Goal: Answer question/provide support: Share knowledge or assist other users

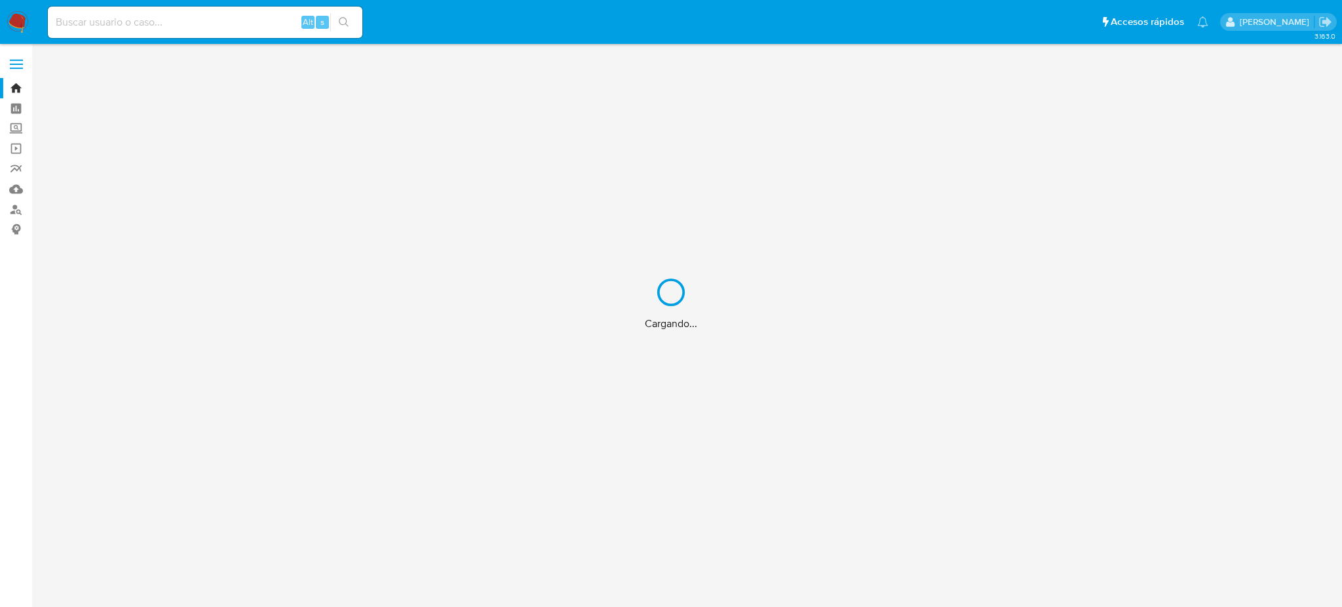
click at [147, 21] on div "Cargando..." at bounding box center [671, 303] width 1342 height 607
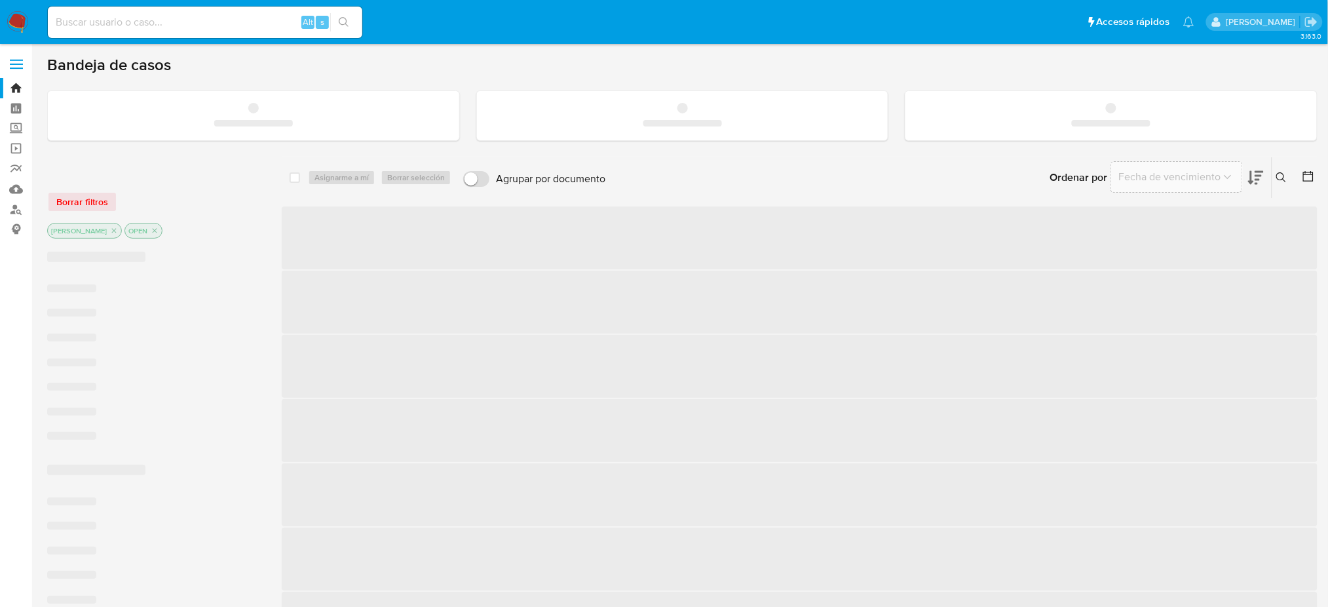
click at [147, 21] on input at bounding box center [205, 22] width 314 height 17
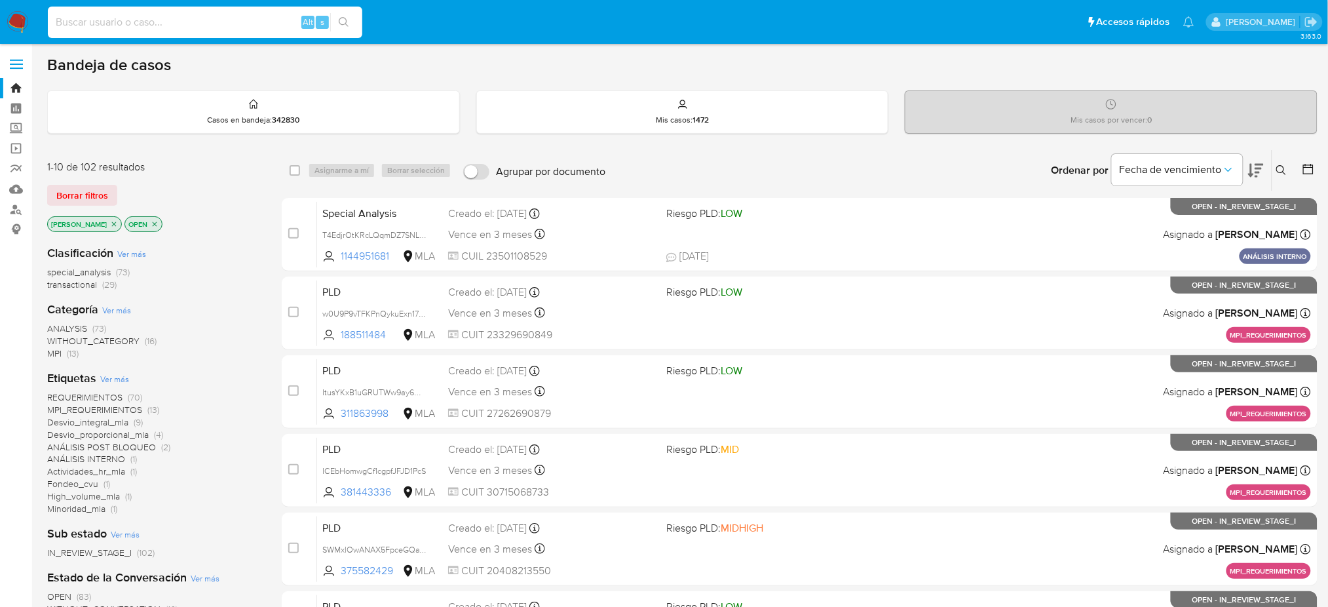
paste input "FN8znjjC2QmeSvCLaD5kjFZT"
type input "FN8znjjC2QmeSvCLaD5kjFZT"
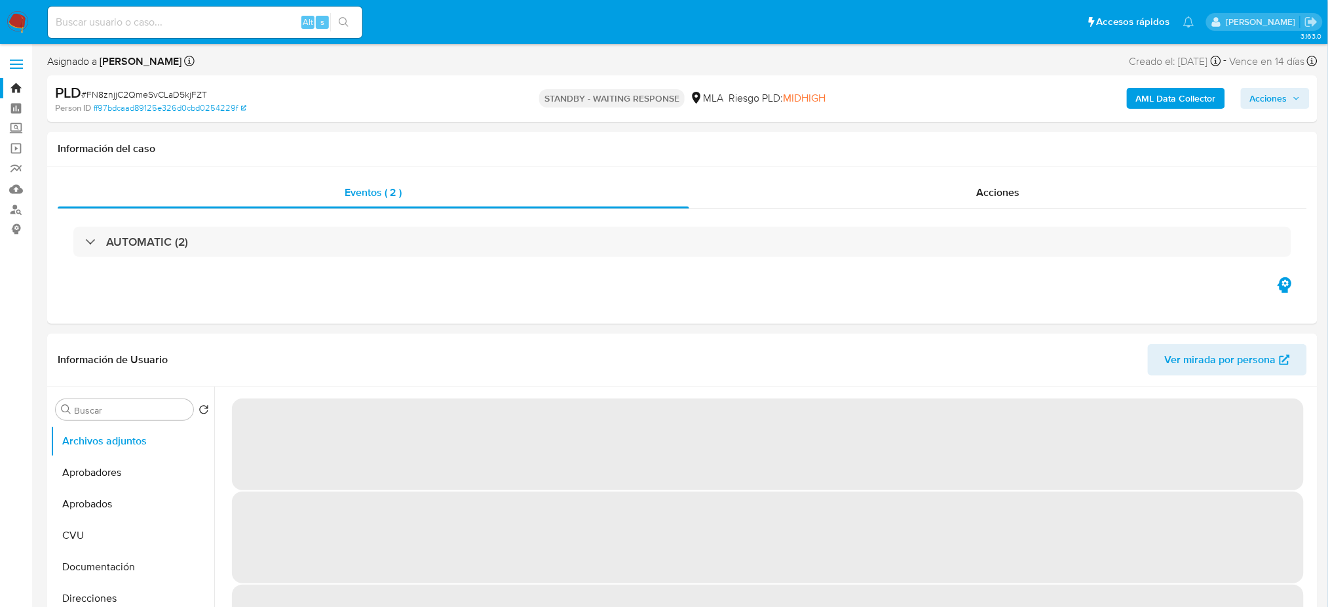
select select "10"
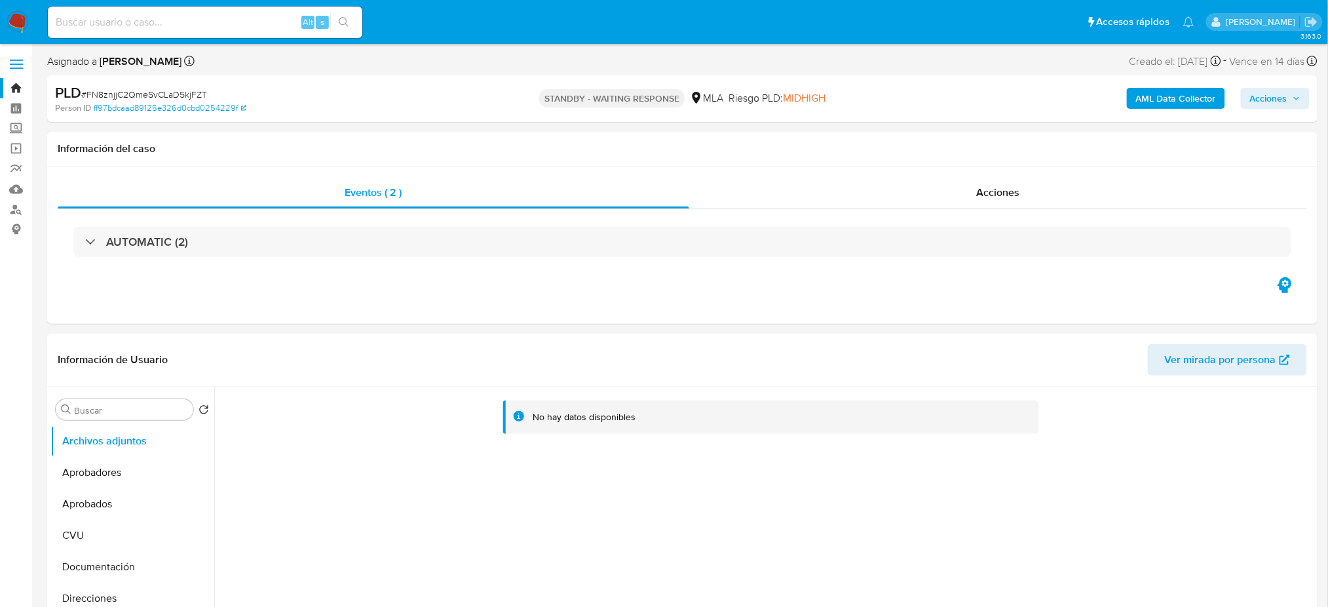
click at [158, 22] on input at bounding box center [205, 22] width 314 height 17
paste input "whzfTHqVkCBAsA664ETtt4xV"
type input "whzfTHqVkCBAsA664ETtt4xV"
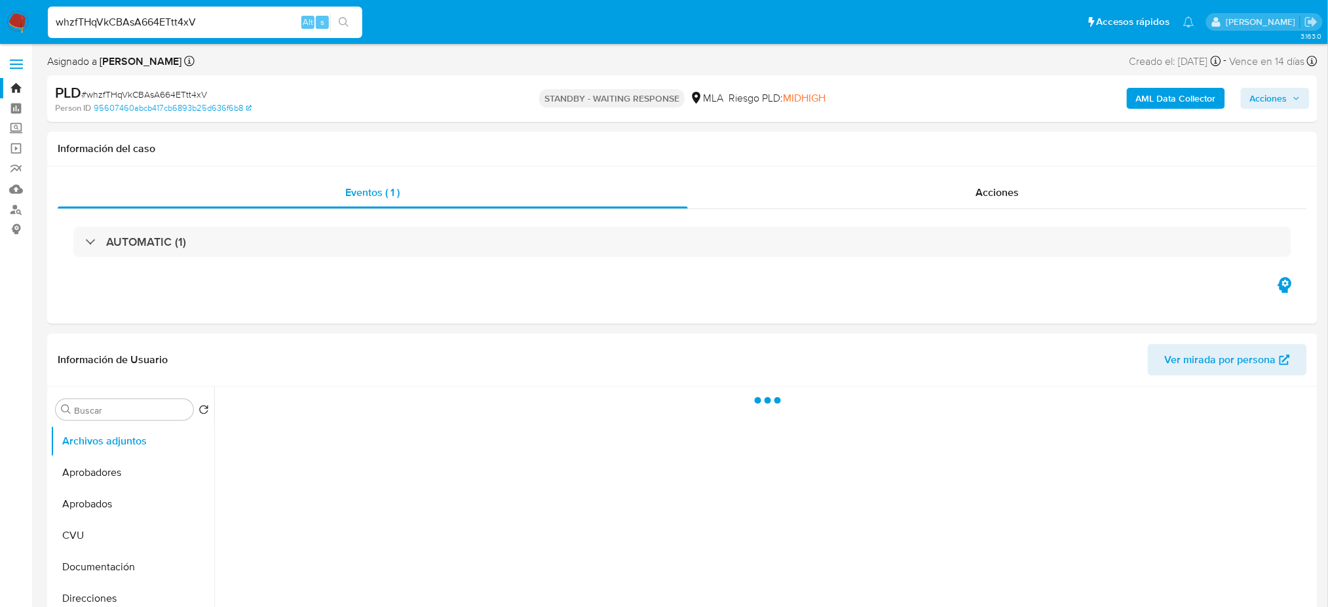
select select "10"
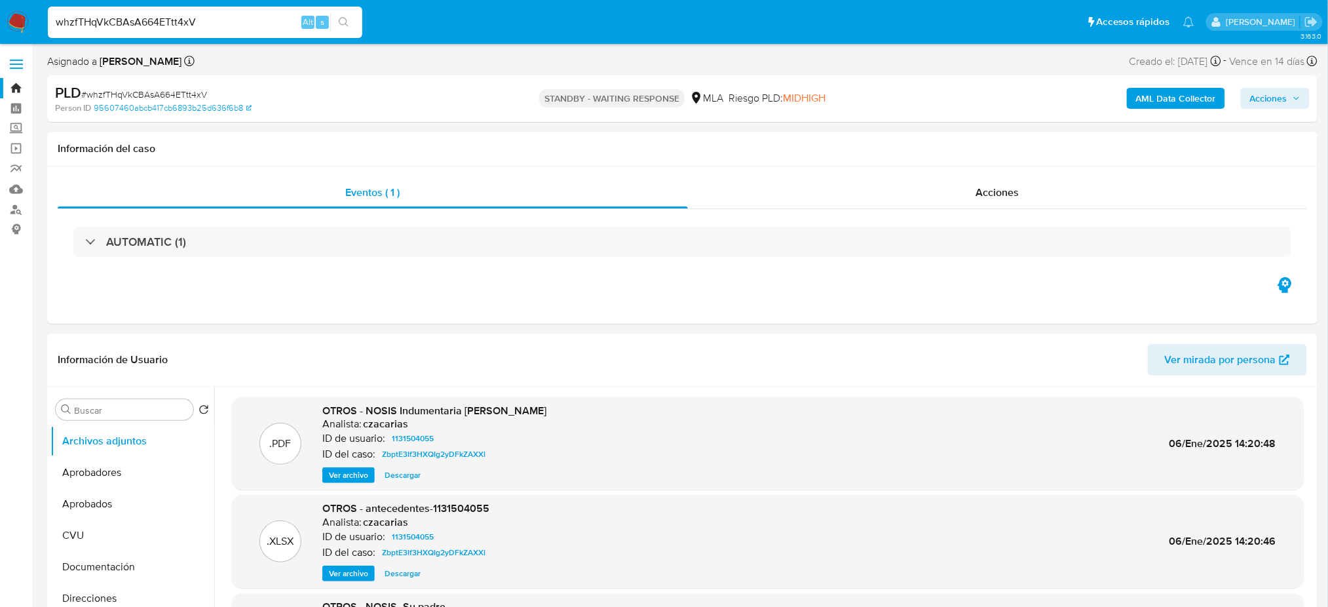
drag, startPoint x: 216, startPoint y: 27, endPoint x: 0, endPoint y: 28, distance: 215.6
click at [0, 28] on nav "Pausado Ver notificaciones whzfTHqVkCBAsA664ETtt4xV Alt s Accesos rápidos Presi…" at bounding box center [664, 22] width 1328 height 44
paste input "KMGNbOoEZBXMPG0I4g9qoRoN"
type input "KMGNbOoEZBXMPG0I4g9qoRoN"
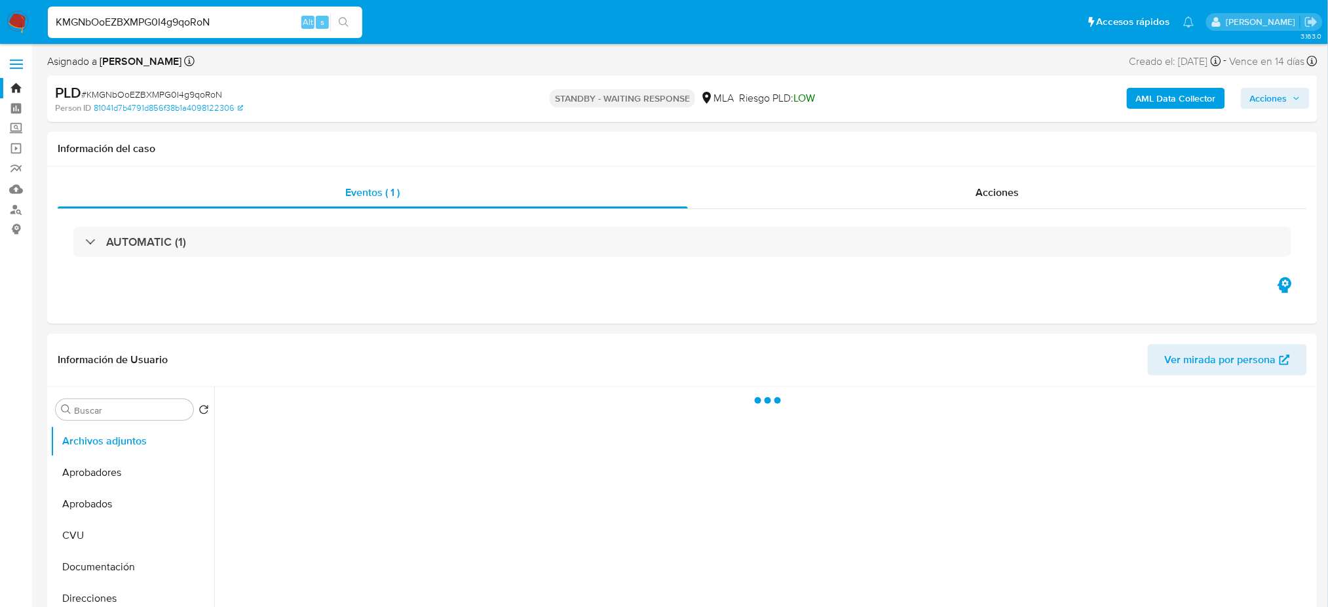
select select "10"
drag, startPoint x: 259, startPoint y: 15, endPoint x: 0, endPoint y: 40, distance: 260.0
click at [0, 40] on nav "Pausado Ver notificaciones KMGNbOoEZBXMPG0I4g9qoRoN Alt s Accesos rápidos Presi…" at bounding box center [664, 22] width 1328 height 44
paste input "Cl4V7f7iUYeKiRzV2U8k13ES"
type input "Cl4V7f7iUYeKiRzV2U8k13ES"
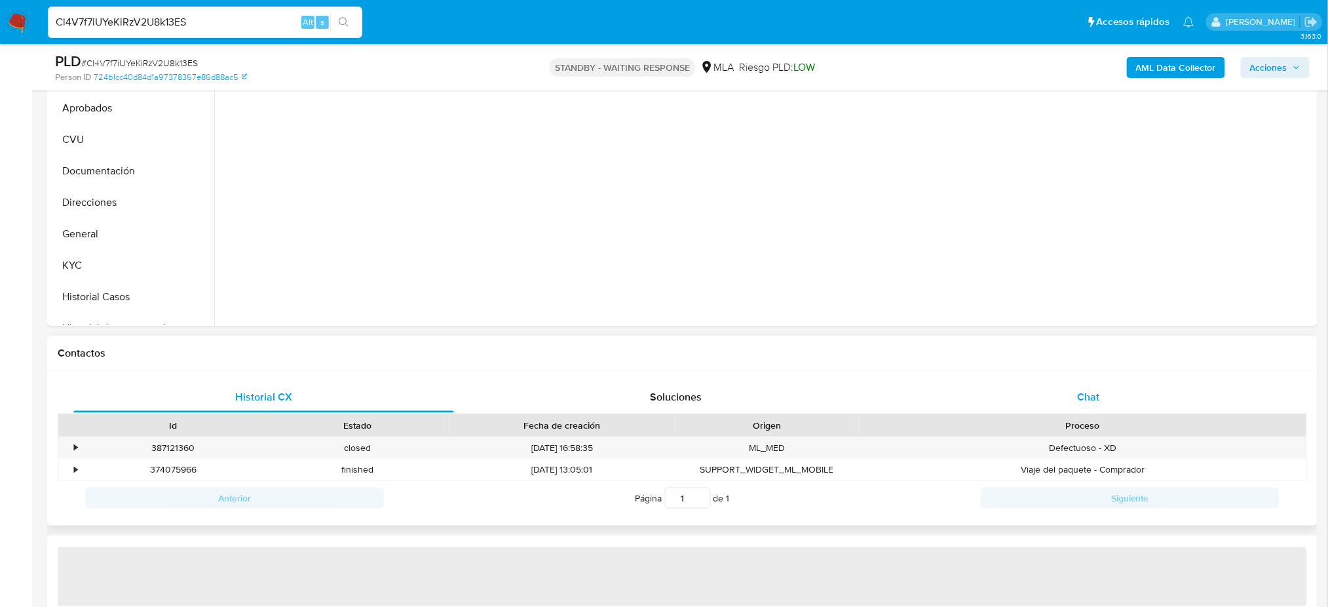
click at [1162, 392] on div "Chat" at bounding box center [1088, 396] width 381 height 31
select select "10"
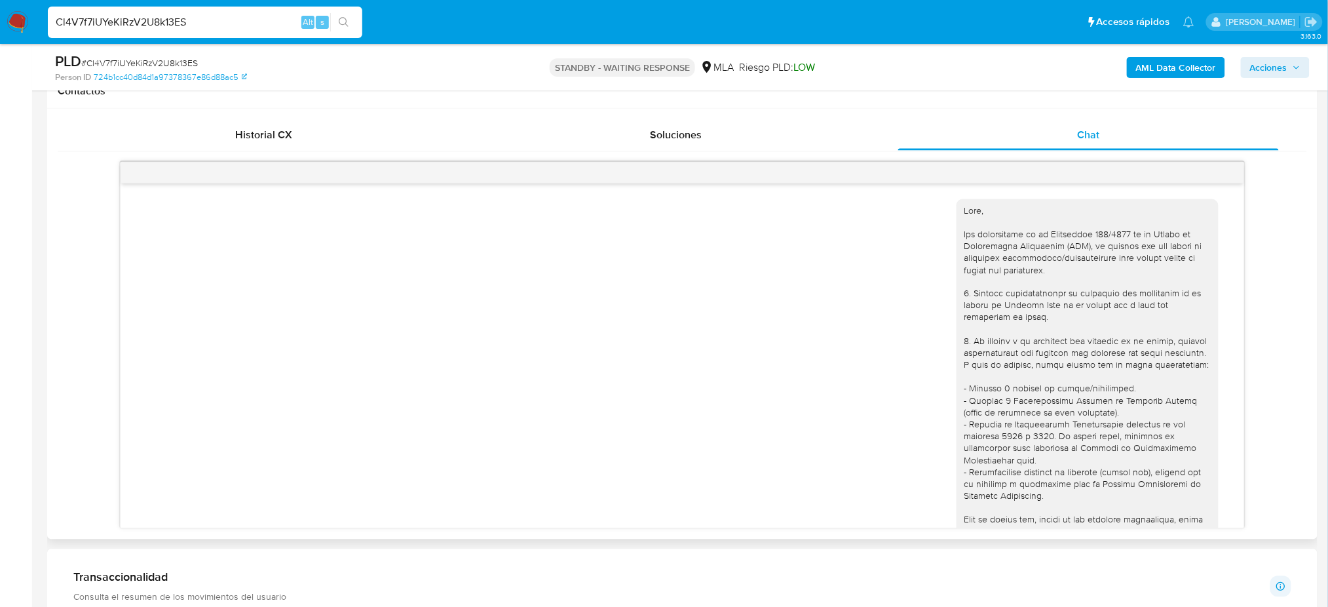
scroll to position [1035, 0]
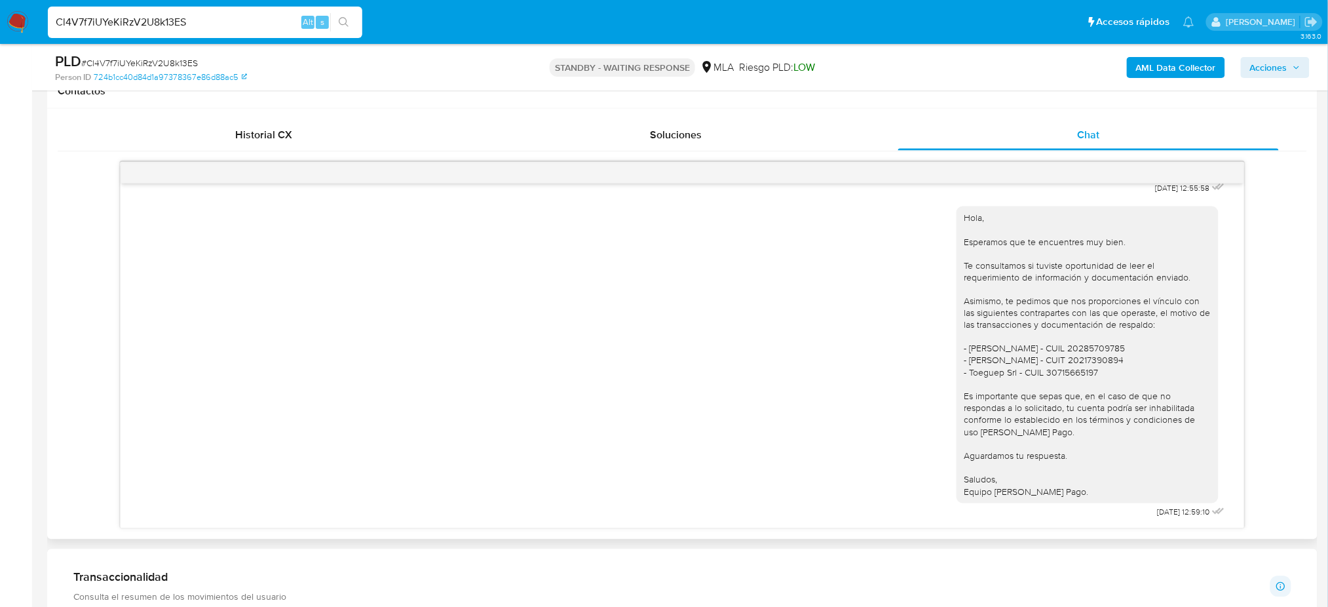
drag, startPoint x: 225, startPoint y: 15, endPoint x: 0, endPoint y: 31, distance: 225.3
click at [0, 31] on nav "Pausado Ver notificaciones Cl4V7f7iUYeKiRzV2U8k13ES Alt s Accesos rápidos Presi…" at bounding box center [664, 22] width 1328 height 44
paste input "11UV64wXkmifmnpFboNqsV1Q"
type input "11UV64wXkmifmnpFboNqsV1Q"
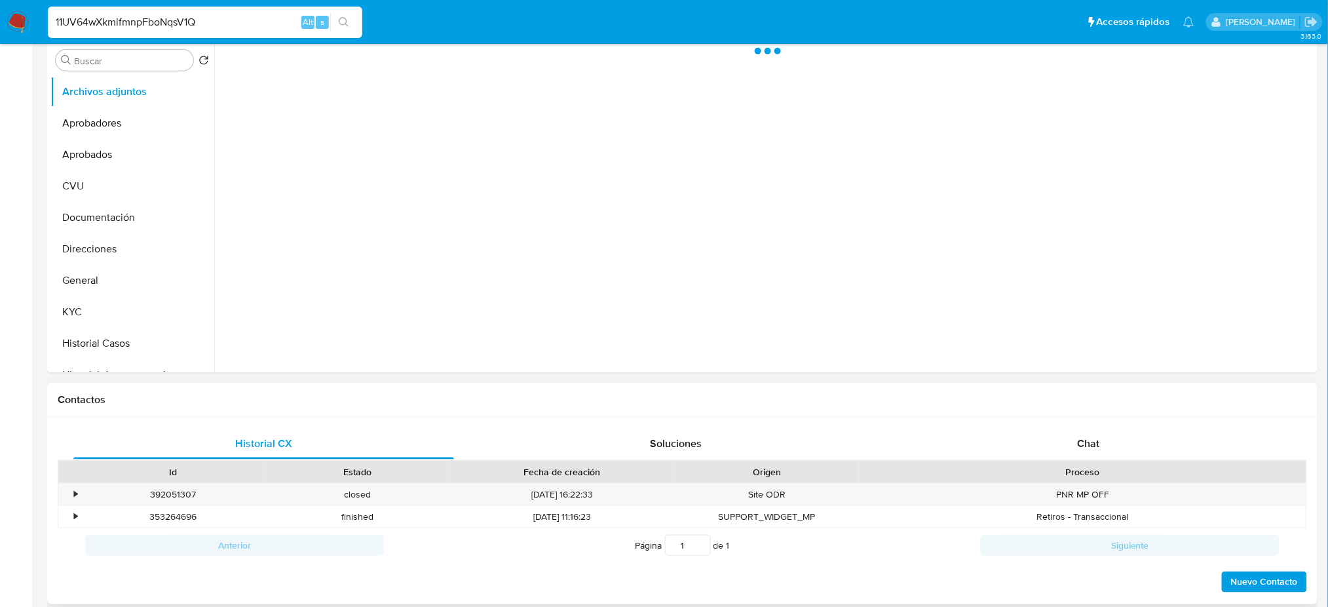
select select "10"
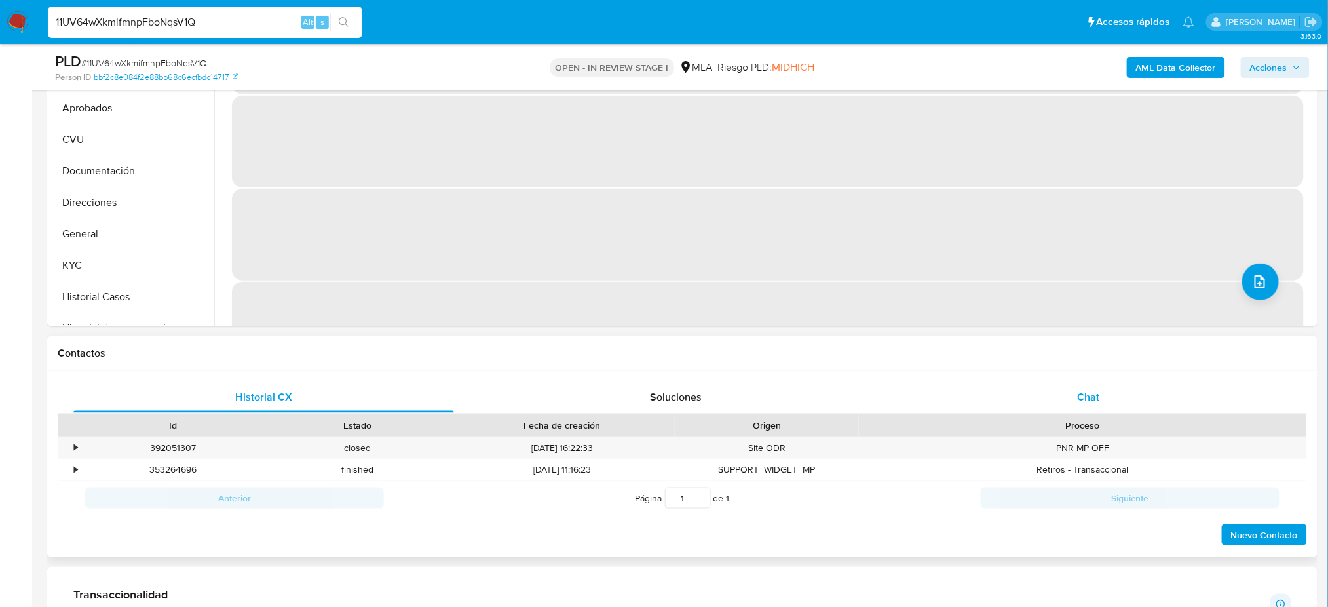
drag, startPoint x: 1042, startPoint y: 386, endPoint x: 1050, endPoint y: 393, distance: 10.2
click at [1042, 386] on div "Chat" at bounding box center [1088, 396] width 381 height 31
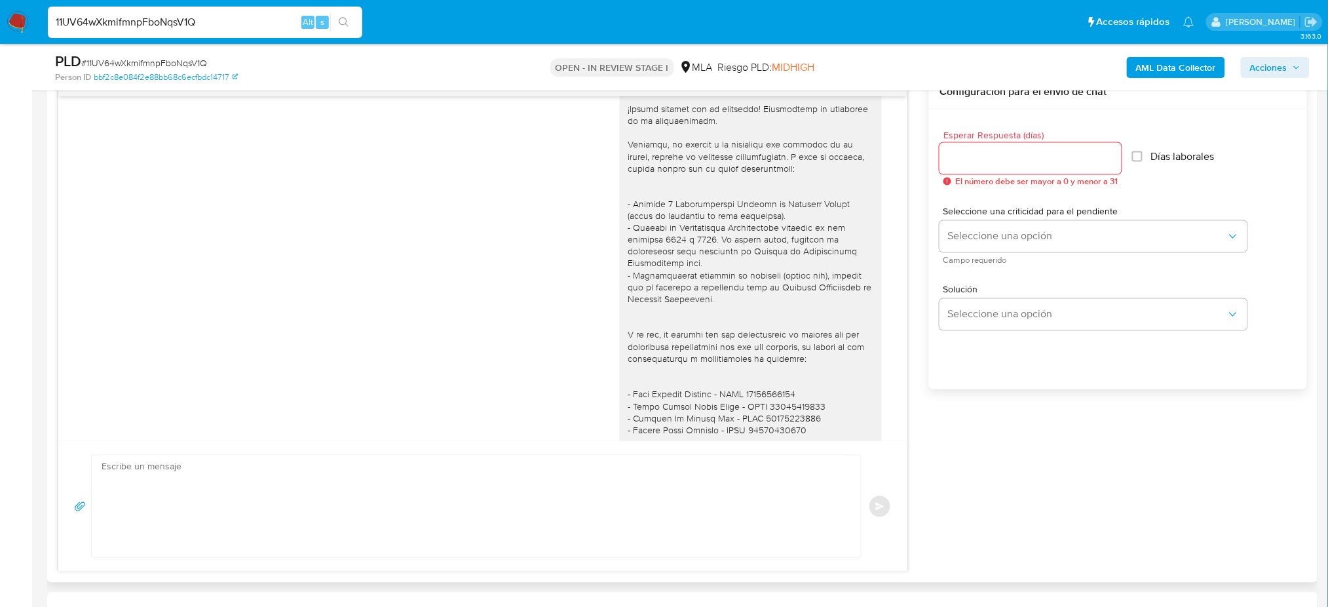
scroll to position [966, 0]
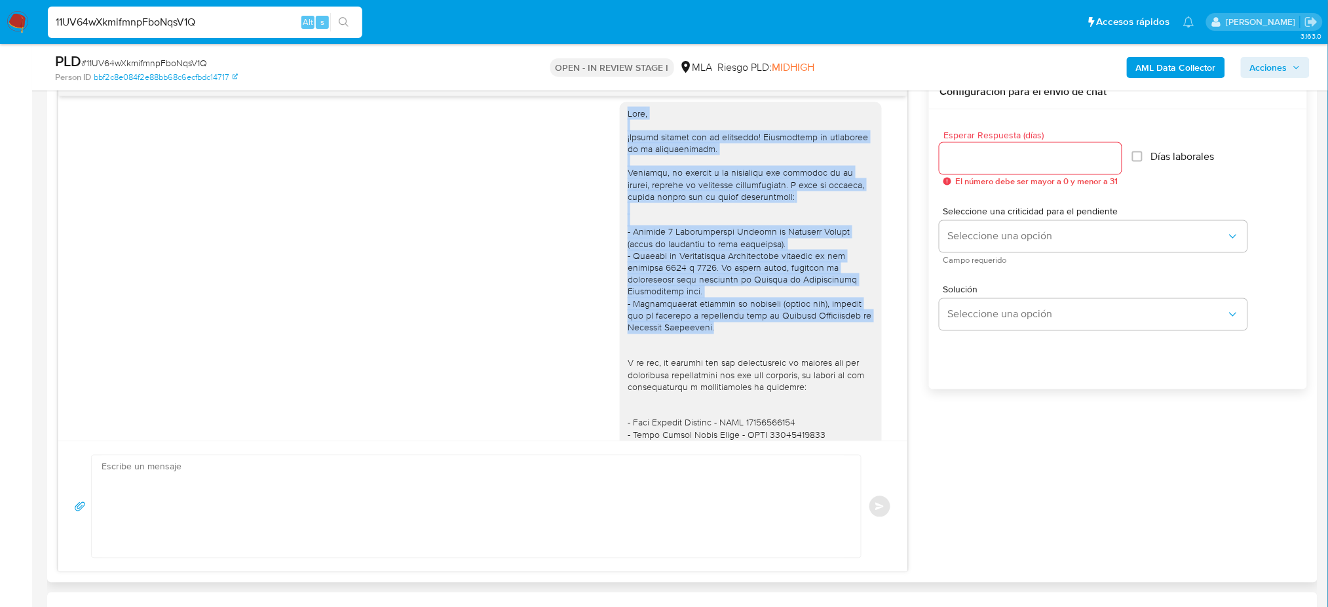
drag, startPoint x: 613, startPoint y: 134, endPoint x: 745, endPoint y: 350, distance: 252.6
click at [745, 350] on div at bounding box center [751, 309] width 262 height 415
copy div "Hola, ¡Muchas gracias por tu respuesta! Confirmamos la recepción de la document…"
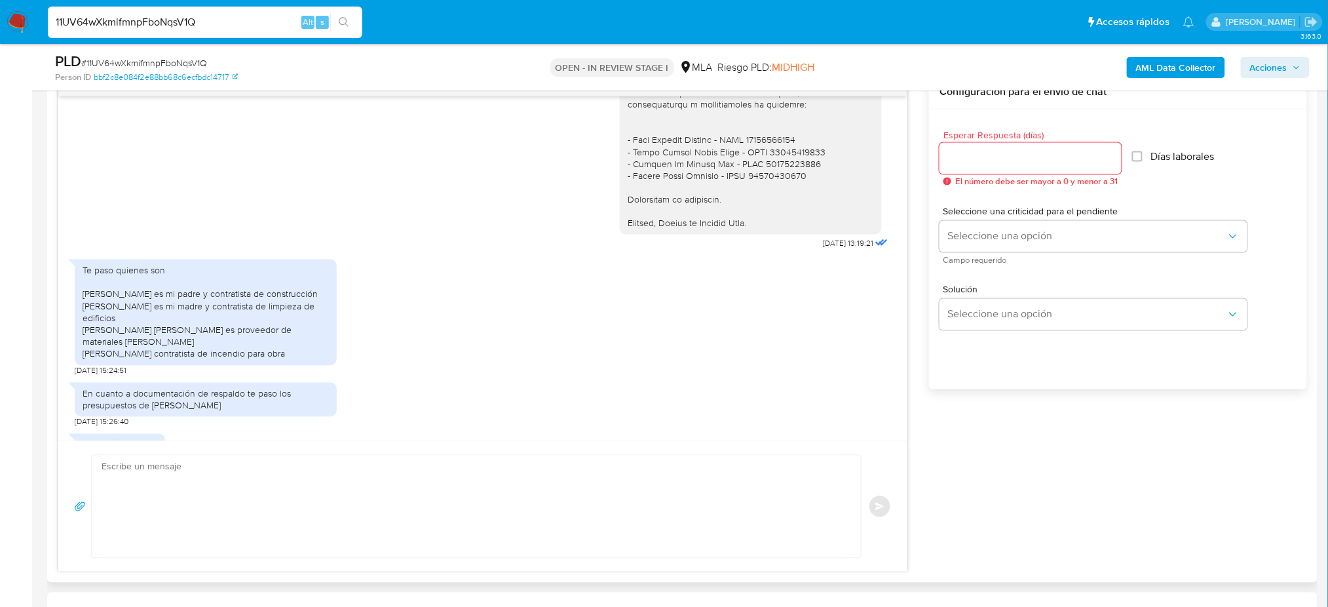
scroll to position [1316, 0]
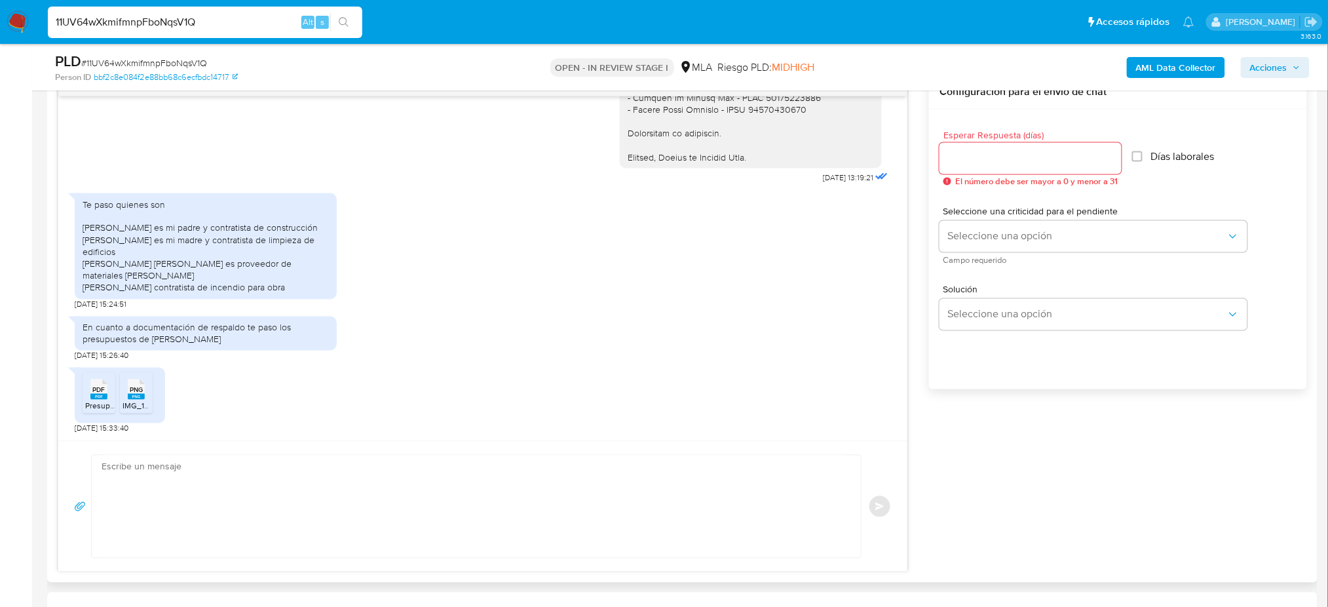
click at [151, 475] on textarea at bounding box center [473, 506] width 743 height 102
paste textarea "Hola, ¡Muchas gracias por tu respuesta! Confirmamos la recepción de la document…"
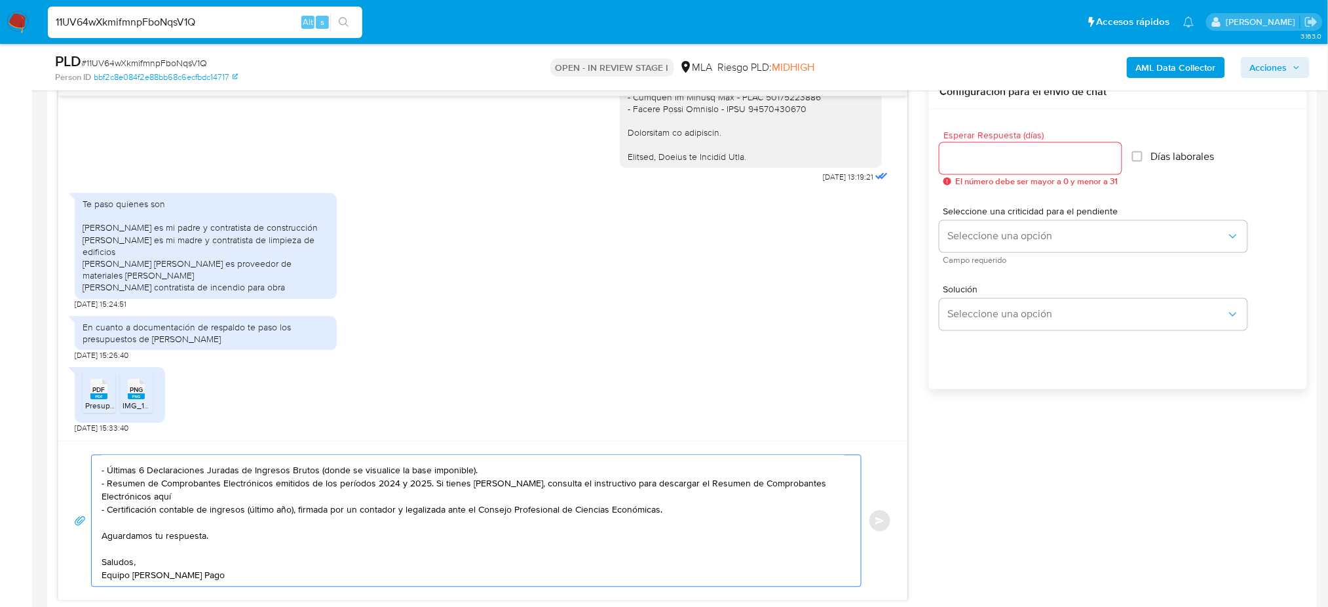
scroll to position [0, 0]
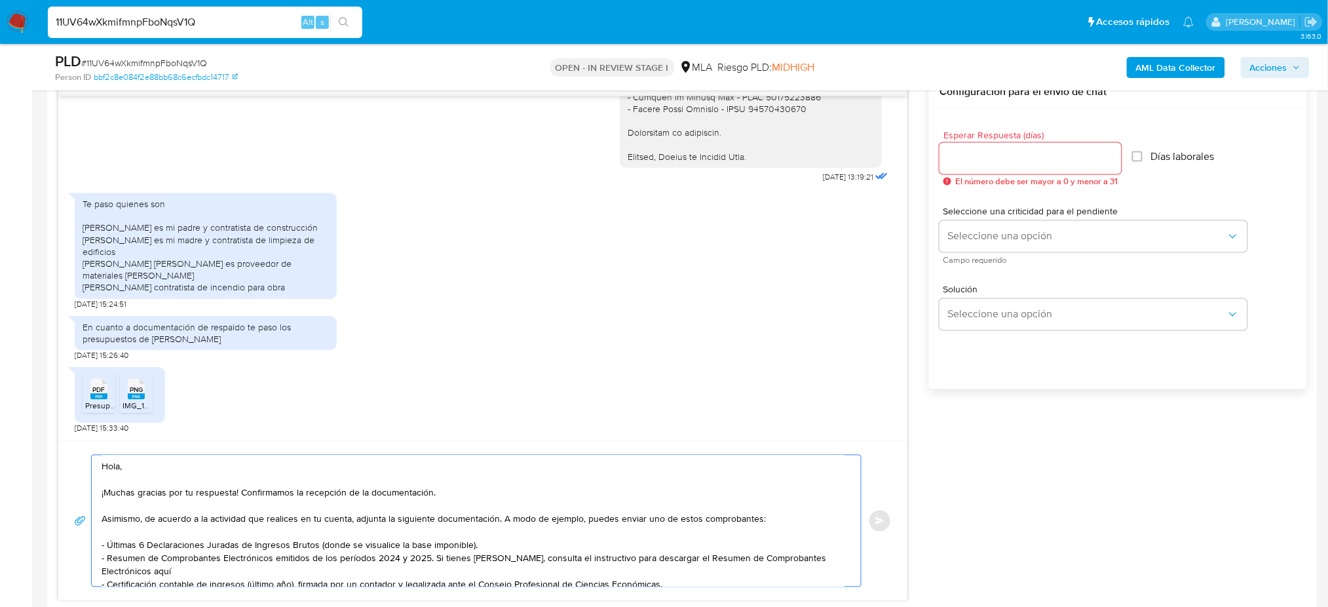
type textarea "Hola, ¡Muchas gracias por tu respuesta! Confirmamos la recepción de la document…"
click at [957, 163] on input "Esperar Respuesta (días)" at bounding box center [1031, 158] width 182 height 17
type input "1"
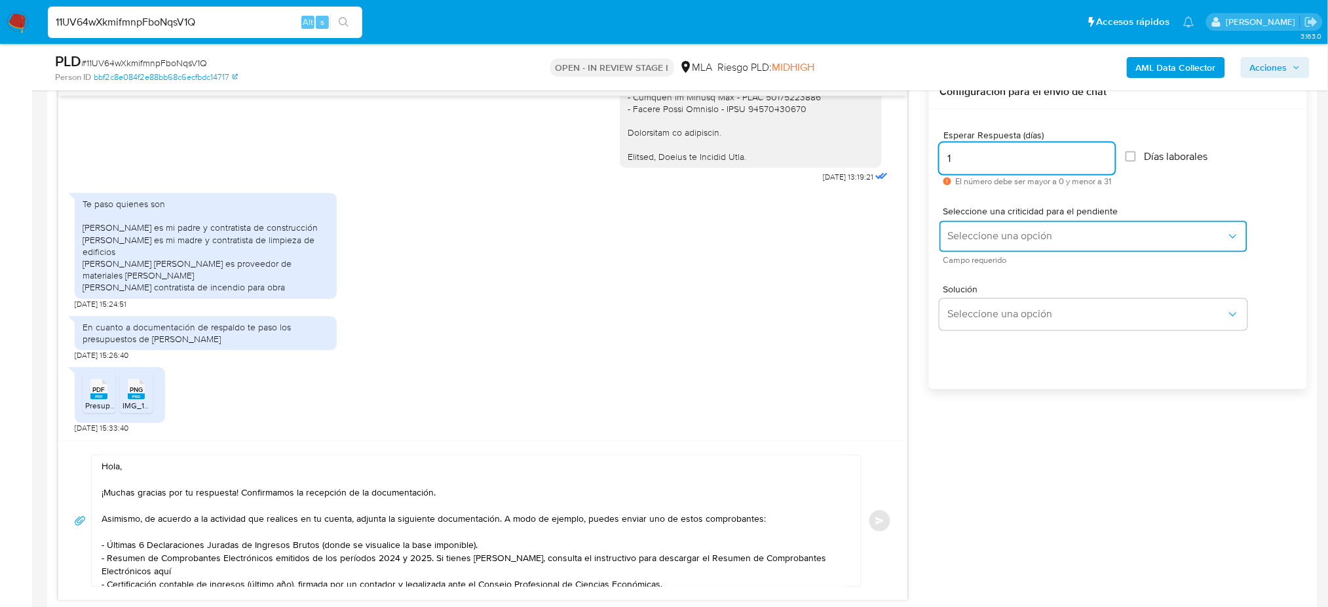
click at [951, 240] on span "Seleccione una opción" at bounding box center [1086, 236] width 279 height 13
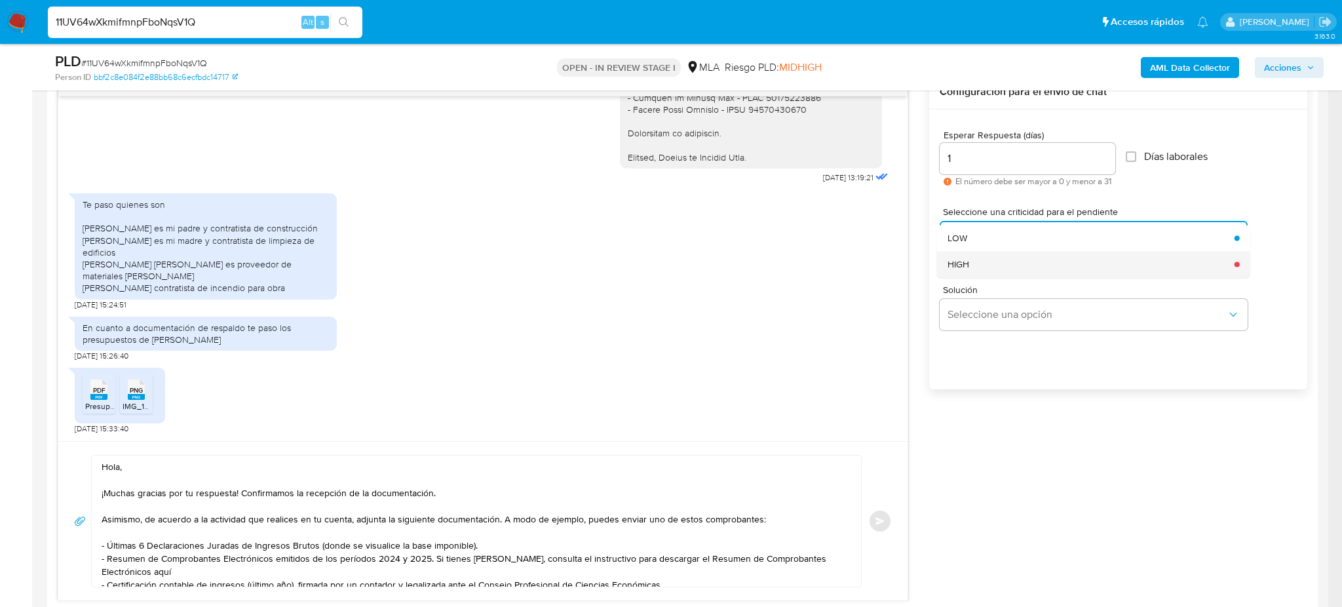
click at [951, 263] on span "HIGH" at bounding box center [958, 264] width 22 height 12
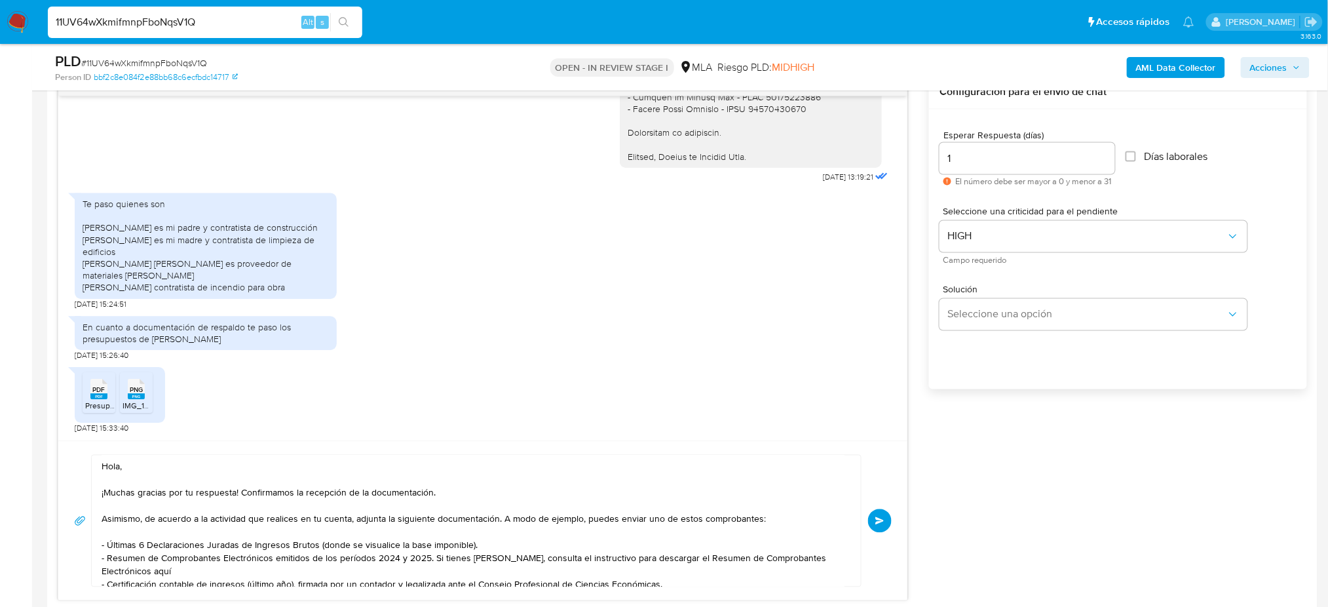
click at [876, 520] on span "Enviar" at bounding box center [879, 521] width 9 height 8
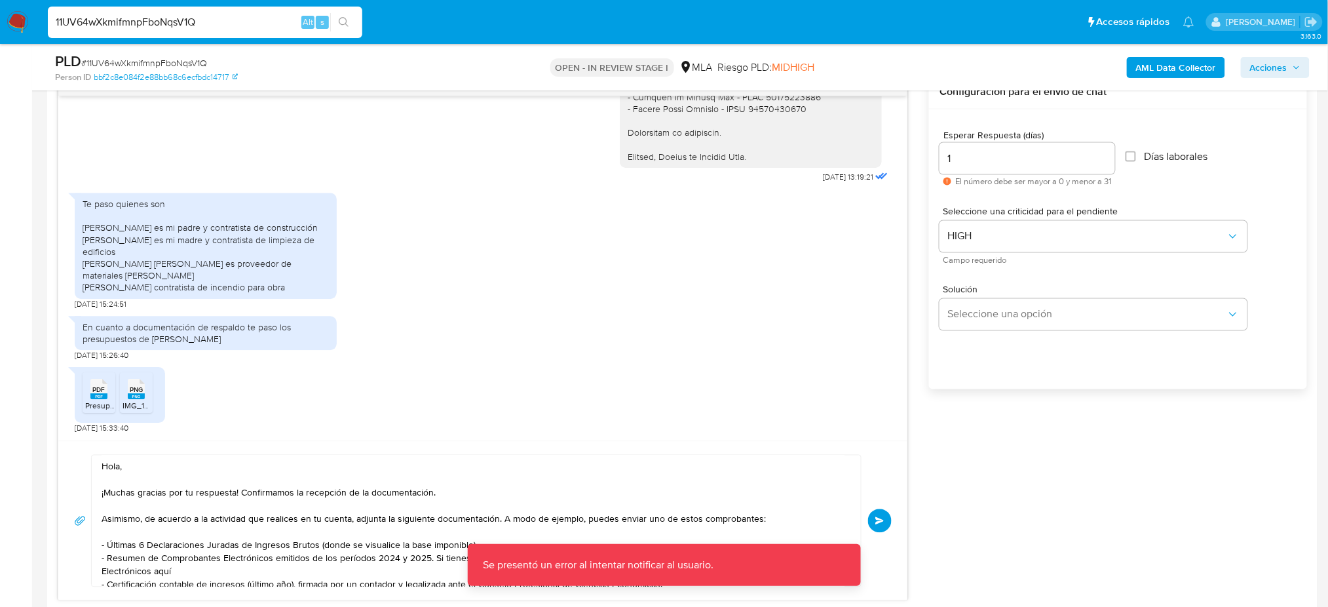
click at [881, 525] on span "Enviar" at bounding box center [879, 521] width 9 height 8
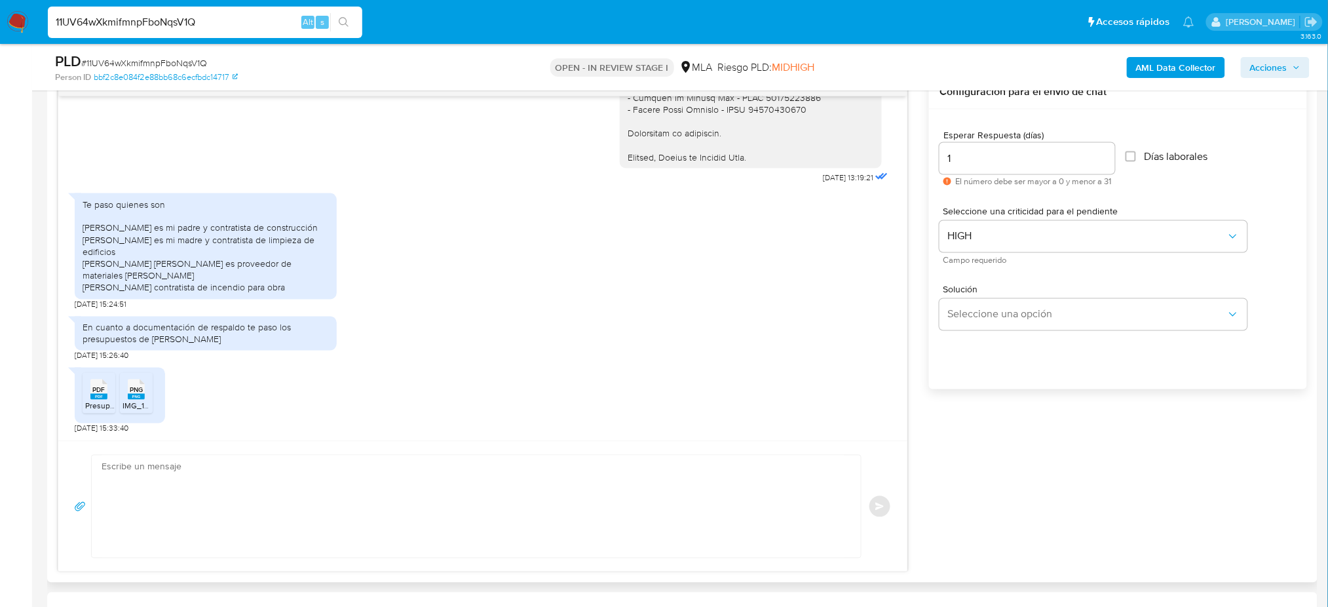
scroll to position [1629, 0]
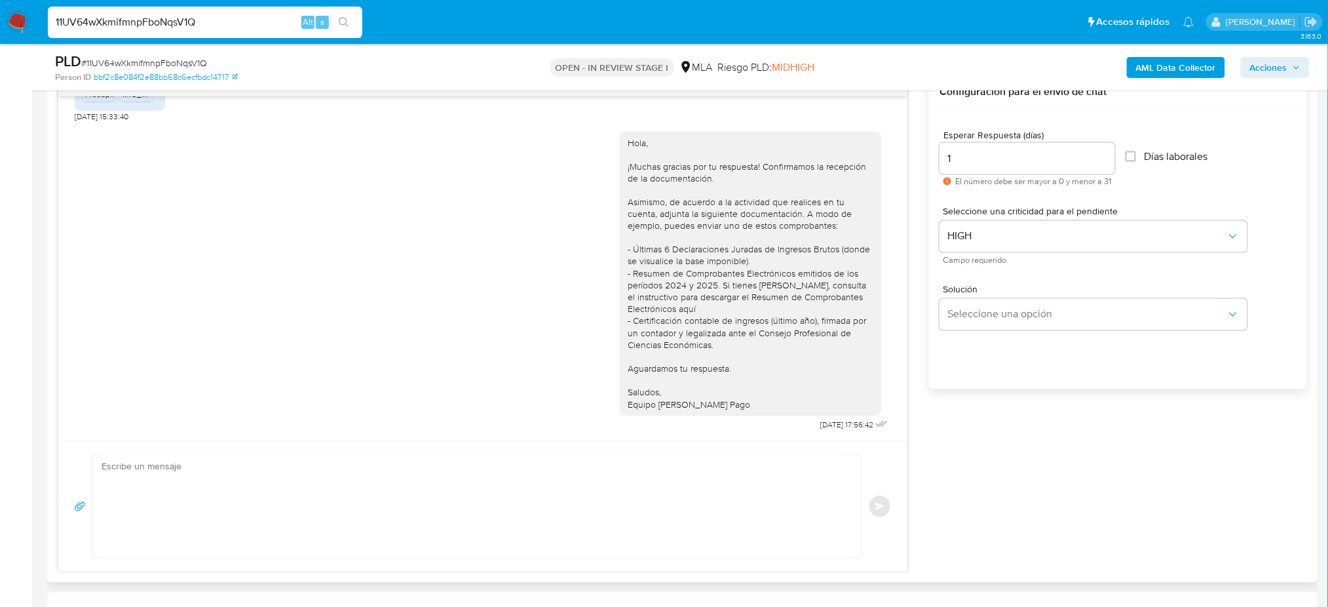
click at [881, 525] on div "Enviar" at bounding box center [483, 507] width 818 height 104
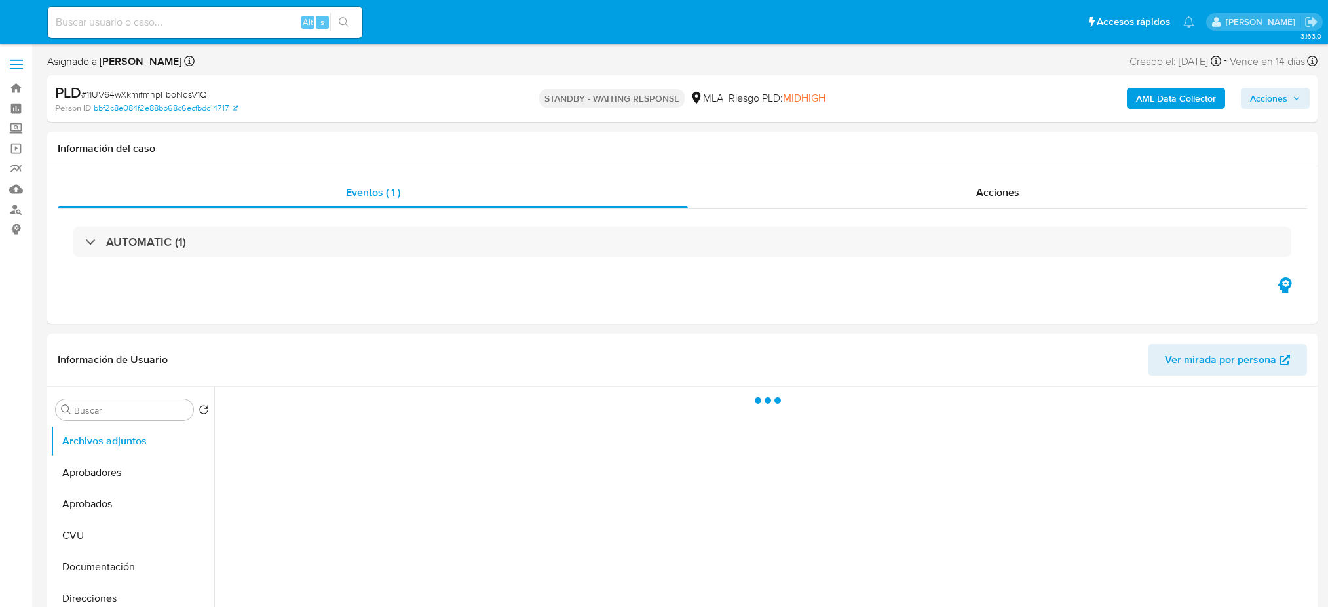
select select "10"
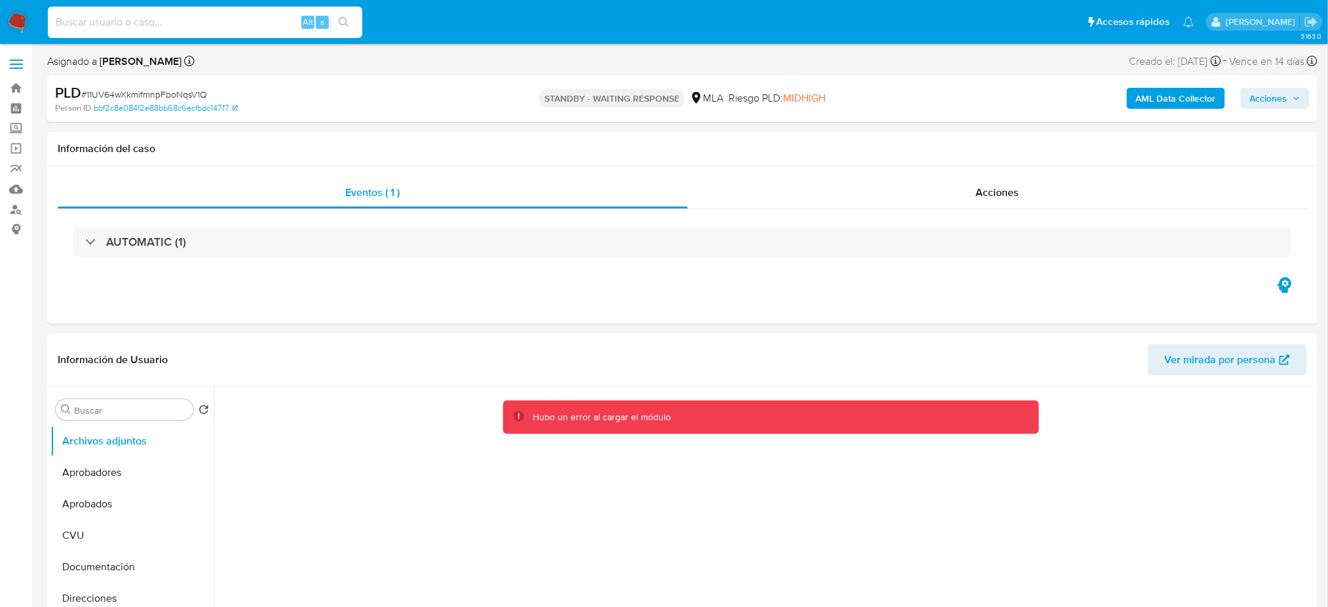
click at [229, 24] on input at bounding box center [205, 22] width 314 height 17
paste input "9GHQMlTtgUYi0yf69q1GJIWA"
type input "9GHQMlTtgUYi0yf69q1GJIWA"
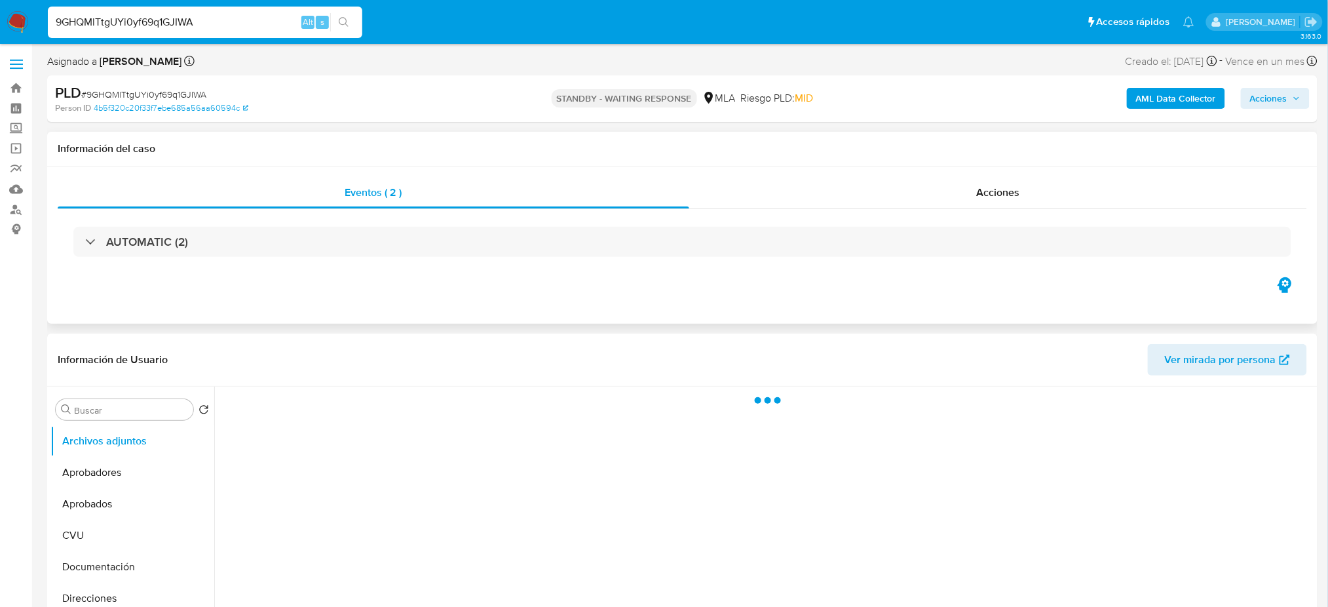
select select "10"
drag, startPoint x: 208, startPoint y: 17, endPoint x: 0, endPoint y: 58, distance: 212.3
paste input "cBahPfC3SKSqMbqvhrdIB13v"
type input "cBahPfC3SKSqMbqvhrdIB13v"
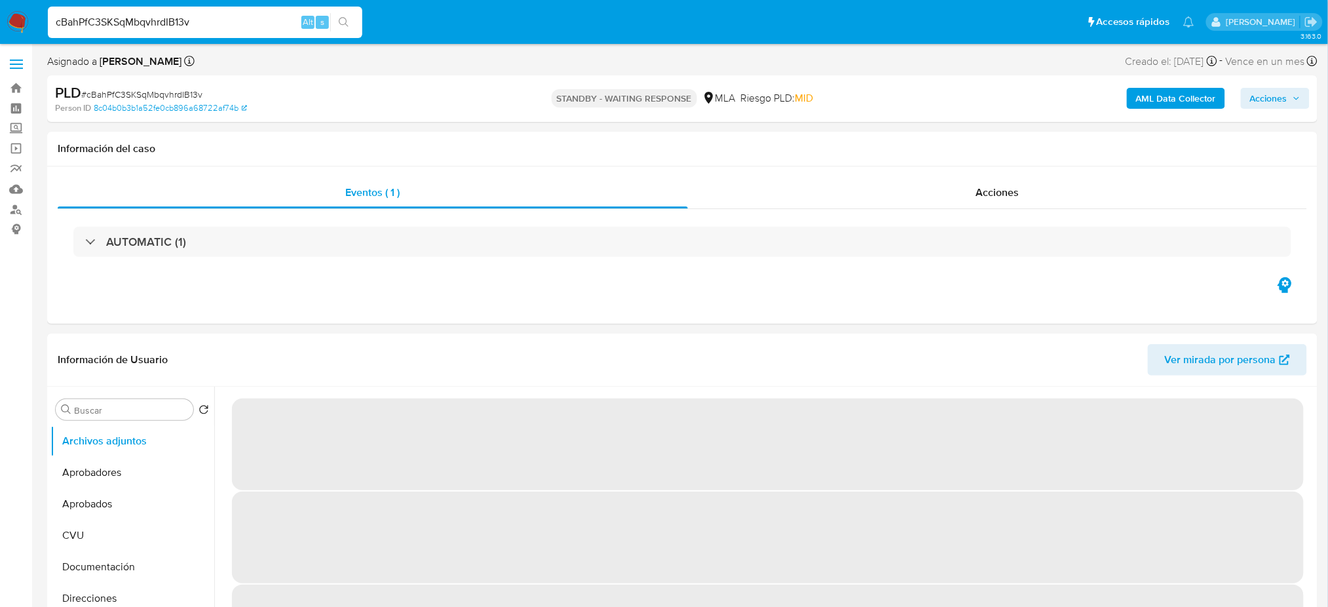
select select "10"
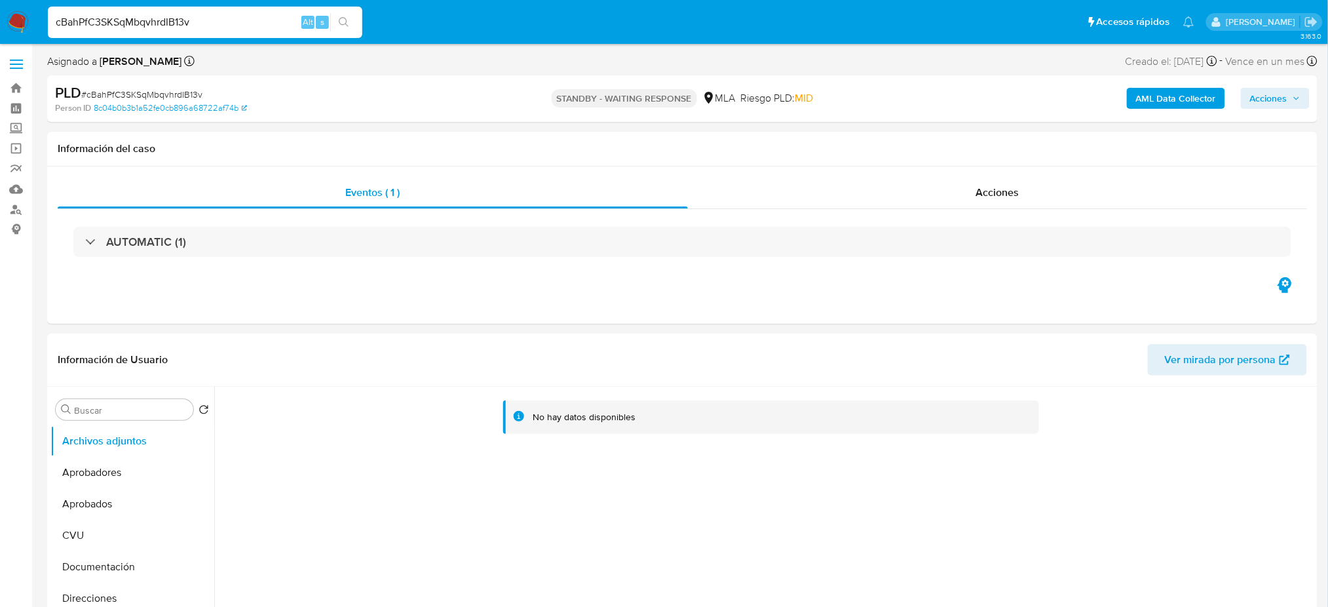
drag, startPoint x: 221, startPoint y: 22, endPoint x: 0, endPoint y: 22, distance: 220.8
click at [0, 22] on nav "Pausado Ver notificaciones cBahPfC3SKSqMbqvhrdIB13v Alt s Accesos rápidos Presi…" at bounding box center [664, 22] width 1328 height 44
paste input "SM4QQvgu4lpxfXN91uztbbHg"
type input "SM4QQvgu4lpxfXN91uztbbHg"
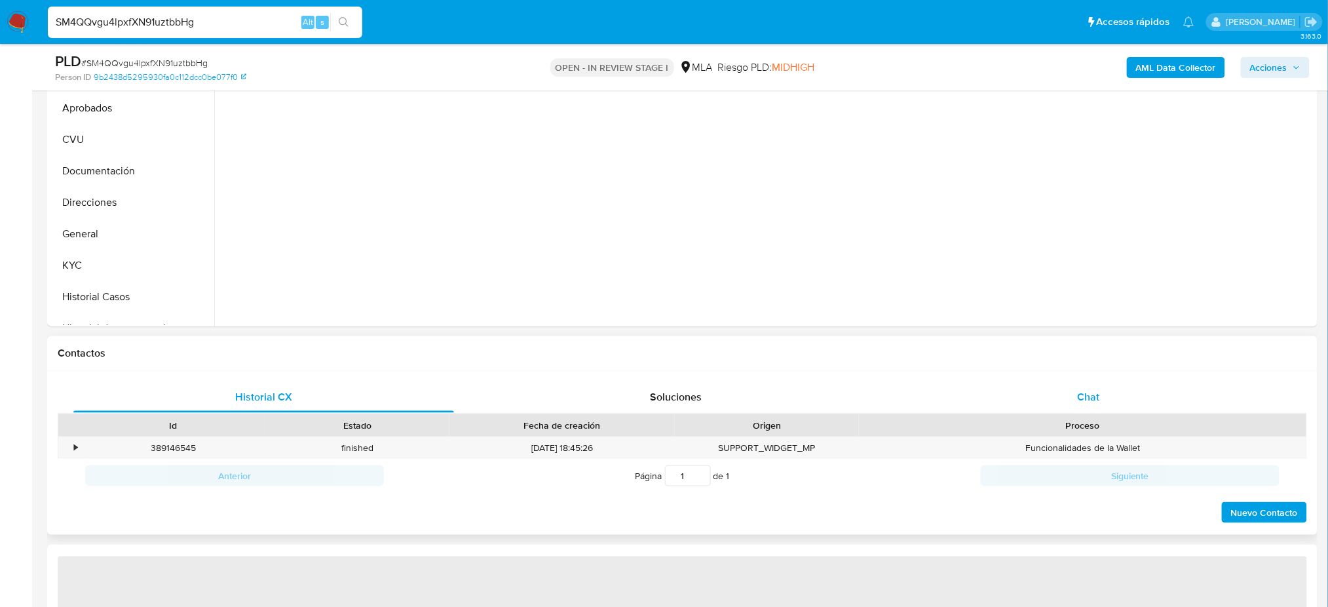
click at [1099, 403] on div "Chat" at bounding box center [1088, 396] width 381 height 31
select select "10"
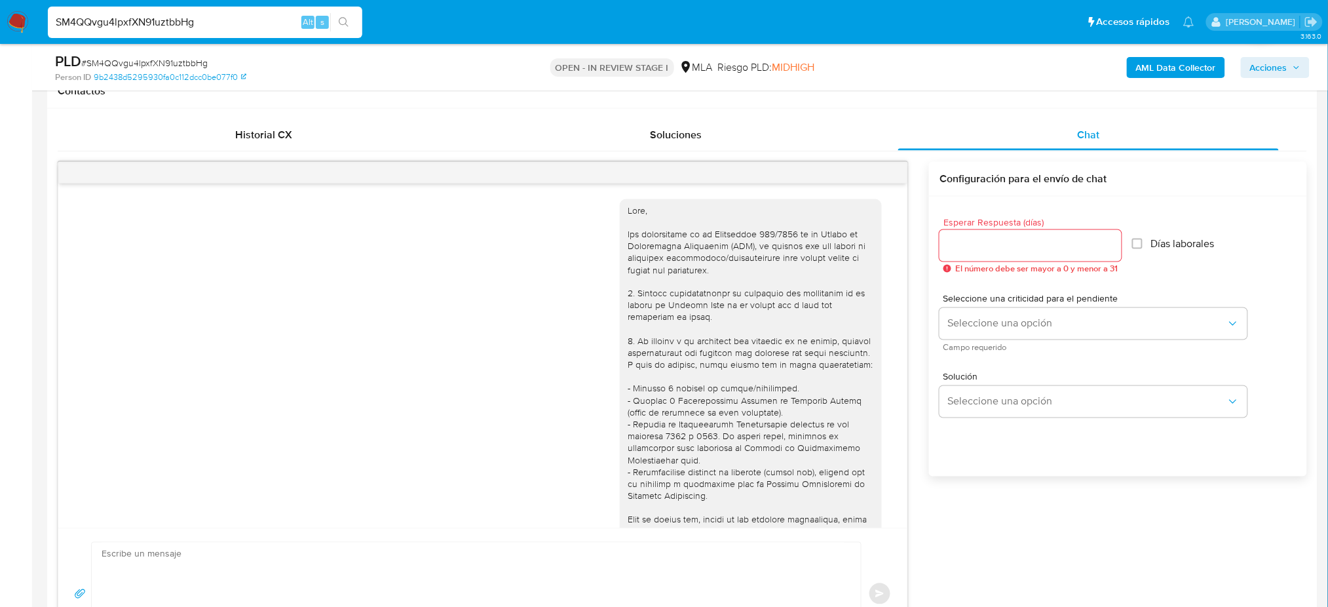
scroll to position [1092, 0]
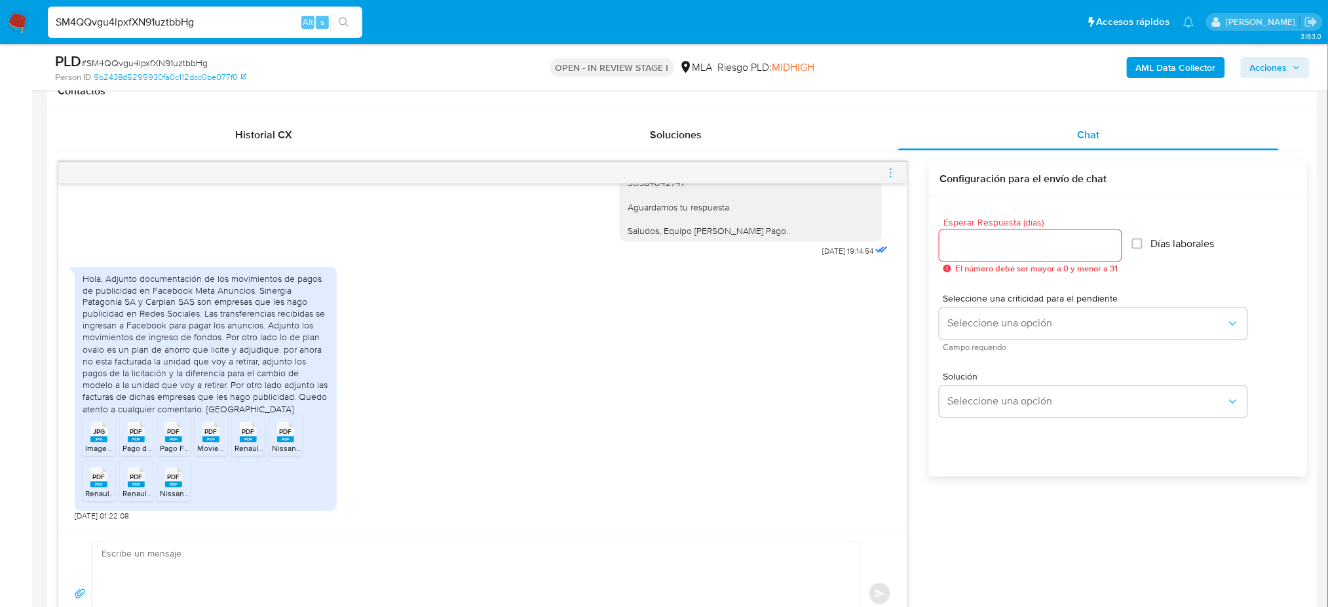
drag, startPoint x: 199, startPoint y: 24, endPoint x: 0, endPoint y: 22, distance: 199.2
click at [0, 22] on nav "Pausado Ver notificaciones SM4QQvgu4lpxfXN91uztbbHg Alt s Accesos rápidos Presi…" at bounding box center [664, 22] width 1328 height 44
paste input "4ovgRmZ3UPPxIOwGCM9juQv1"
type input "4ovgRmZ3UPPxIOwGCM9juQv1"
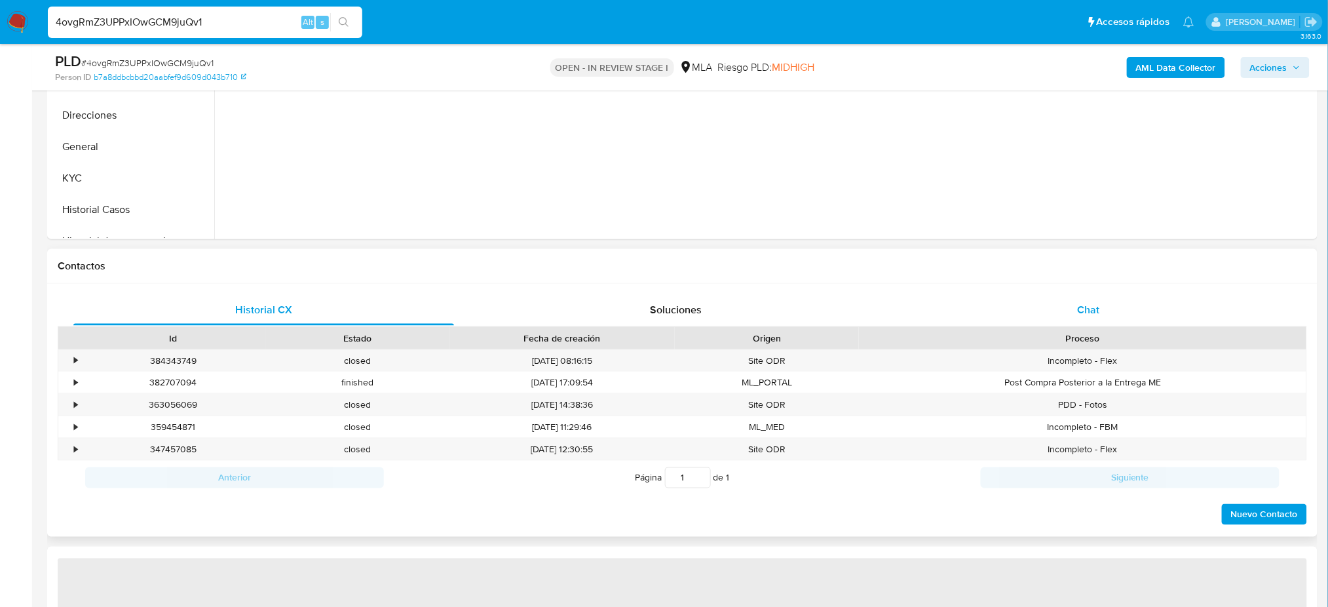
select select "10"
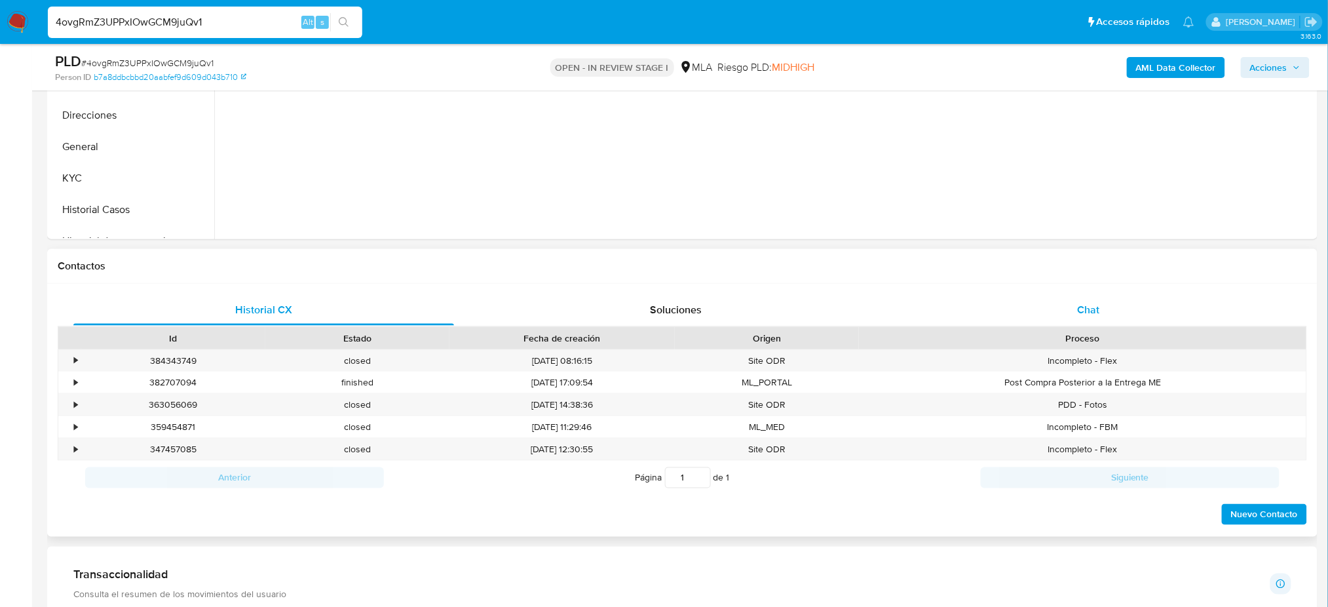
click at [1103, 305] on div "Chat" at bounding box center [1088, 309] width 381 height 31
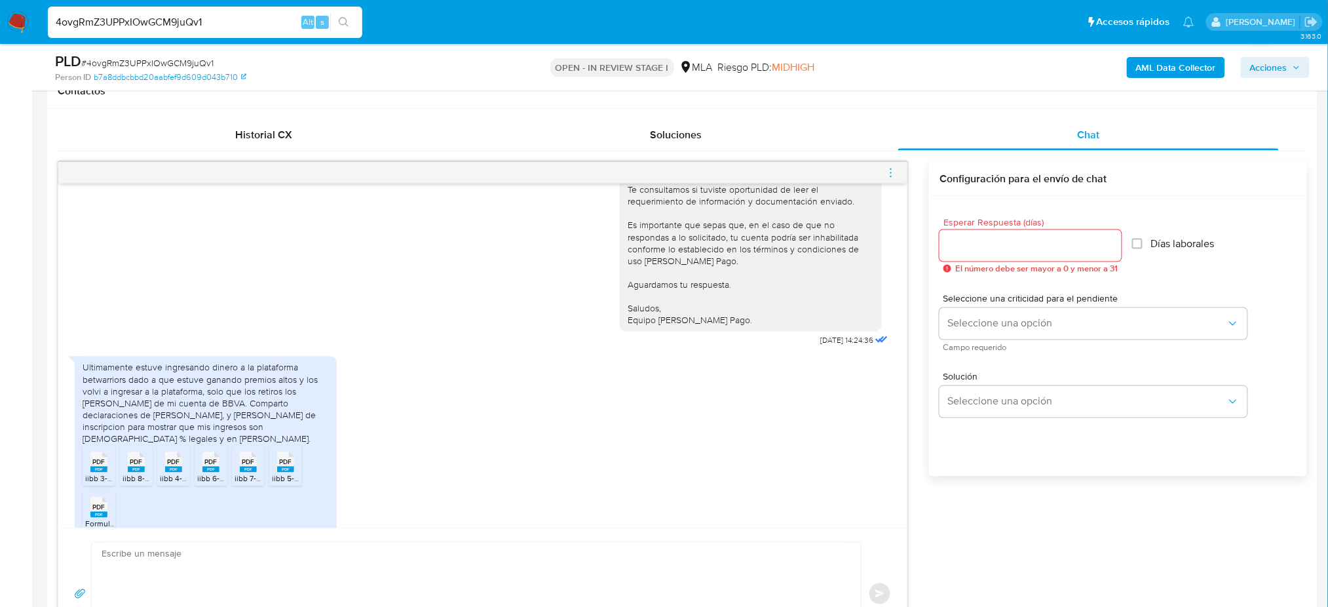
scroll to position [1563, 0]
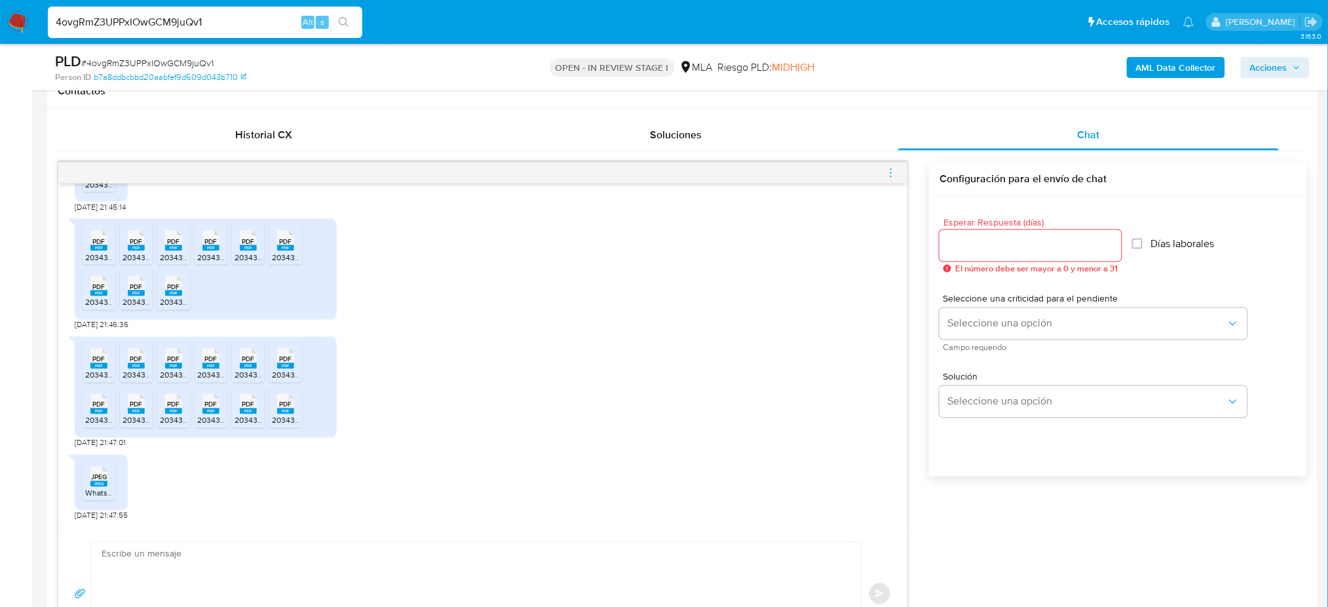
drag, startPoint x: 206, startPoint y: 20, endPoint x: 0, endPoint y: 29, distance: 205.9
click at [0, 29] on nav "Pausado Ver notificaciones 4ovgRmZ3UPPxIOwGCM9juQv1 Alt s Accesos rápidos Presi…" at bounding box center [664, 22] width 1328 height 44
paste input "OwvGCcTLJKSPiG5COgDOpIMJ"
type input "OwvGCcTLJKSPiG5COgDOpIMJ"
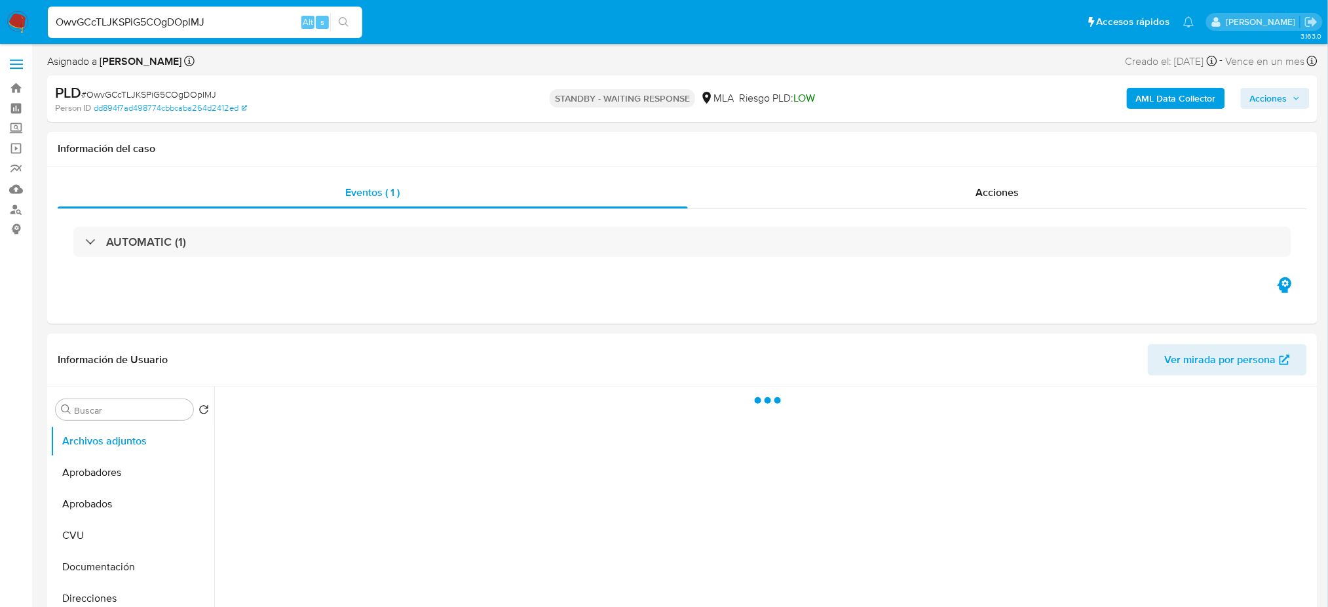
select select "10"
drag, startPoint x: 225, startPoint y: 20, endPoint x: 0, endPoint y: 25, distance: 224.8
click at [0, 25] on nav "Pausado Ver notificaciones OwvGCcTLJKSPiG5COgDOpIMJ Alt s Accesos rápidos Presi…" at bounding box center [664, 22] width 1328 height 44
paste input "wycnFvz1QKyGgdAzslGz6HCX"
type input "wycnFvz1QKyGgdAzslGz6HCX"
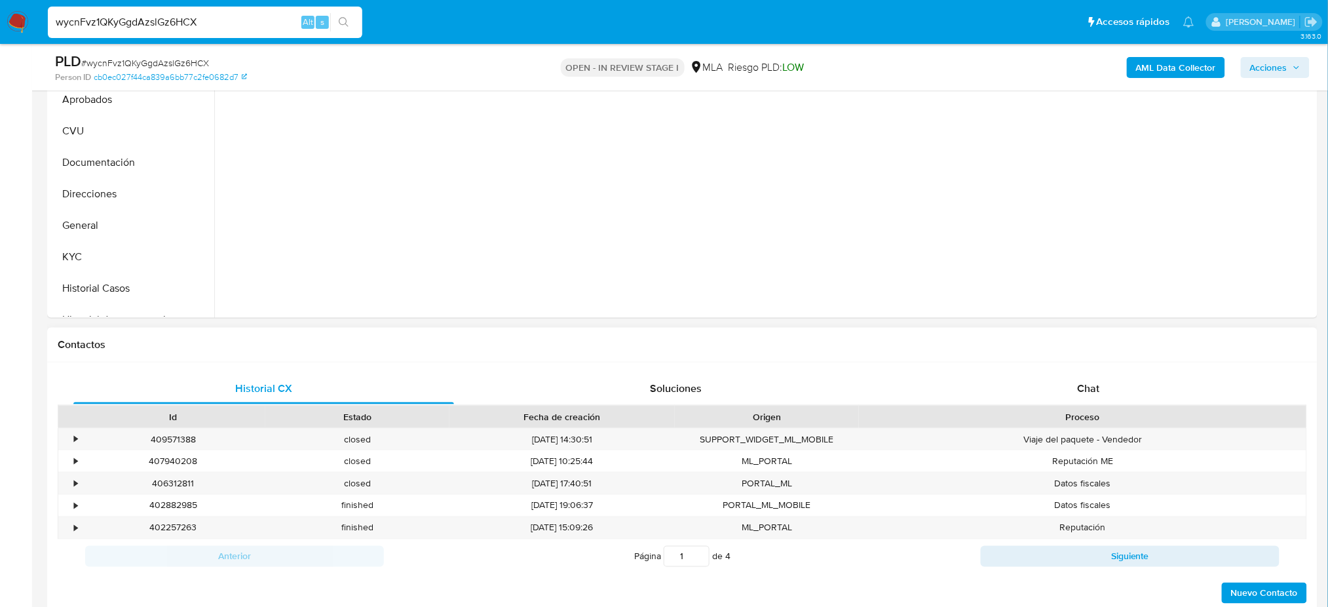
scroll to position [436, 0]
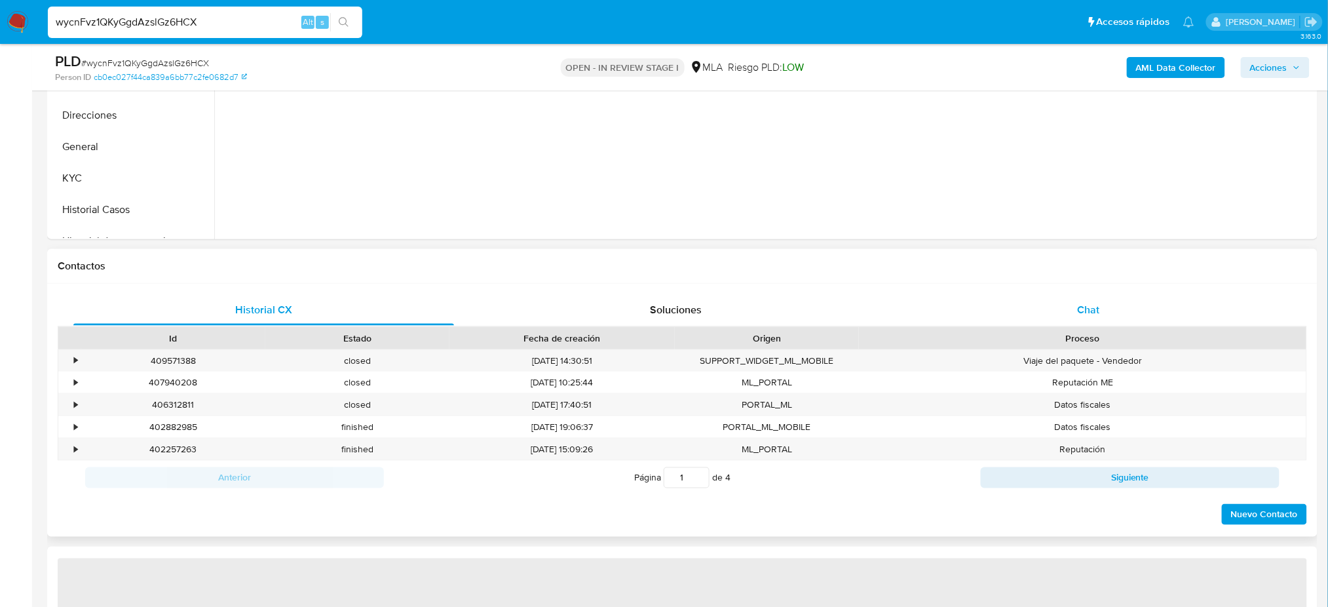
drag, startPoint x: 1104, startPoint y: 313, endPoint x: 1054, endPoint y: 316, distance: 50.6
click at [1104, 313] on div "Chat" at bounding box center [1088, 309] width 381 height 31
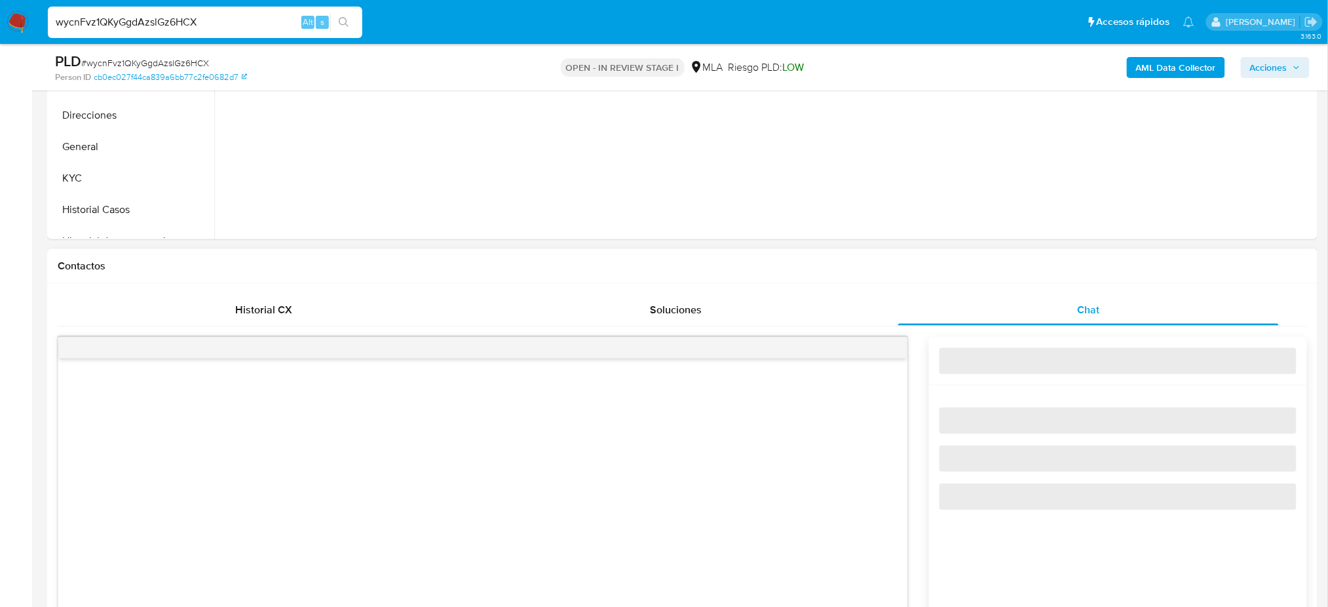
select select "10"
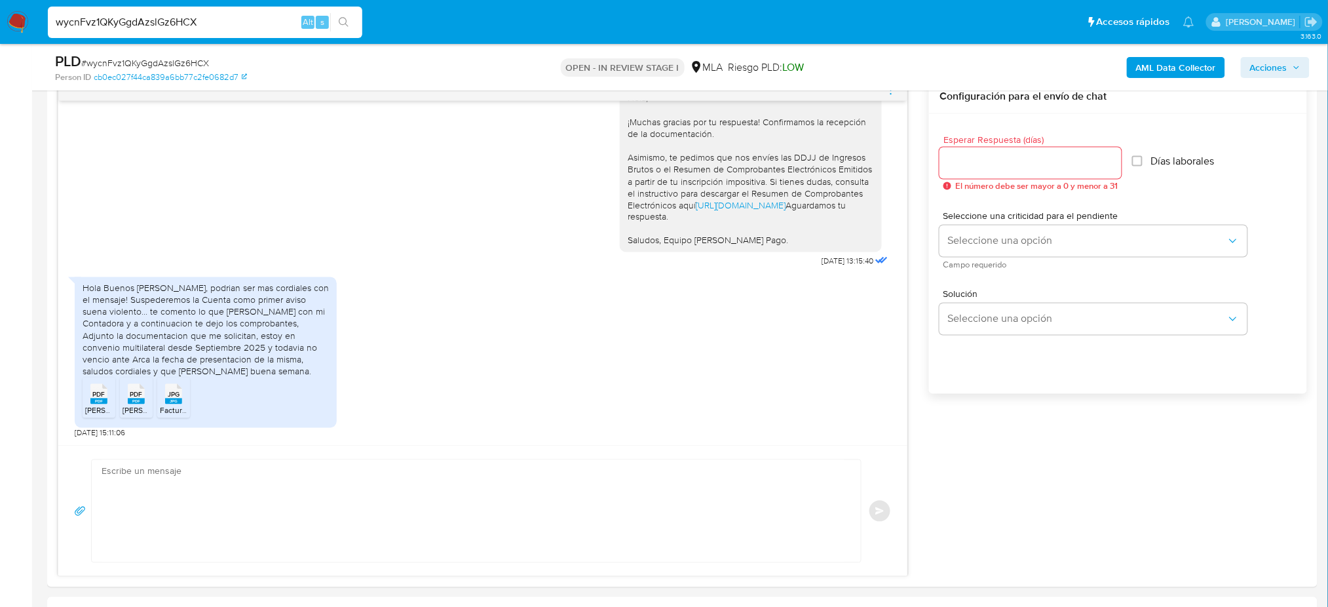
scroll to position [698, 0]
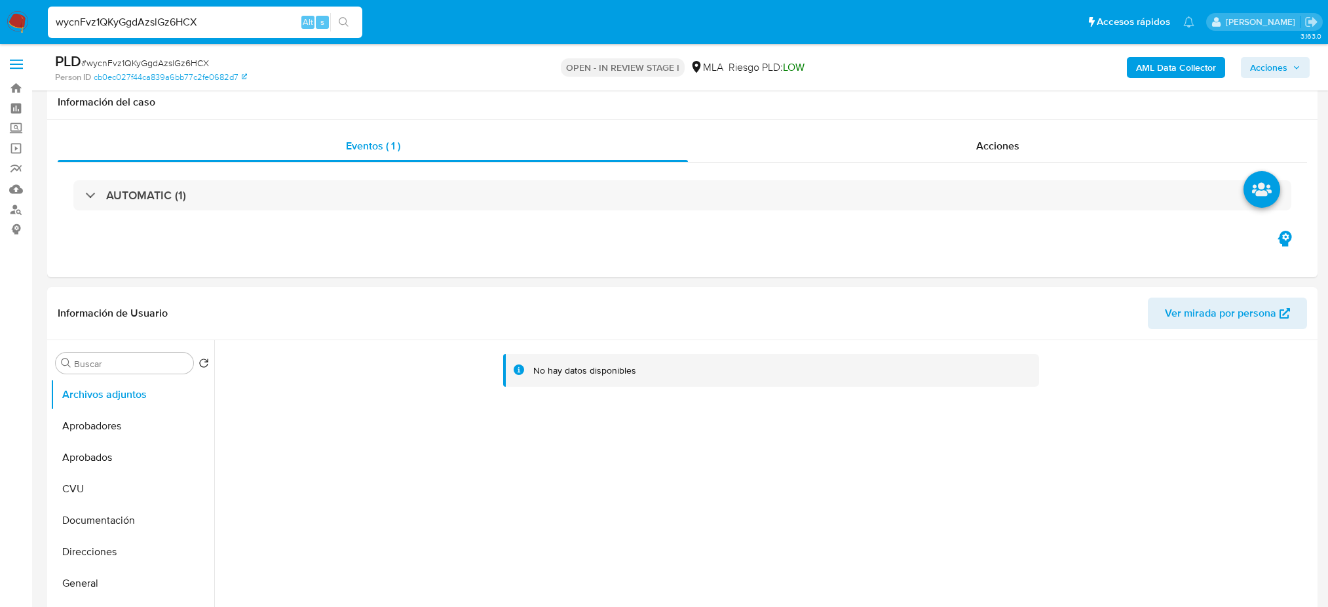
select select "10"
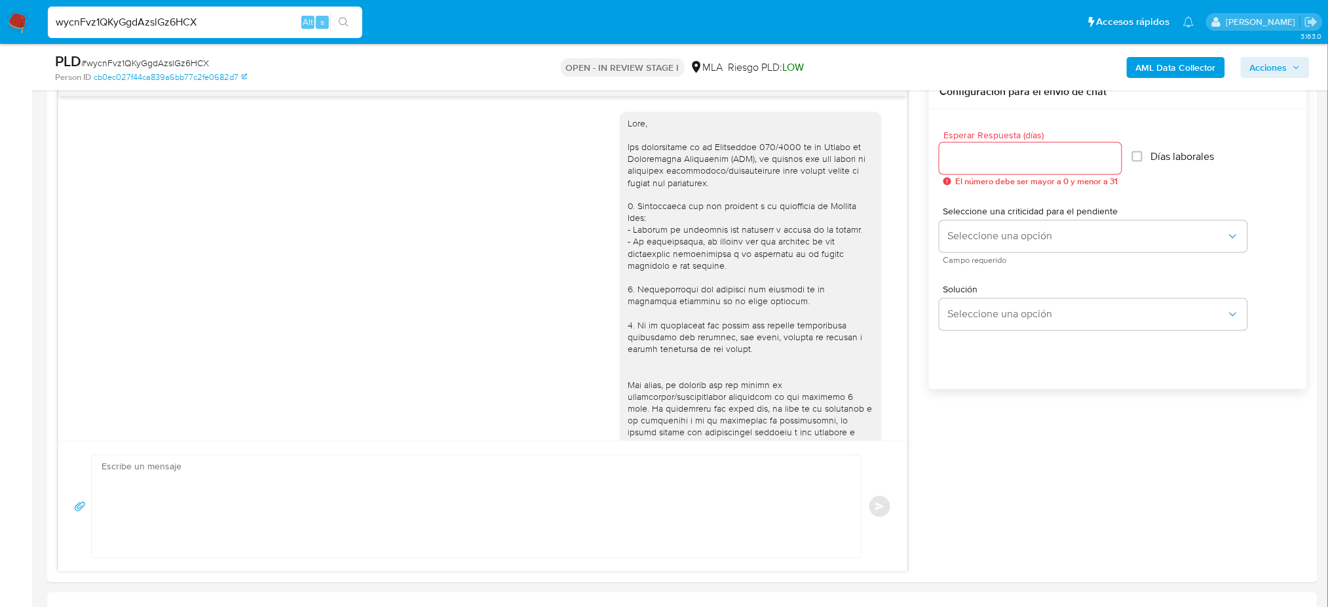
scroll to position [943, 0]
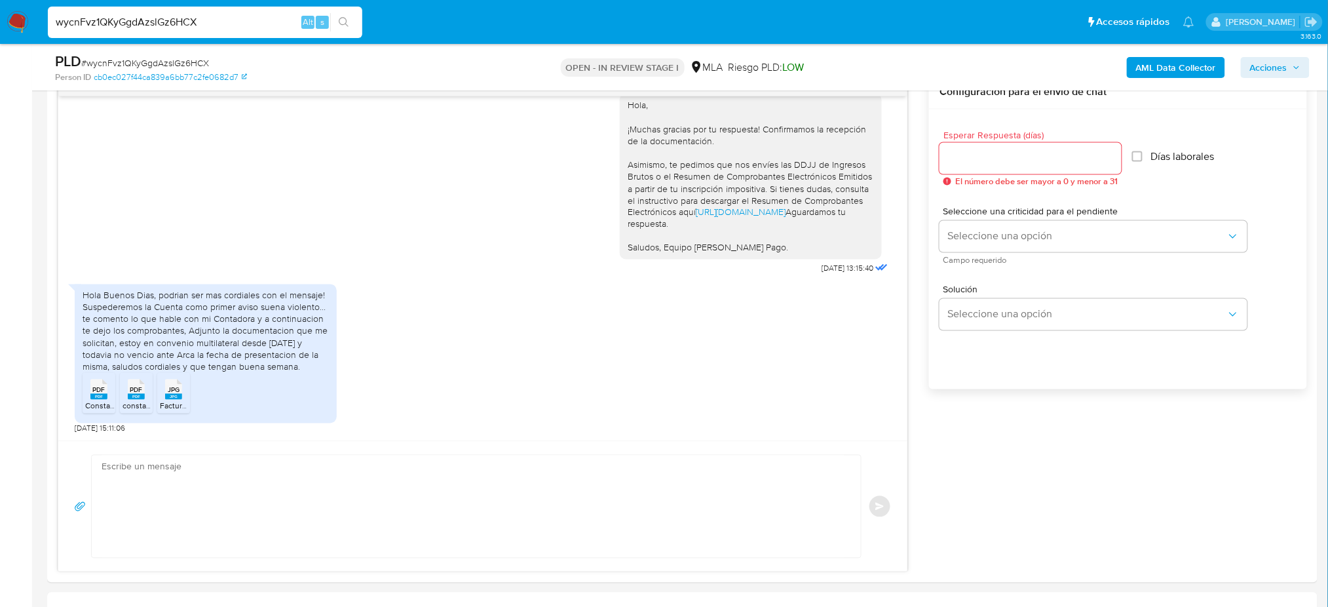
click at [87, 396] on div "PDF PDF" at bounding box center [99, 388] width 28 height 26
click at [126, 398] on div "PDF PDF" at bounding box center [137, 388] width 28 height 26
click at [159, 396] on li "JPG JPG Facturacion David al 10.25.jpg" at bounding box center [173, 393] width 33 height 41
drag, startPoint x: 1176, startPoint y: 0, endPoint x: 777, endPoint y: 401, distance: 565.7
click at [776, 401] on div "Hola Buenos Dias, podrian ser mas cordiales con el mensaje! Suspederemos la Cue…" at bounding box center [483, 356] width 816 height 157
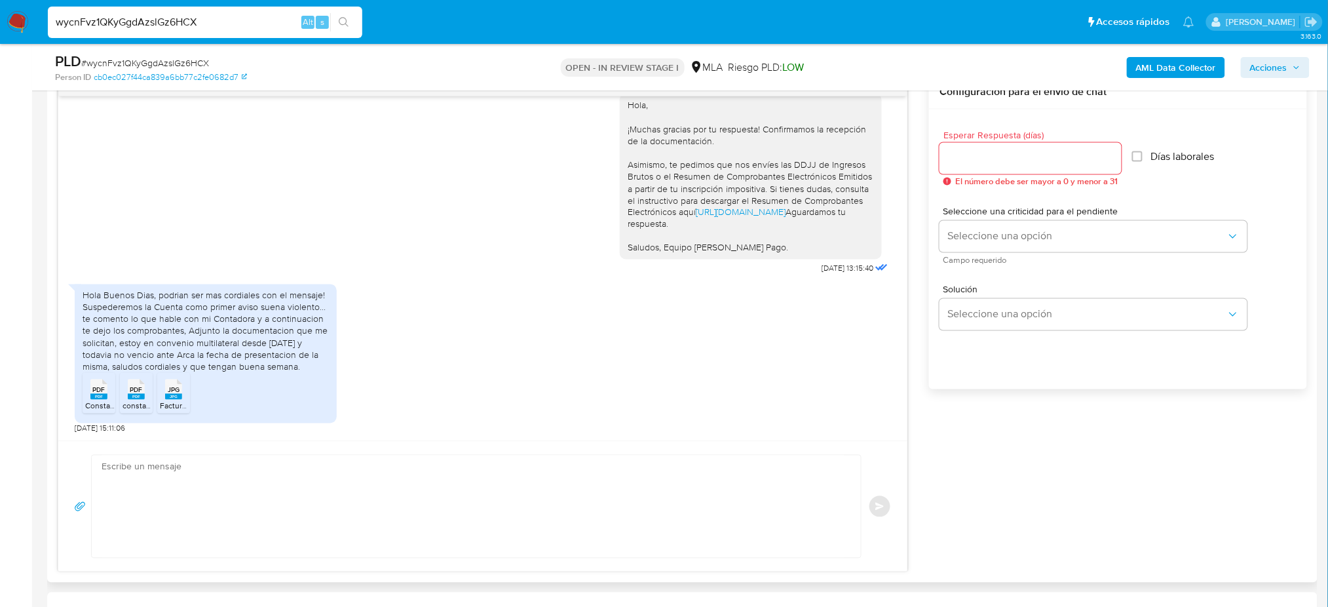
drag, startPoint x: 1006, startPoint y: 9, endPoint x: 590, endPoint y: 345, distance: 534.8
click at [590, 345] on div "Hola Buenos Dias, podrian ser mas cordiales con el mensaje! Suspederemos la Cue…" at bounding box center [483, 356] width 816 height 157
drag, startPoint x: 196, startPoint y: 330, endPoint x: 282, endPoint y: 346, distance: 87.4
click at [273, 342] on div "Hola Buenos [PERSON_NAME], podrian ser mas cordiales con el mensaje! Suspederem…" at bounding box center [206, 331] width 246 height 83
click at [290, 354] on div "Hola Buenos [PERSON_NAME], podrian ser mas cordiales con el mensaje! Suspederem…" at bounding box center [206, 331] width 246 height 83
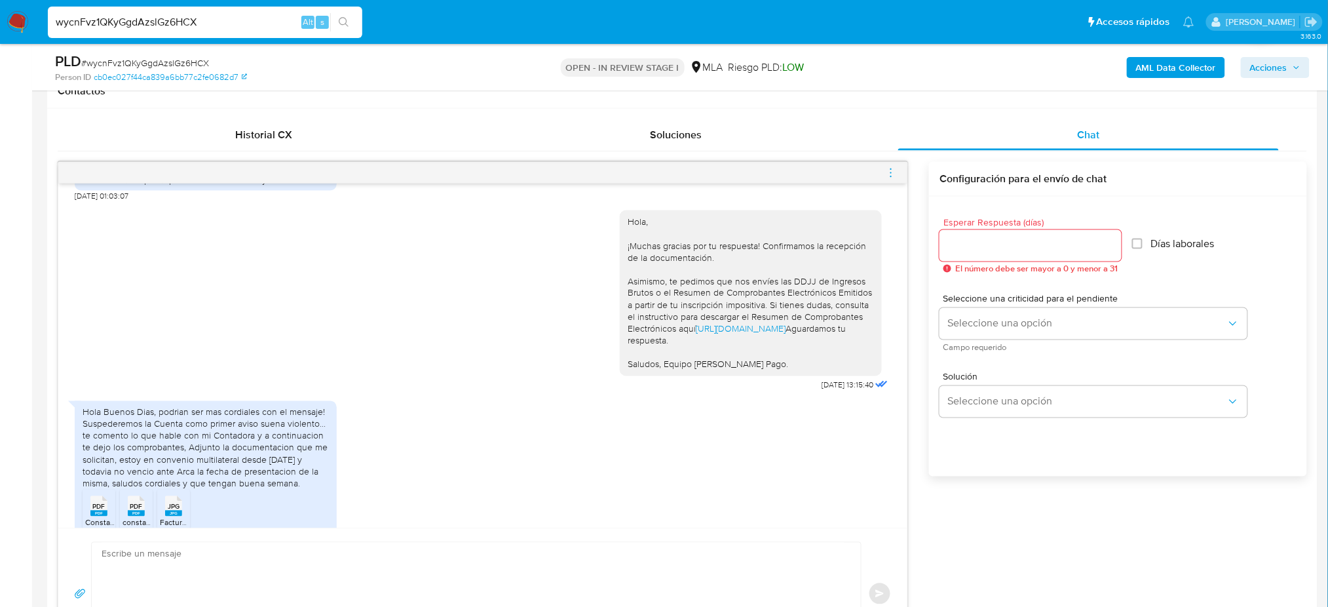
scroll to position [856, 0]
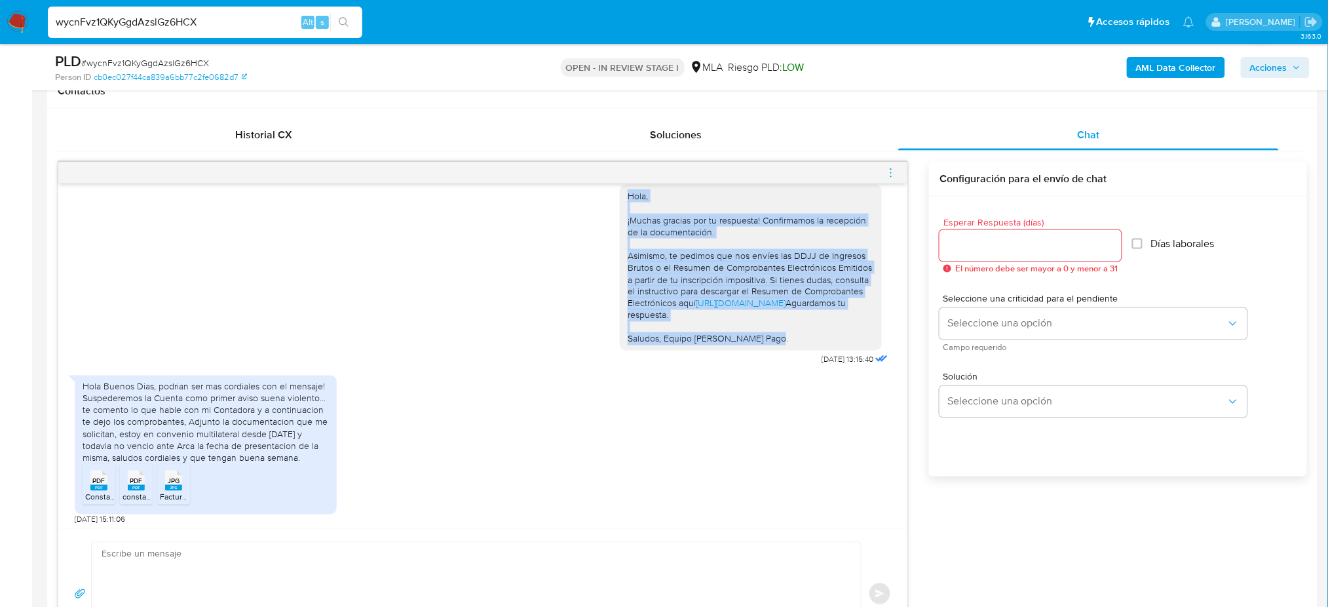
drag, startPoint x: 612, startPoint y: 206, endPoint x: 792, endPoint y: 373, distance: 246.2
click at [792, 350] on div "Hola, ¡Muchas gracias por tu respuesta! Confirmamos la recepción de la document…" at bounding box center [751, 267] width 262 height 165
copy div "Hola, ¡Muchas gracias por tu respuesta! Confirmamos la recepción de la document…"
click at [792, 345] on div "Hola, ¡Muchas gracias por tu respuesta! Confirmamos la recepción de la document…" at bounding box center [751, 267] width 246 height 155
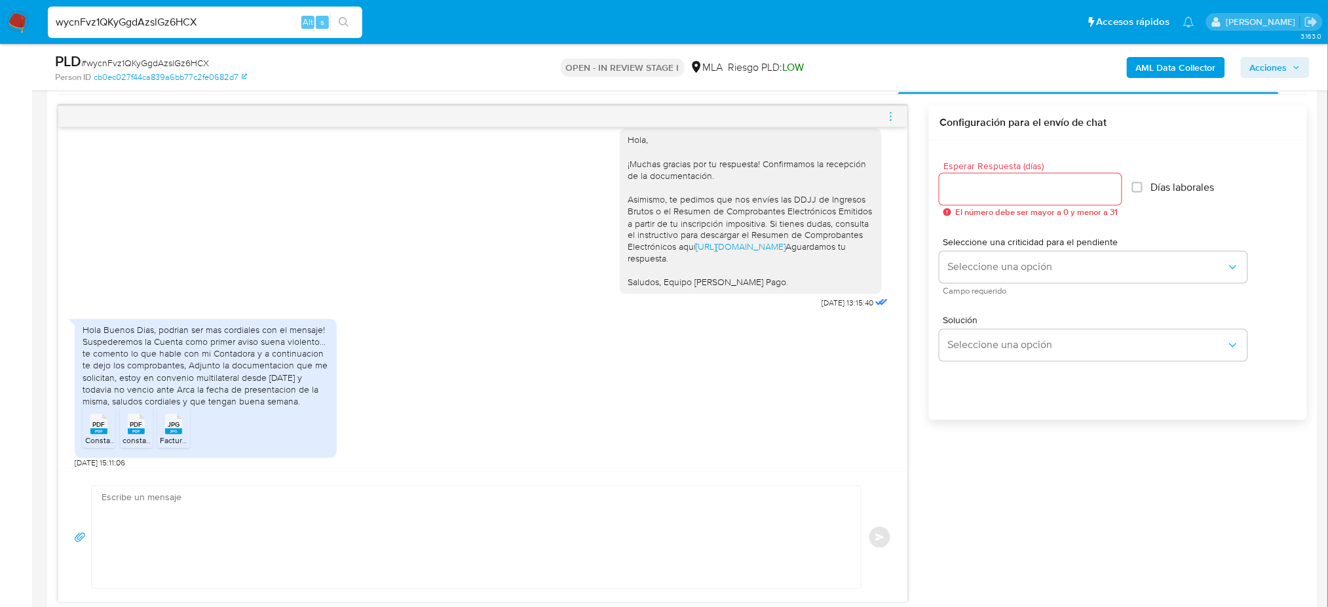
scroll to position [698, 0]
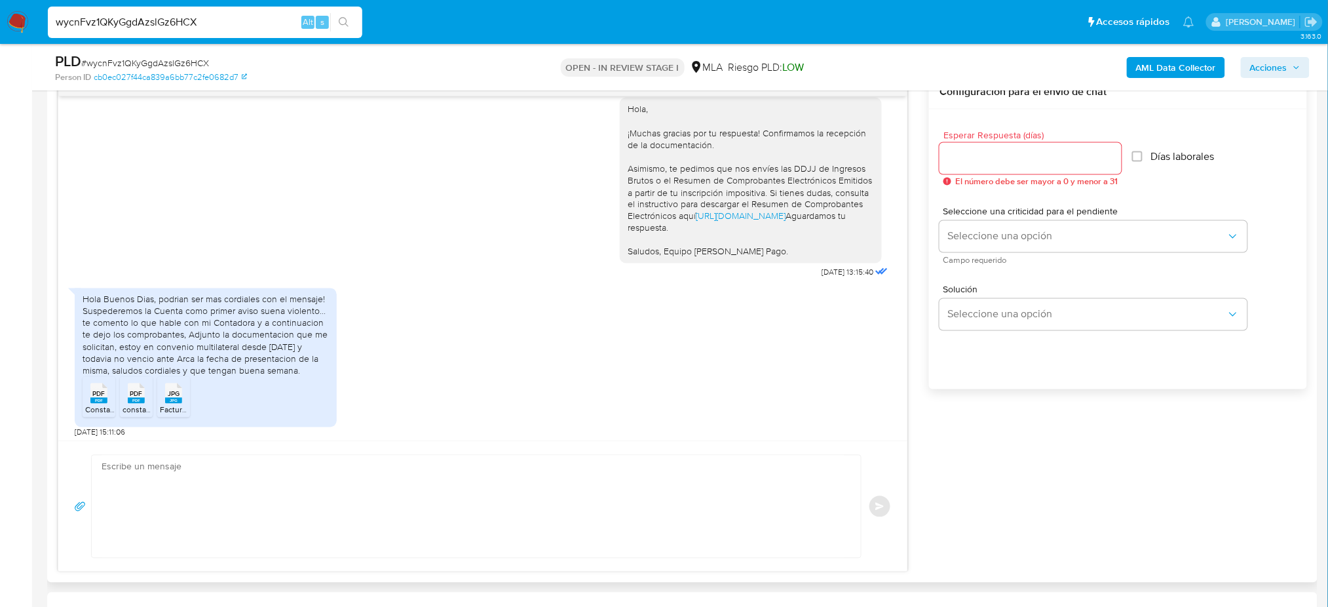
click at [196, 503] on textarea at bounding box center [473, 506] width 743 height 102
paste textarea "Hola, ¡Muchas gracias por tu respuesta! Confirmamos la recepción de la document…"
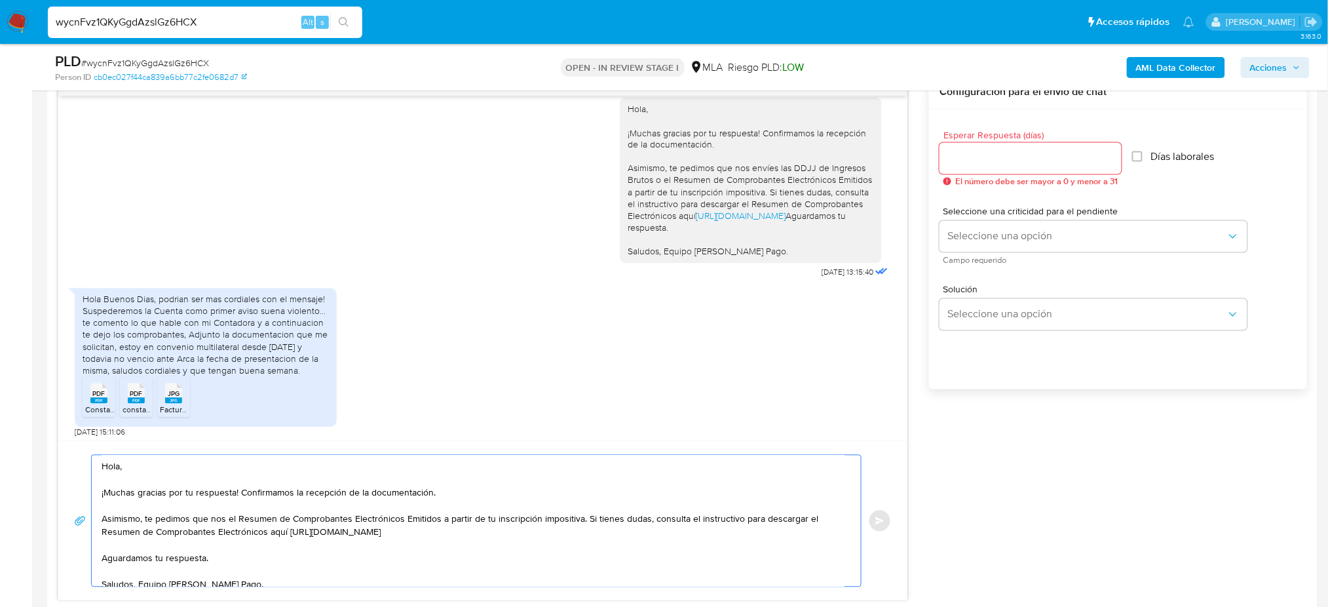
scroll to position [33, 0]
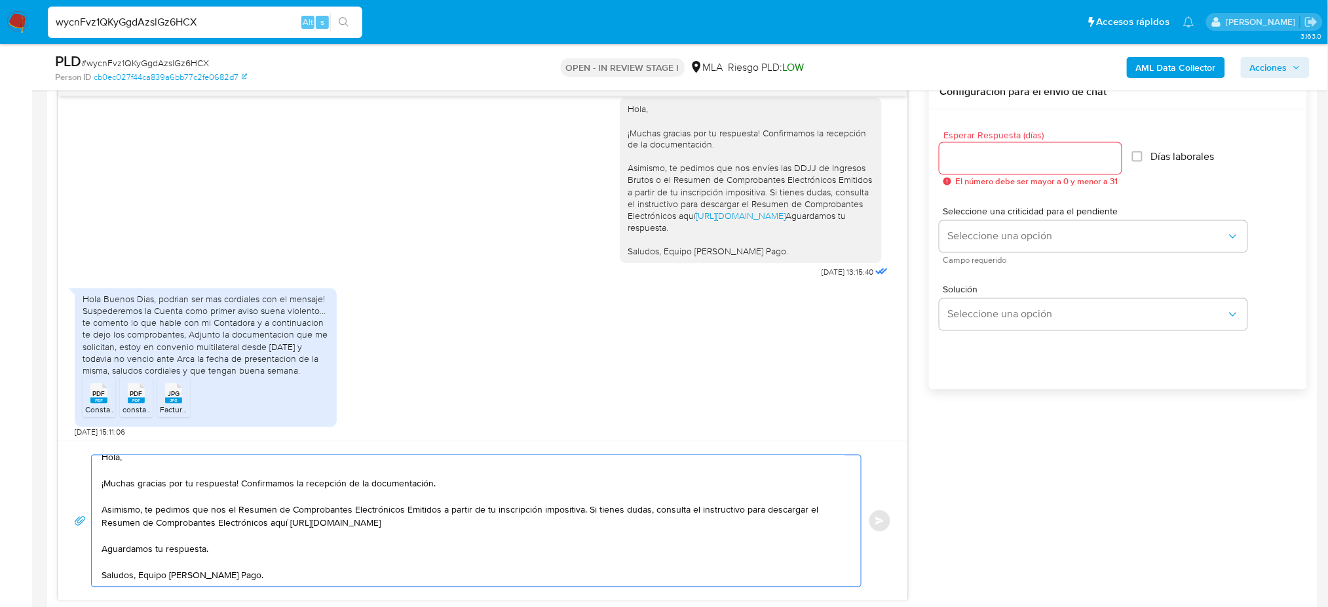
type textarea "Hola, ¡Muchas gracias por tu respuesta! Confirmamos la recepción de la document…"
click at [967, 157] on input "Esperar Respuesta (días)" at bounding box center [1031, 158] width 182 height 17
type input "2"
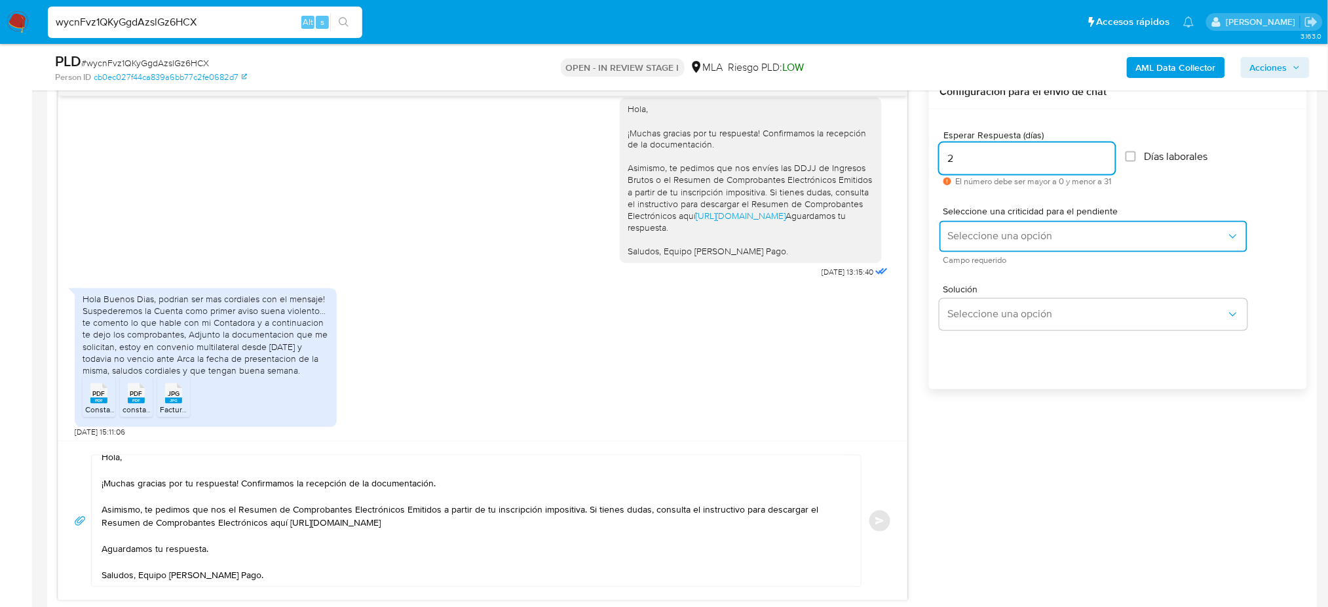
click at [966, 227] on button "Seleccione una opción" at bounding box center [1094, 236] width 308 height 31
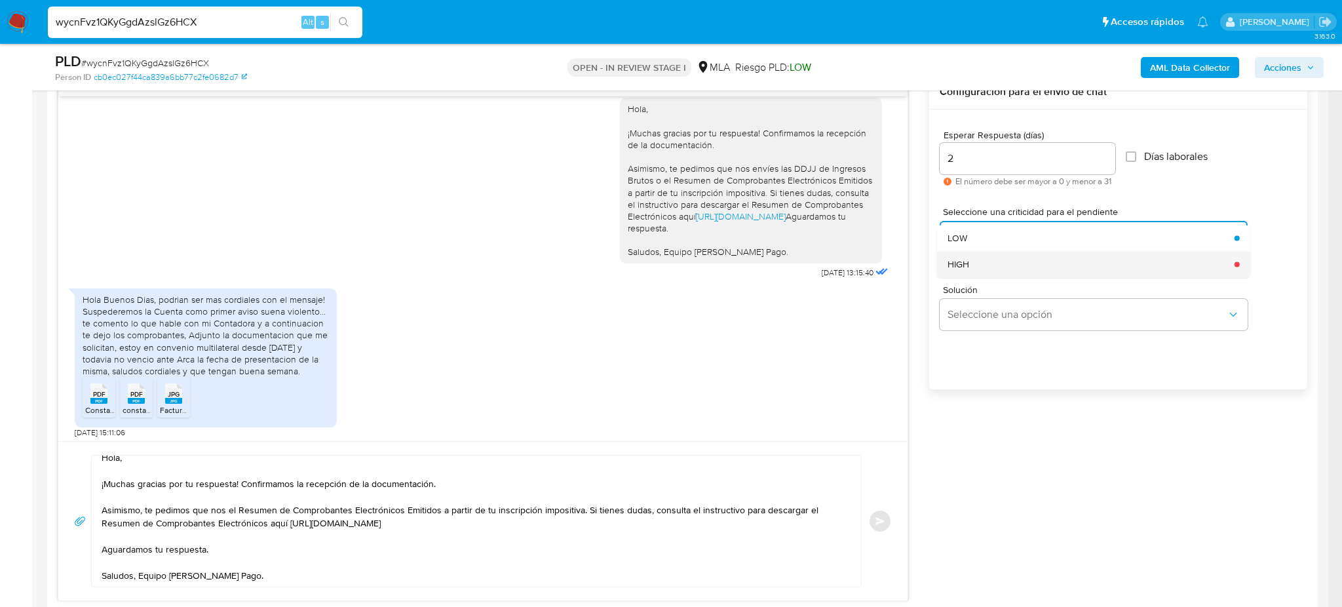
click at [966, 259] on span "HIGH" at bounding box center [958, 264] width 22 height 12
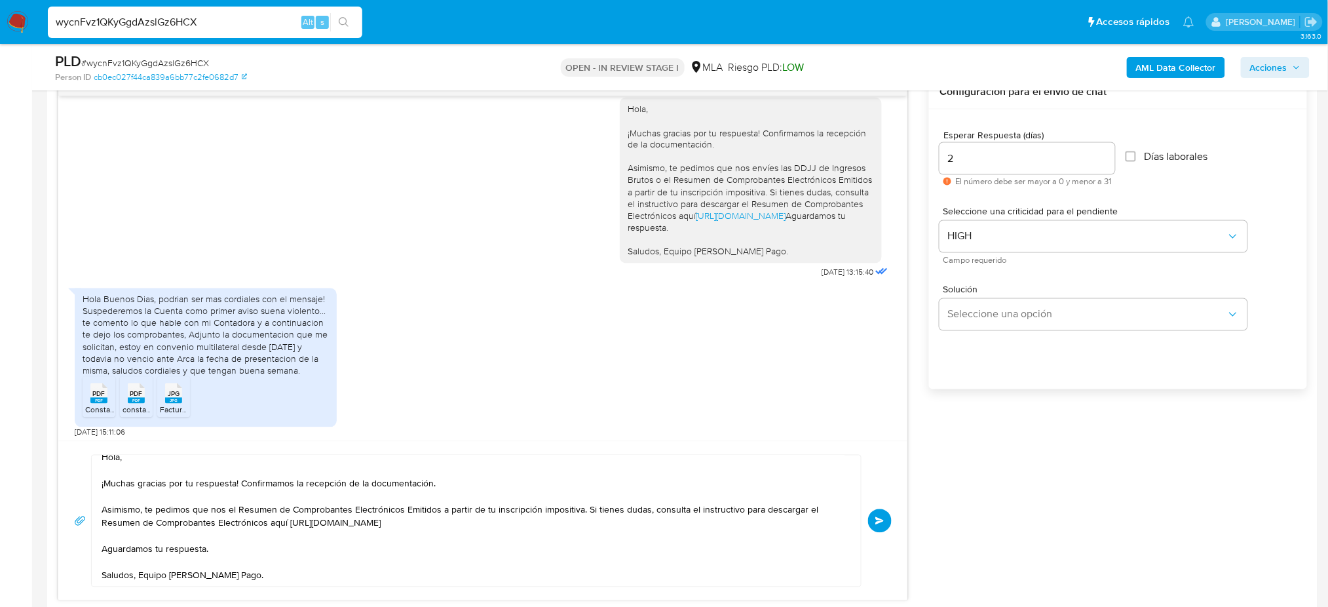
click at [877, 522] on span "Enviar" at bounding box center [879, 521] width 9 height 8
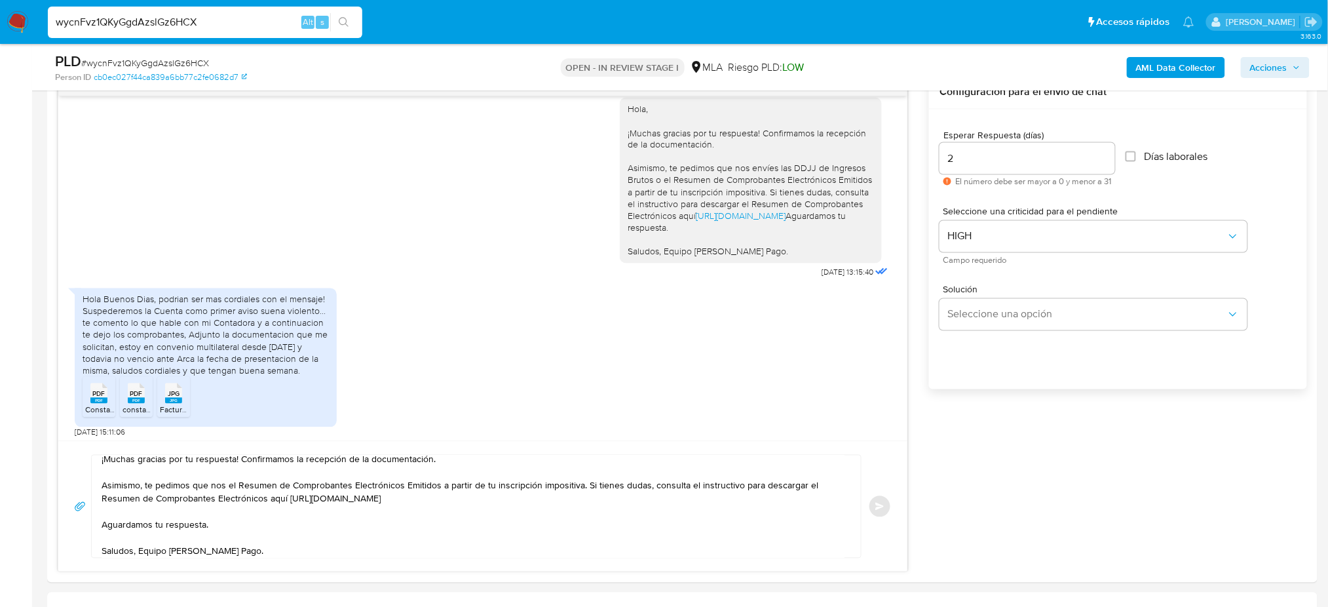
scroll to position [1160, 0]
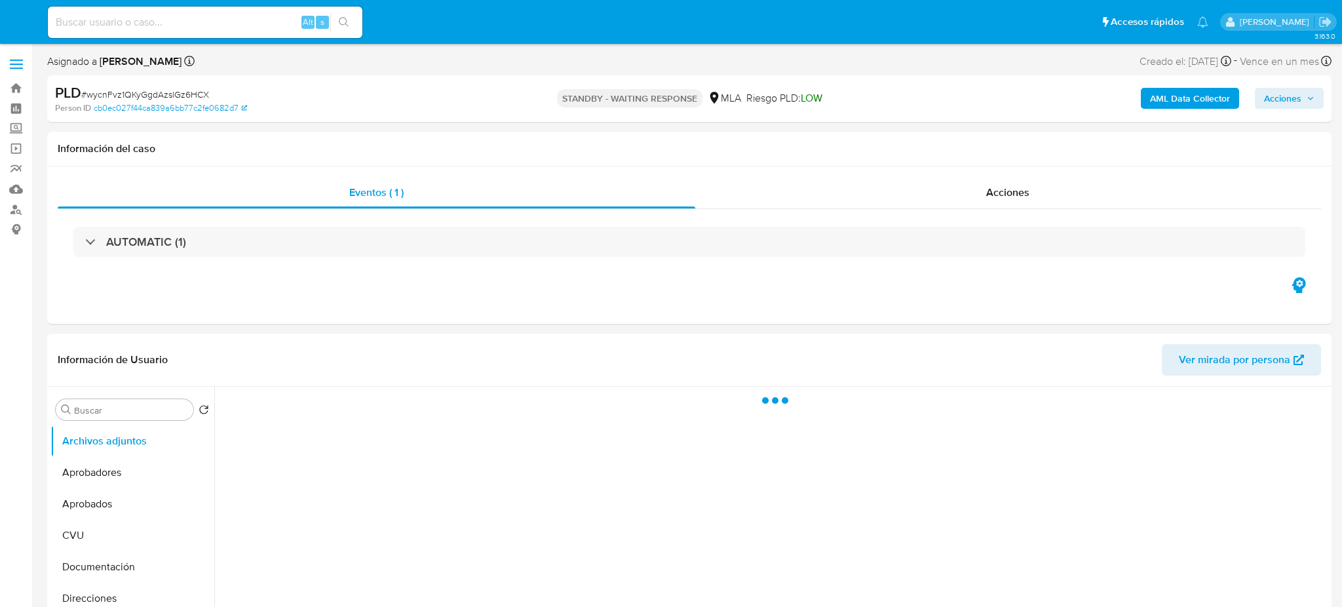
select select "10"
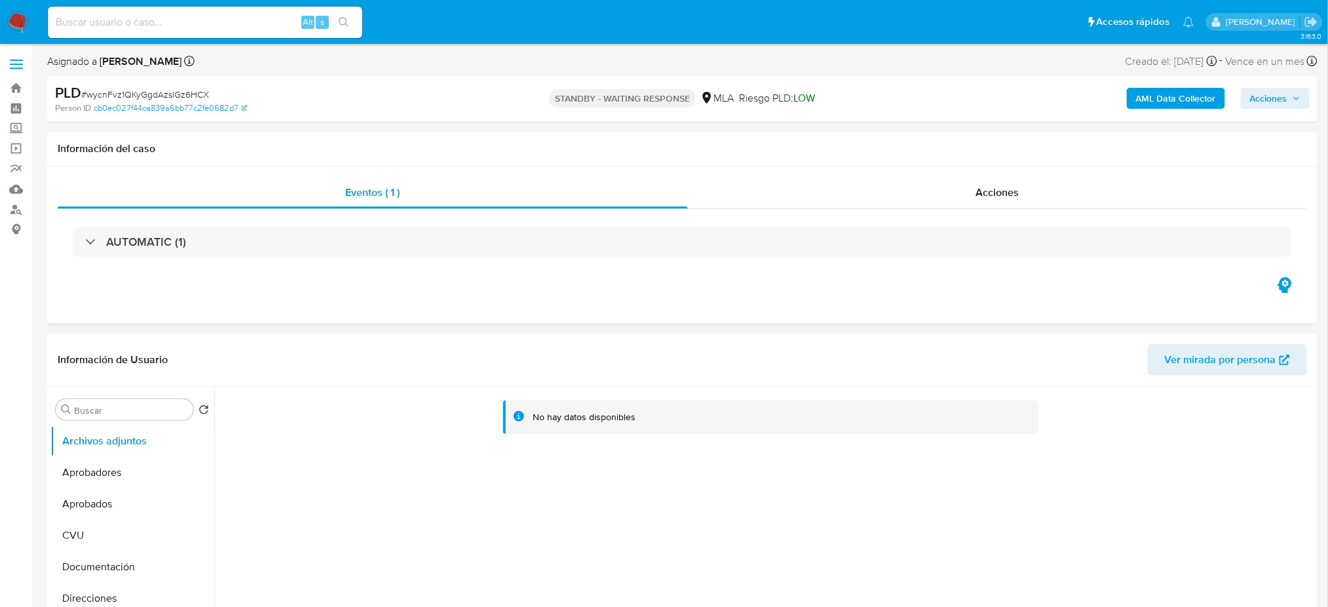
click at [256, 34] on div "Alt s" at bounding box center [205, 22] width 314 height 31
click at [250, 29] on input at bounding box center [205, 22] width 314 height 17
paste input "pF1ZIUGLkDLe8iBWGK2dmHE7"
type input "pF1ZIUGLkDLe8iBWGK2dmHE7"
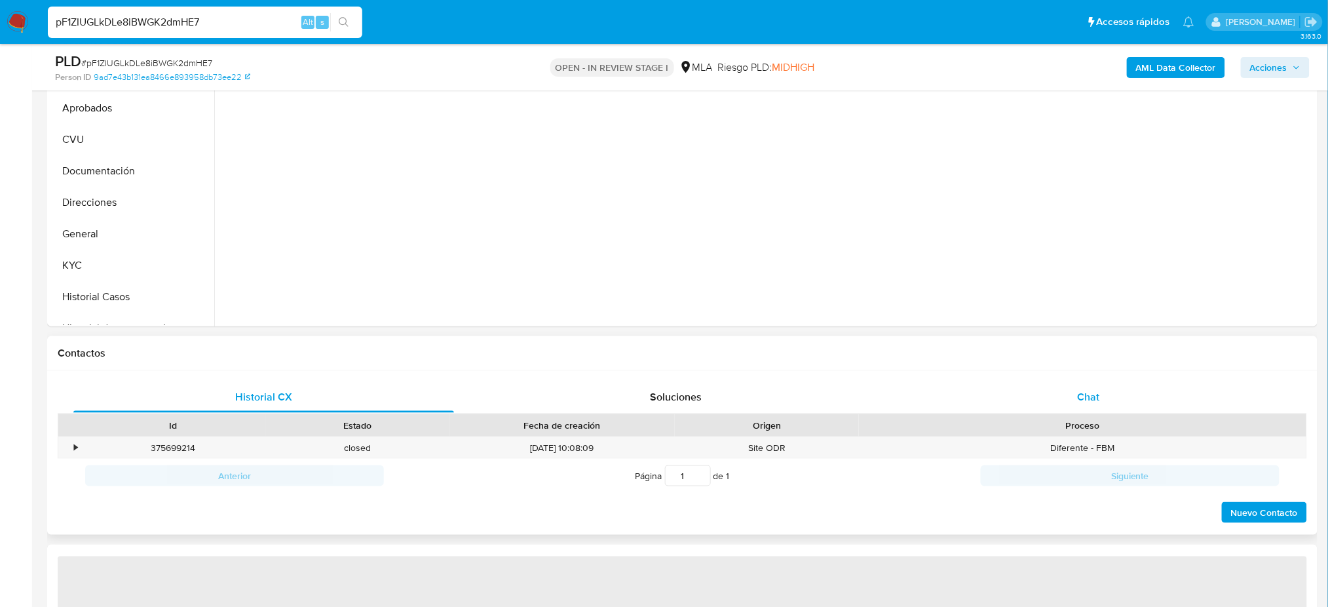
click at [1074, 385] on div "Chat" at bounding box center [1088, 396] width 381 height 31
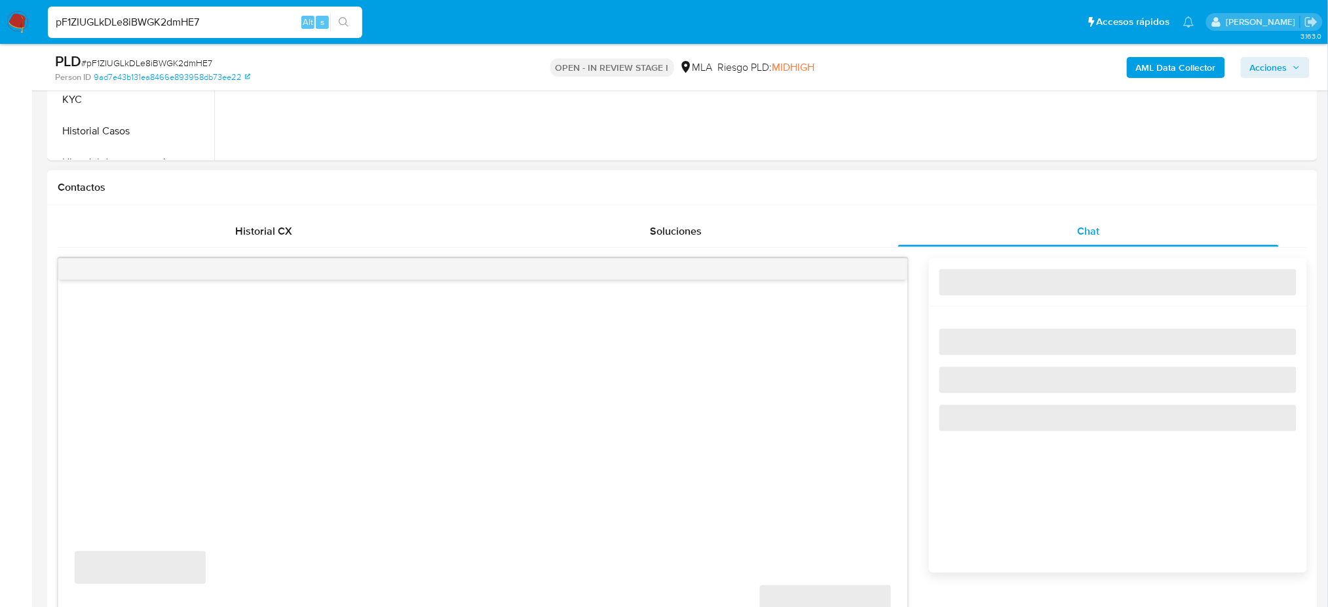
select select "10"
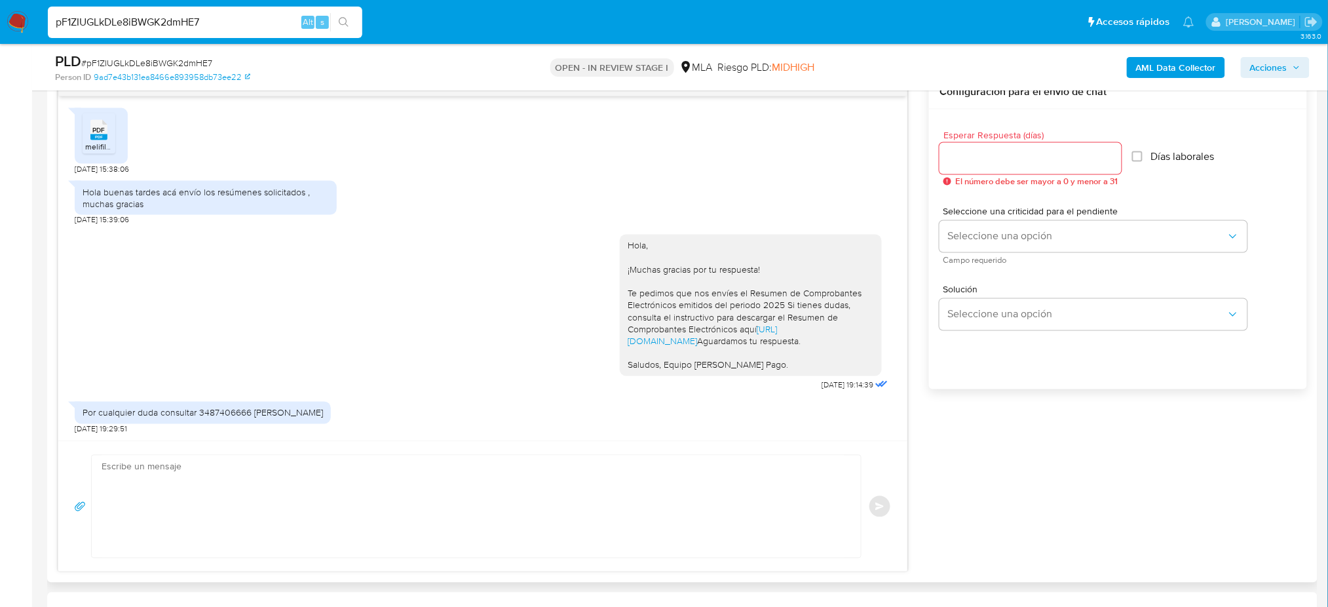
scroll to position [1128, 0]
drag, startPoint x: 213, startPoint y: 24, endPoint x: 0, endPoint y: 21, distance: 213.0
click at [0, 21] on nav "Pausado Ver notificaciones pF1ZIUGLkDLe8iBWGK2dmHE7 Alt s Accesos rápidos Presi…" at bounding box center [664, 22] width 1328 height 44
paste input "aLT7gdmG9t463nhb9LFfQKYg"
type input "aLT7gdmG9t463nhb9LFfQKYg"
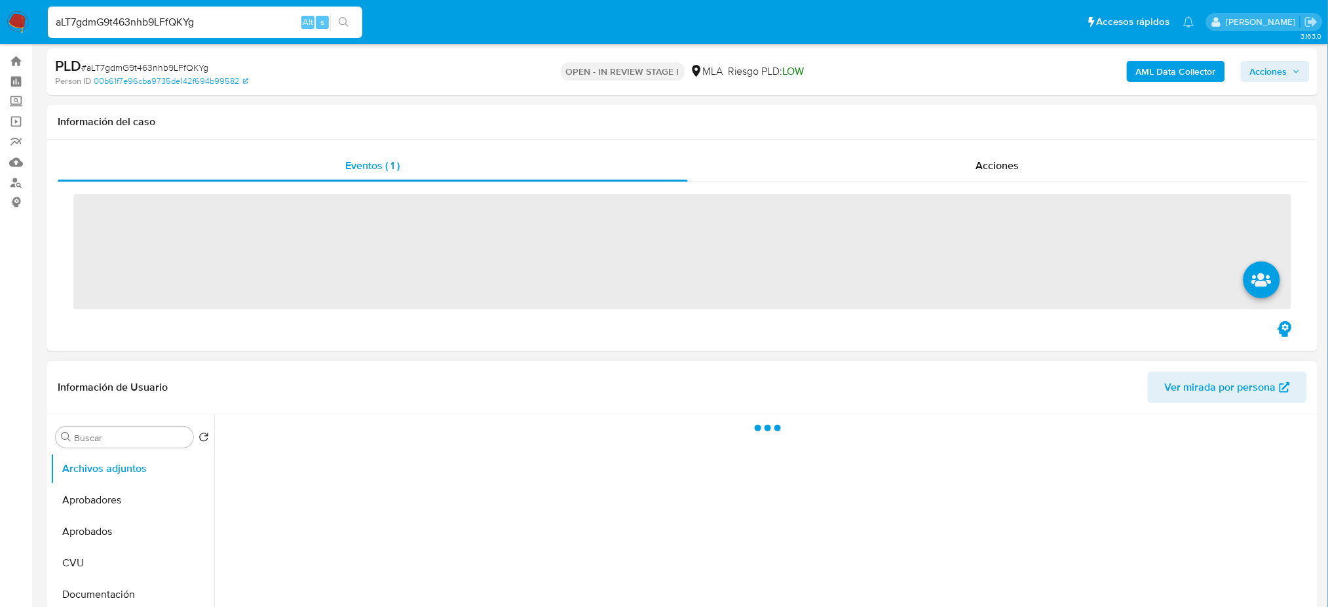
scroll to position [262, 0]
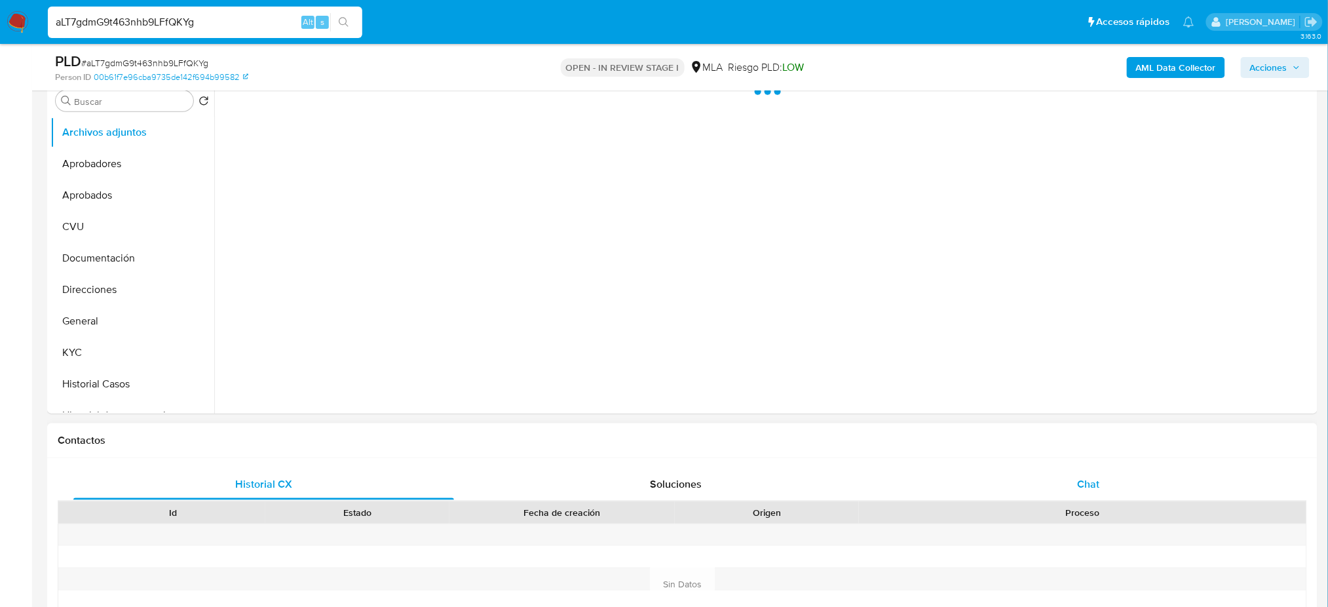
select select "10"
click at [1118, 474] on div "Chat" at bounding box center [1088, 483] width 381 height 31
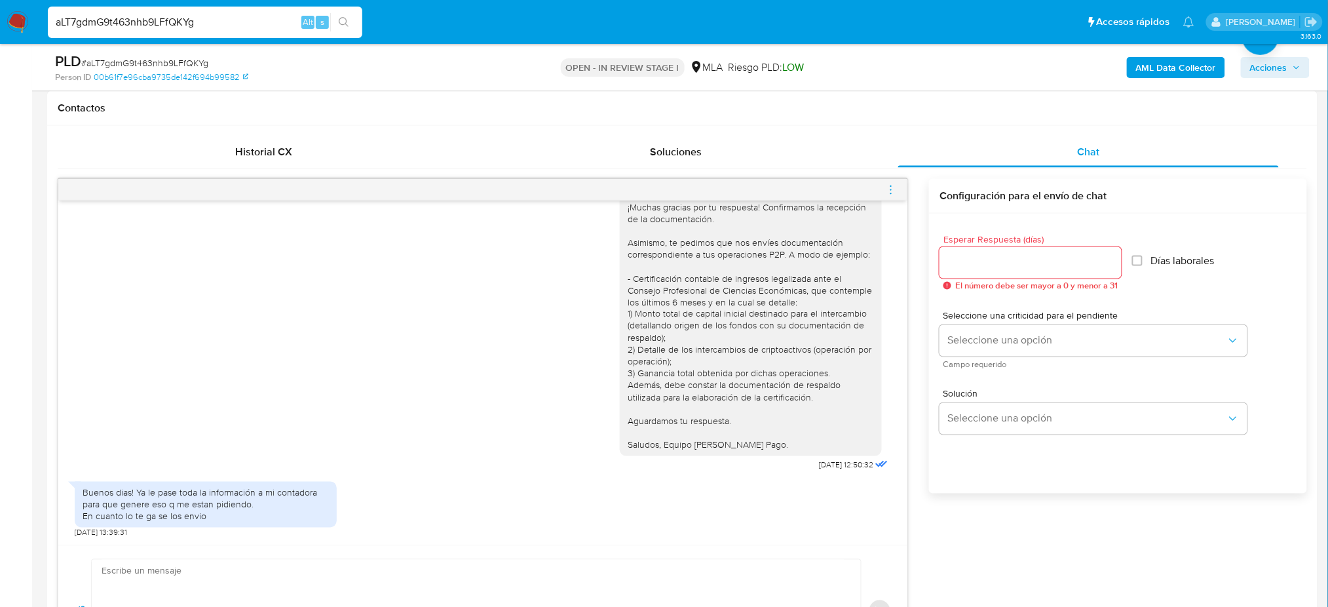
scroll to position [698, 0]
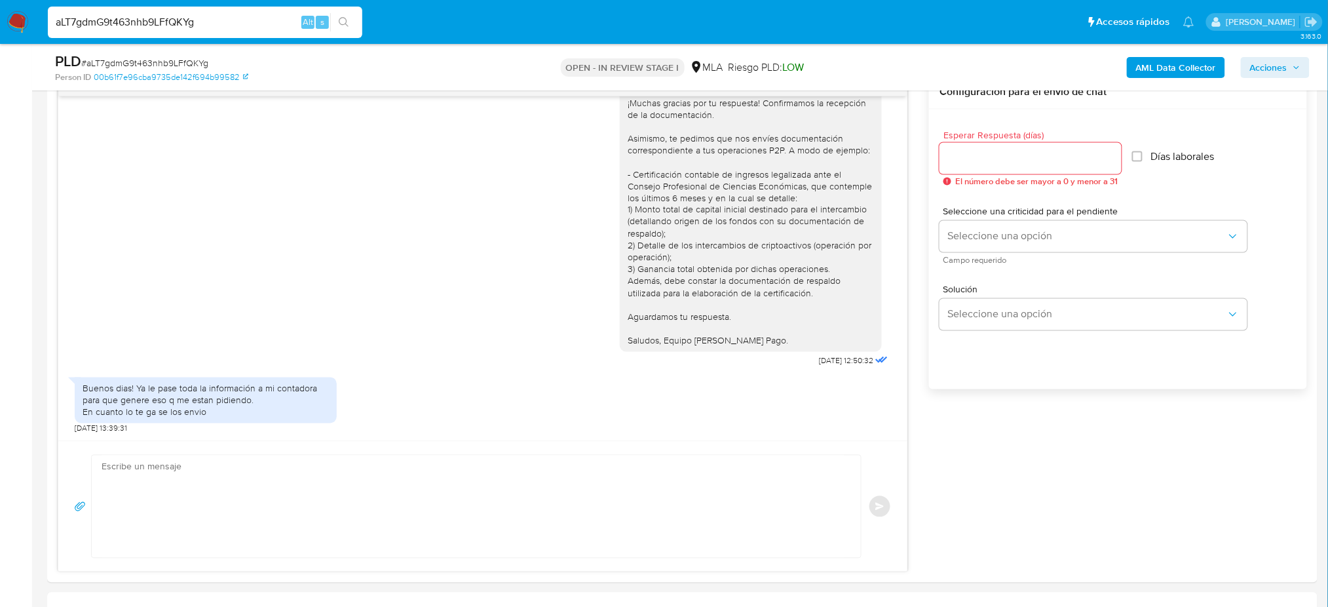
click at [5, 24] on nav "Pausado Ver notificaciones aLT7gdmG9t463nhb9LFfQKYg Alt s Accesos rápidos Presi…" at bounding box center [664, 22] width 1328 height 44
click at [12, 18] on img at bounding box center [18, 22] width 22 height 22
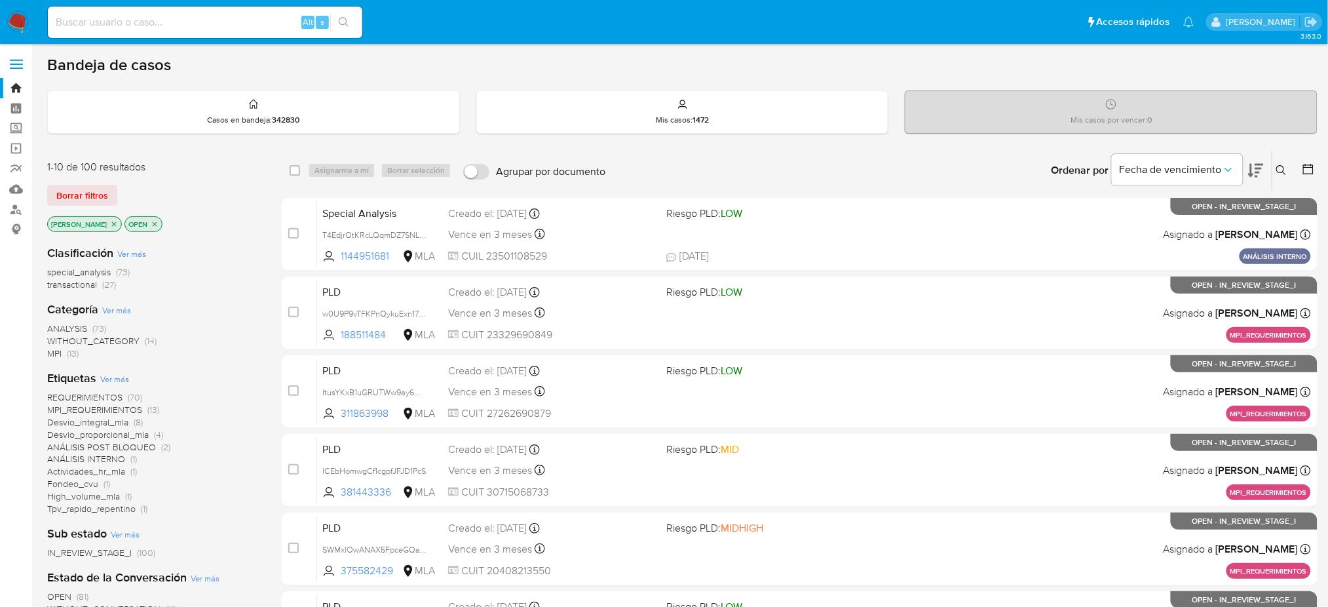
click at [206, 26] on input at bounding box center [205, 22] width 314 height 17
paste input "pF1ZIUGLkDLe8iBWGK2dmHE7"
type input "pF1ZIUGLkDLe8iBWGK2dmHE7"
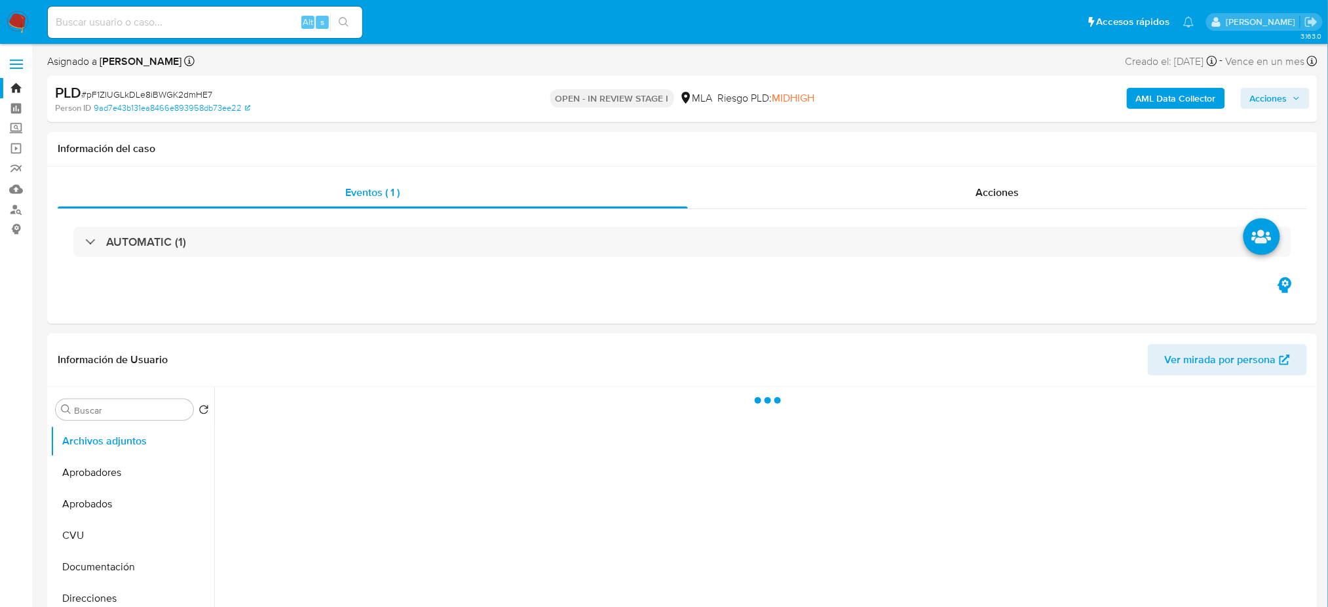
select select "10"
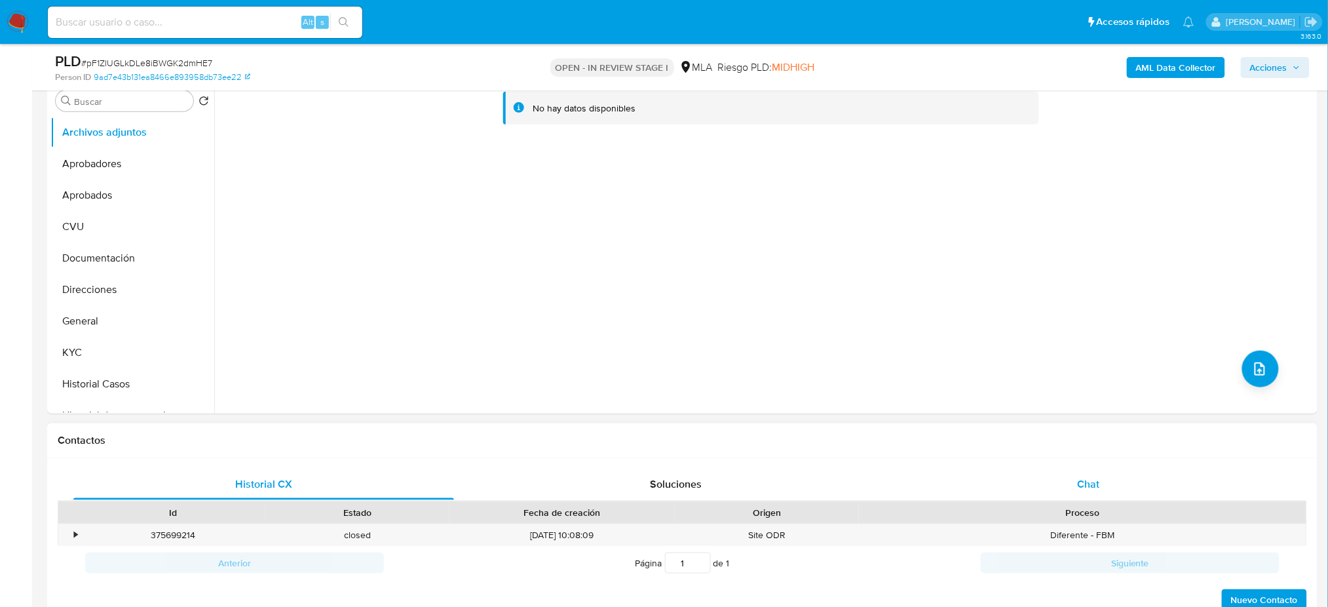
click at [1133, 479] on div "Chat" at bounding box center [1088, 483] width 381 height 31
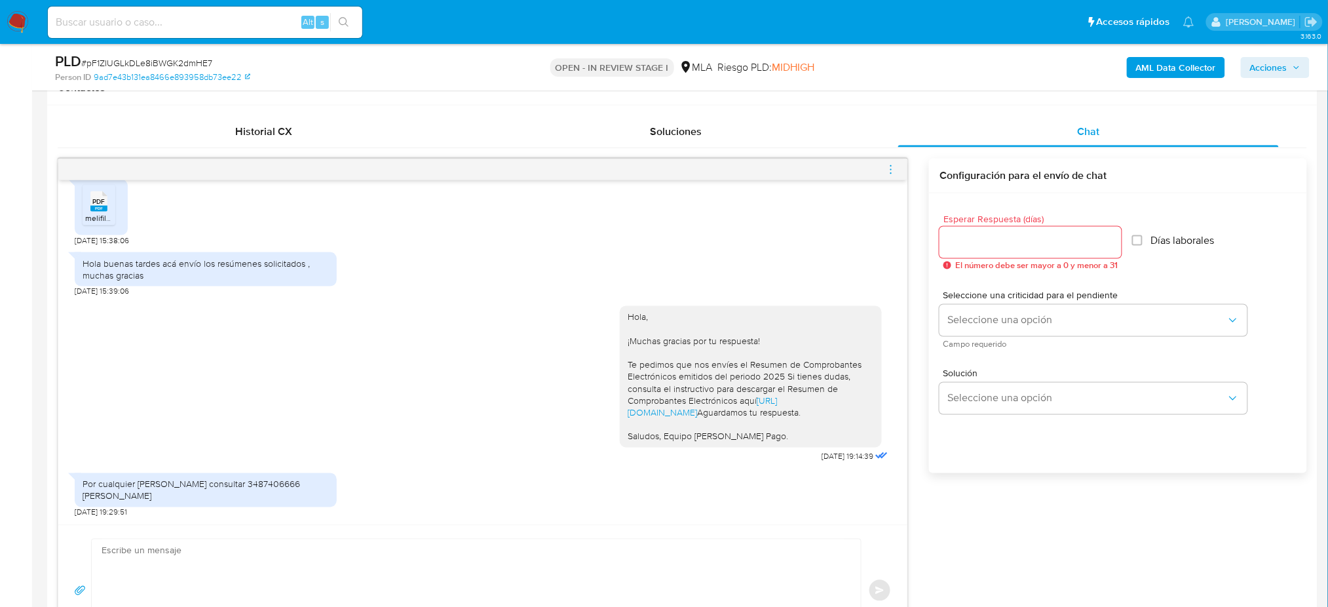
scroll to position [698, 0]
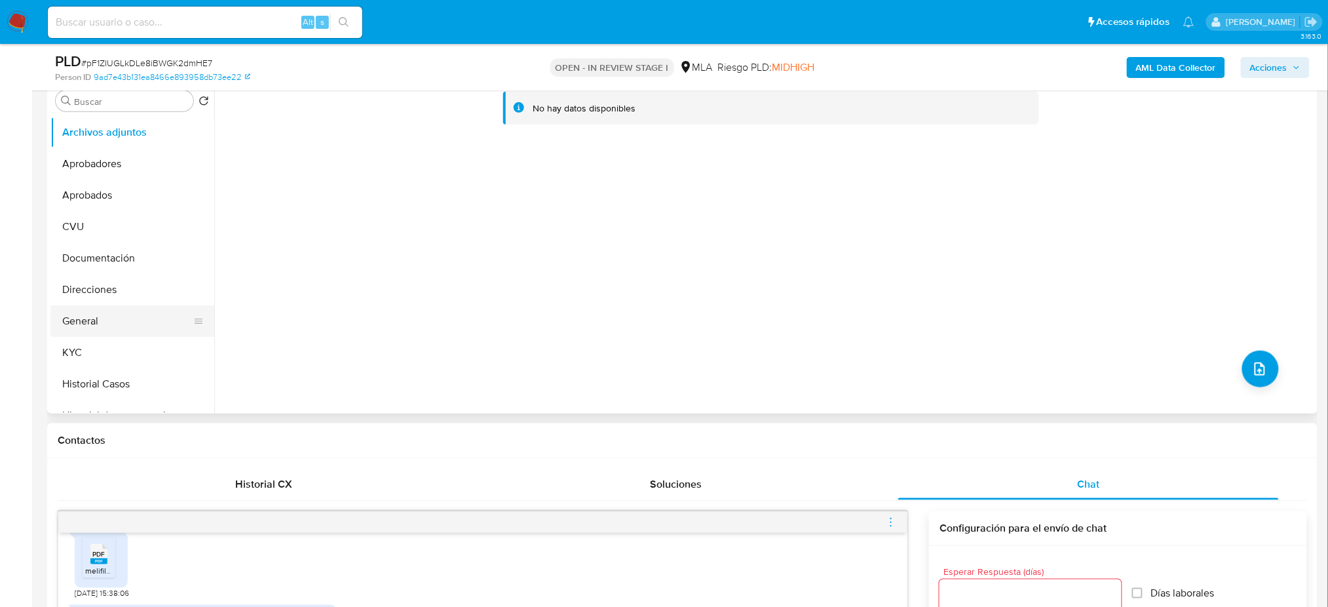
click at [94, 322] on button "General" at bounding box center [126, 320] width 153 height 31
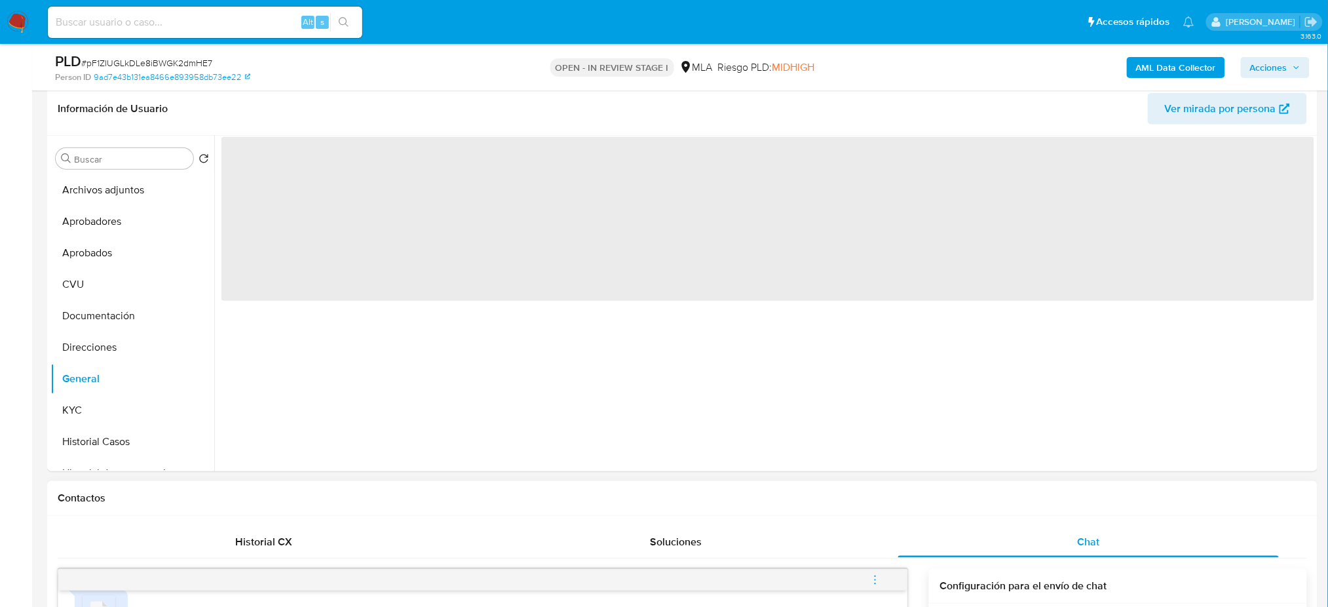
scroll to position [174, 0]
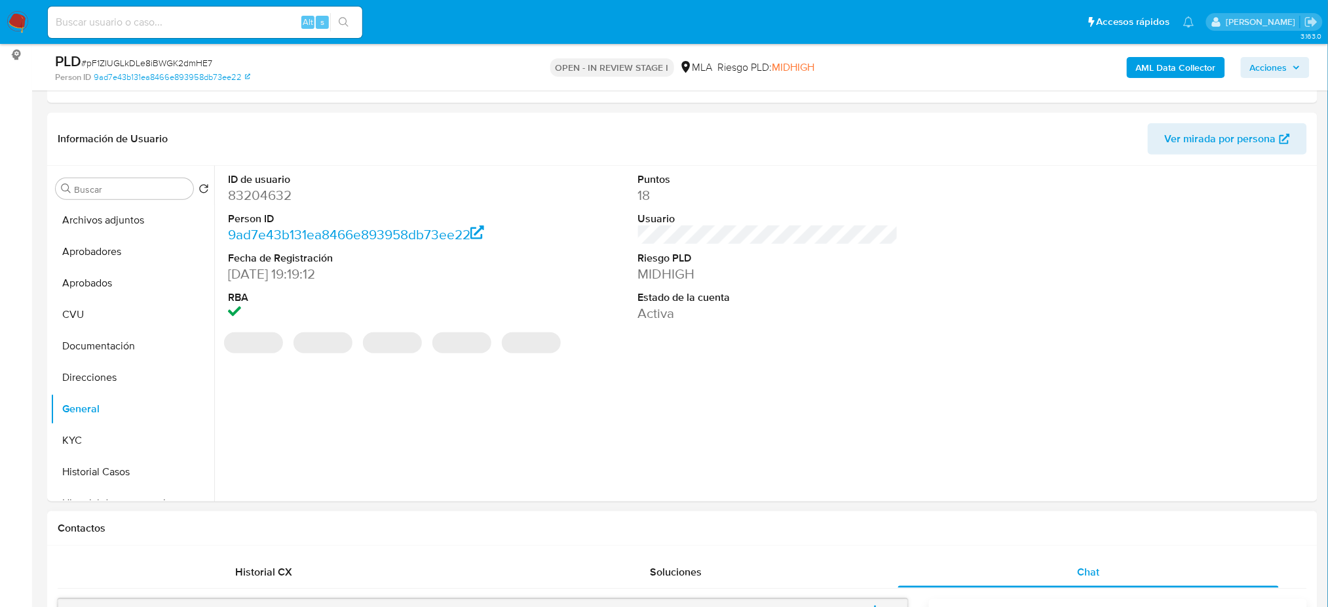
click at [265, 193] on dd "83204632" at bounding box center [358, 195] width 260 height 18
copy dd "83204632"
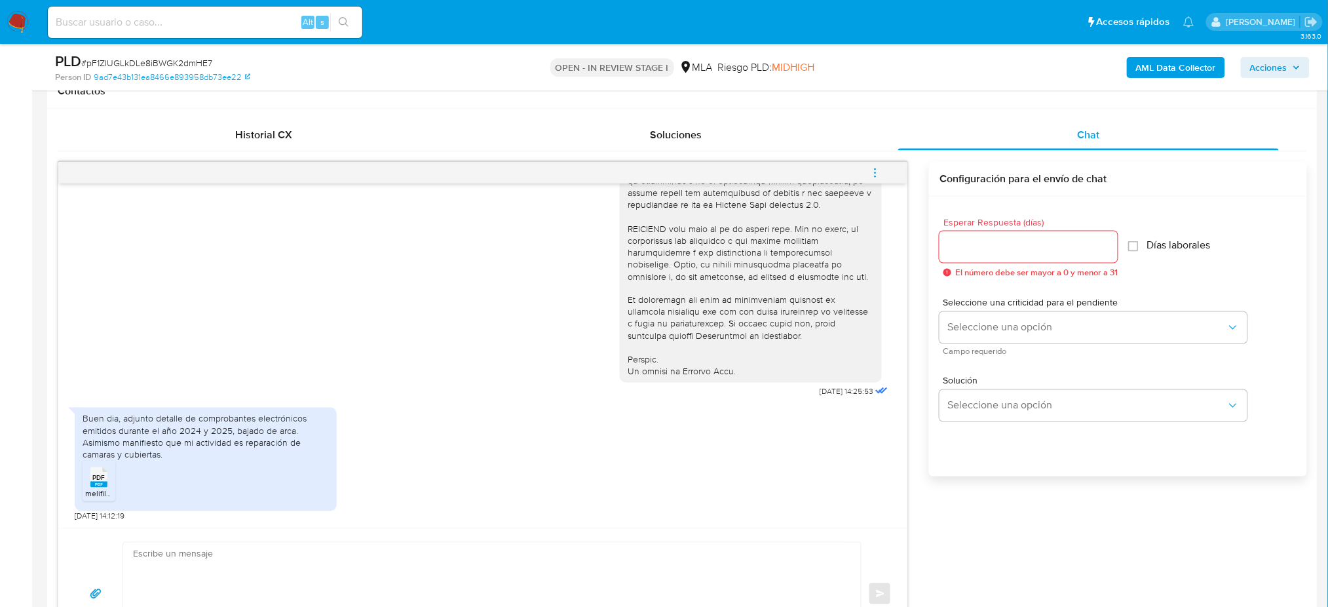
scroll to position [517, 0]
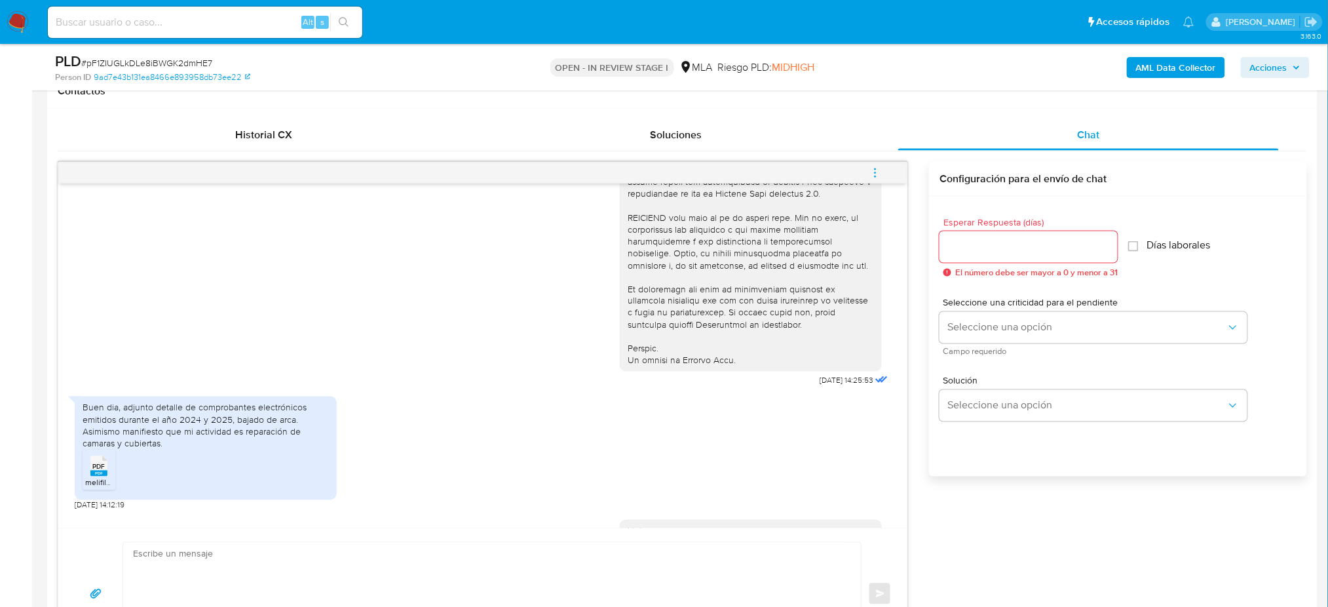
click at [94, 476] on rect at bounding box center [98, 473] width 17 height 6
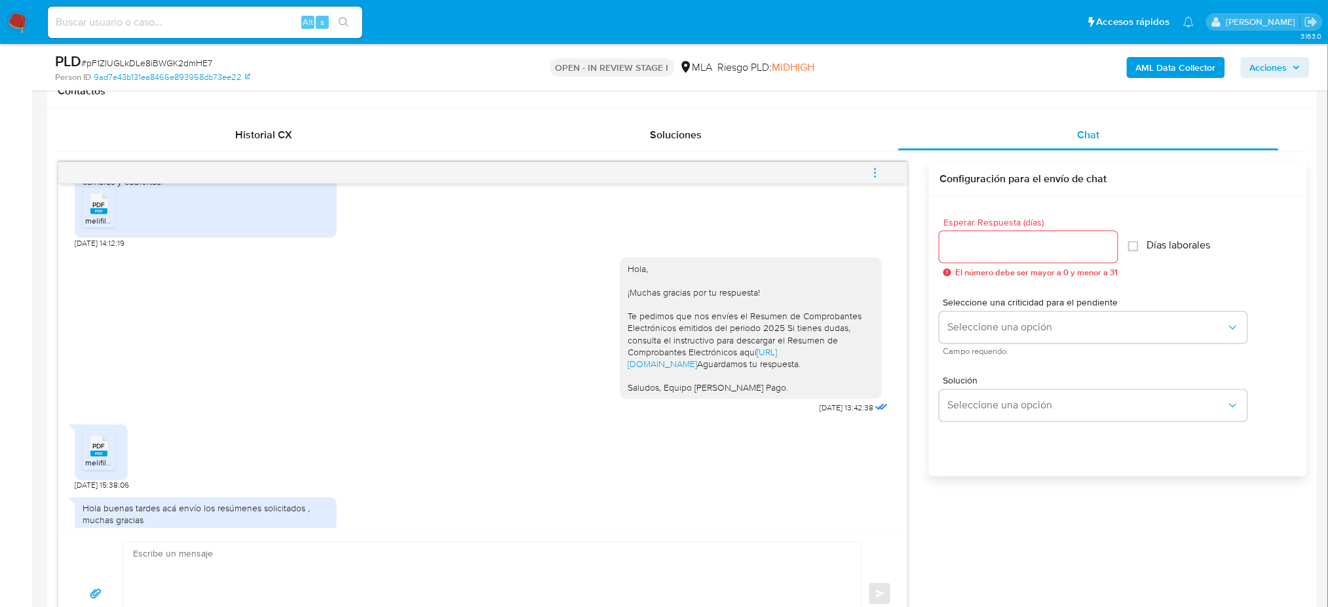
scroll to position [954, 0]
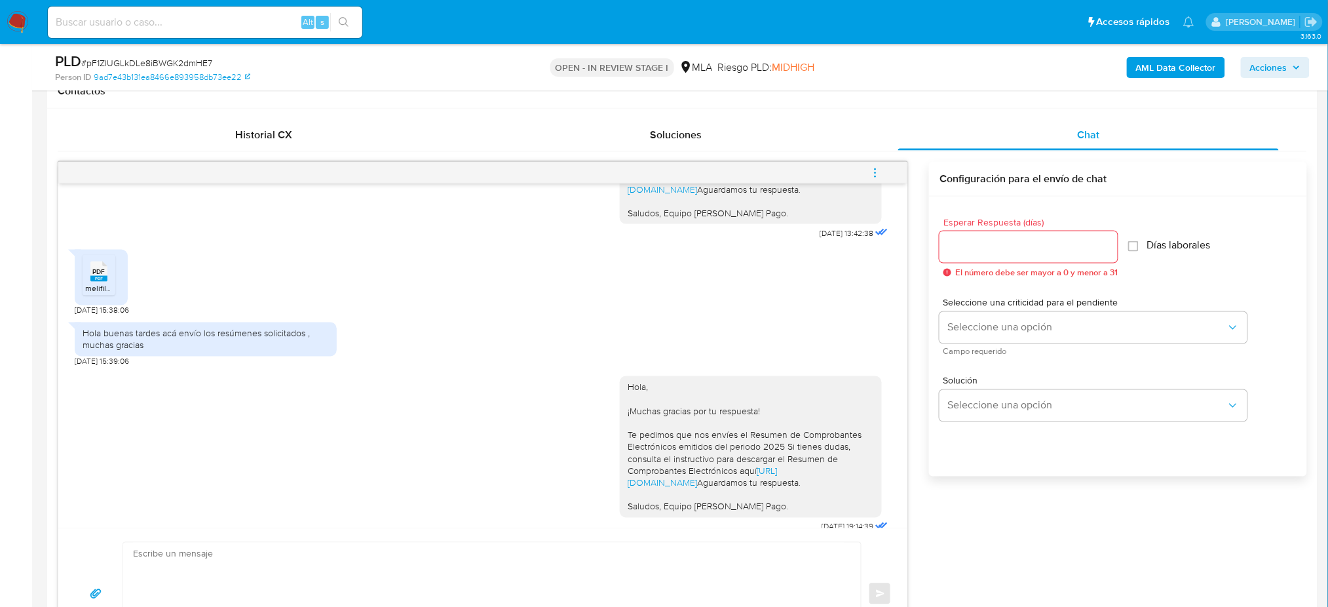
click at [103, 282] on rect at bounding box center [98, 279] width 17 height 6
click at [98, 282] on rect at bounding box center [98, 279] width 17 height 6
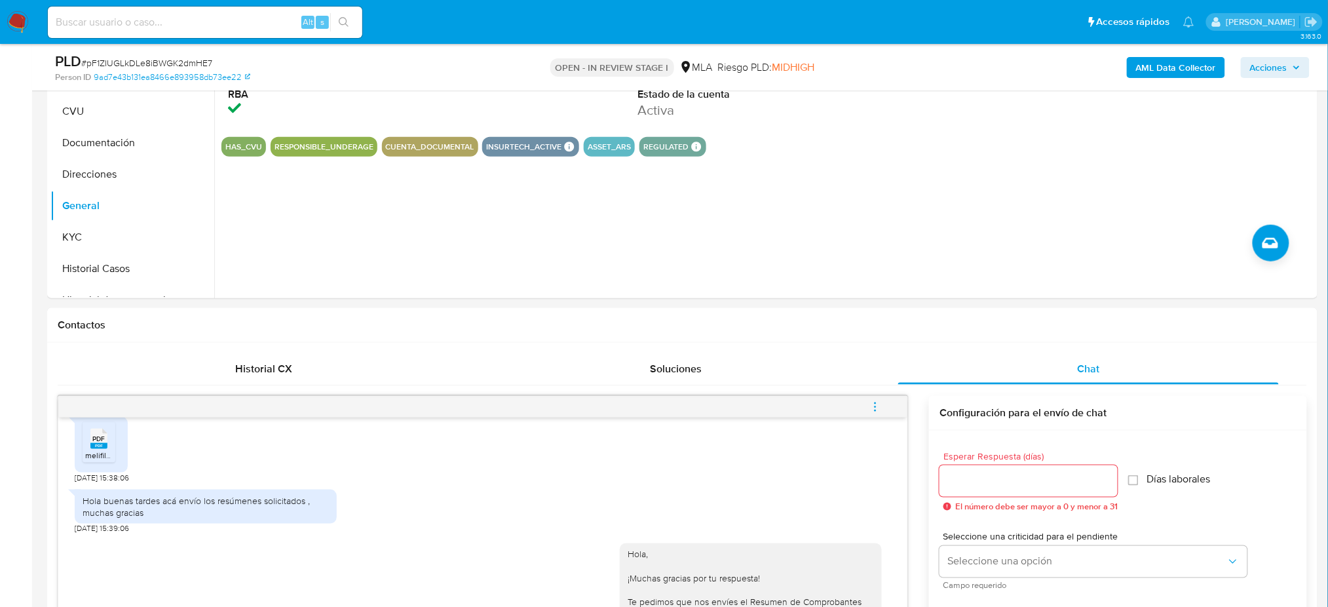
scroll to position [262, 0]
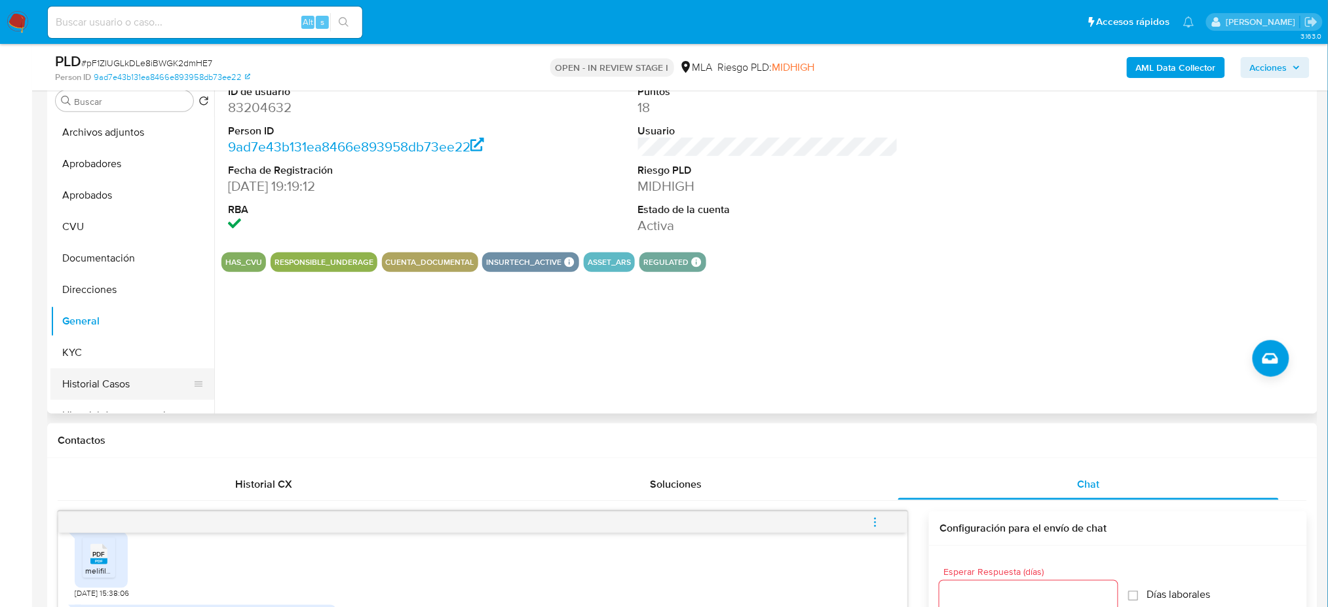
click at [129, 377] on button "Historial Casos" at bounding box center [126, 383] width 153 height 31
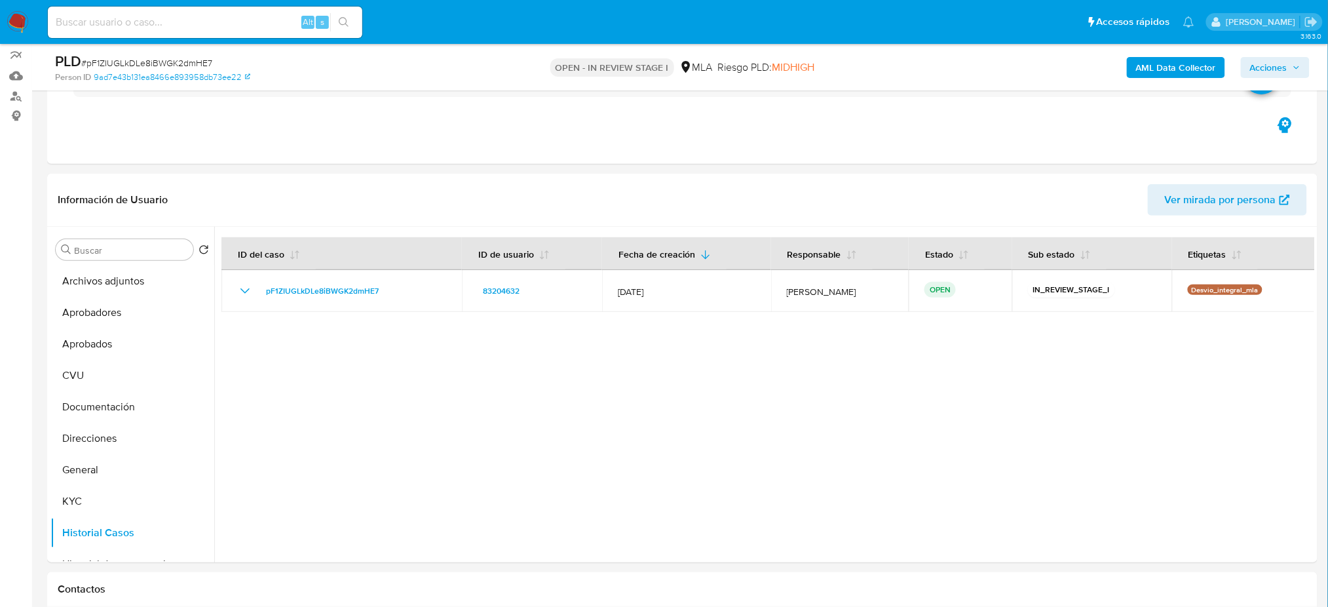
scroll to position [87, 0]
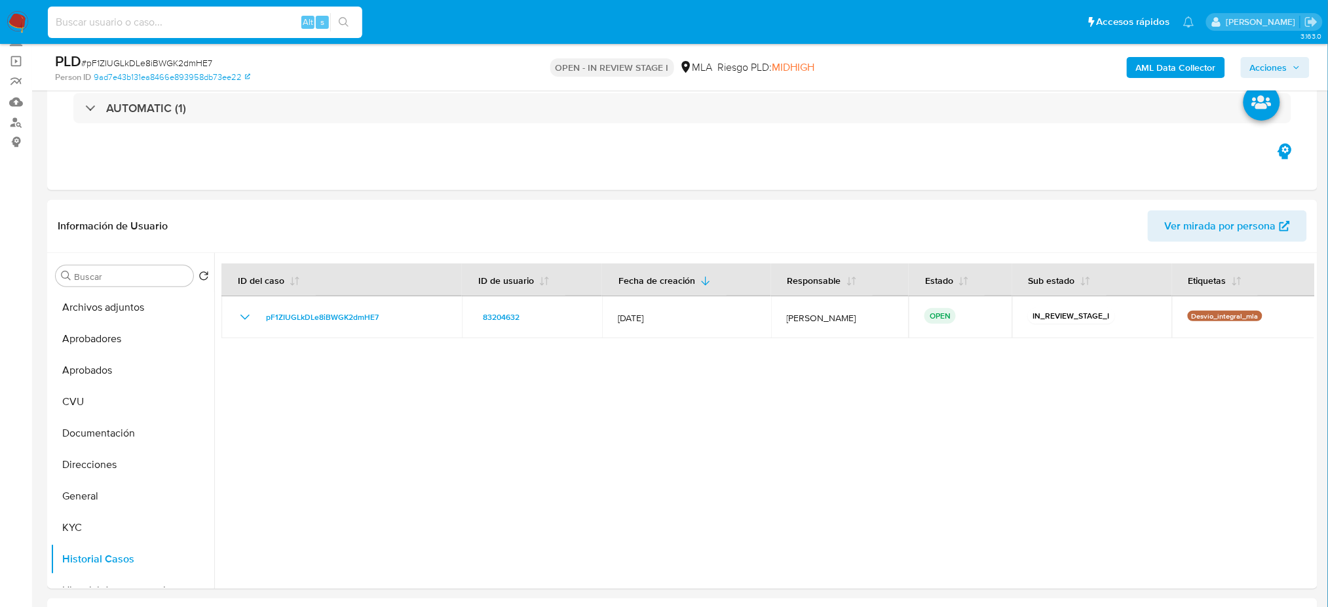
click at [212, 16] on input at bounding box center [205, 22] width 314 height 17
paste input "bw4u5ZvlcSSOB9d99fHImIEC"
type input "bw4u5ZvlcSSOB9d99fHImIEC"
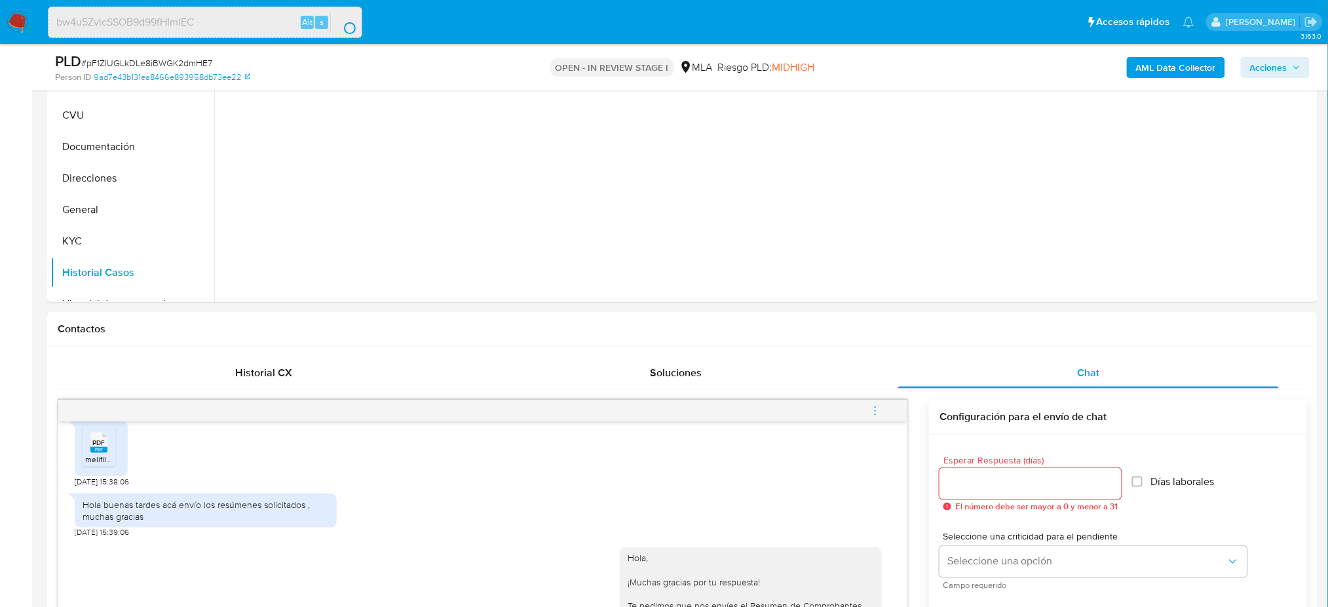
scroll to position [174, 0]
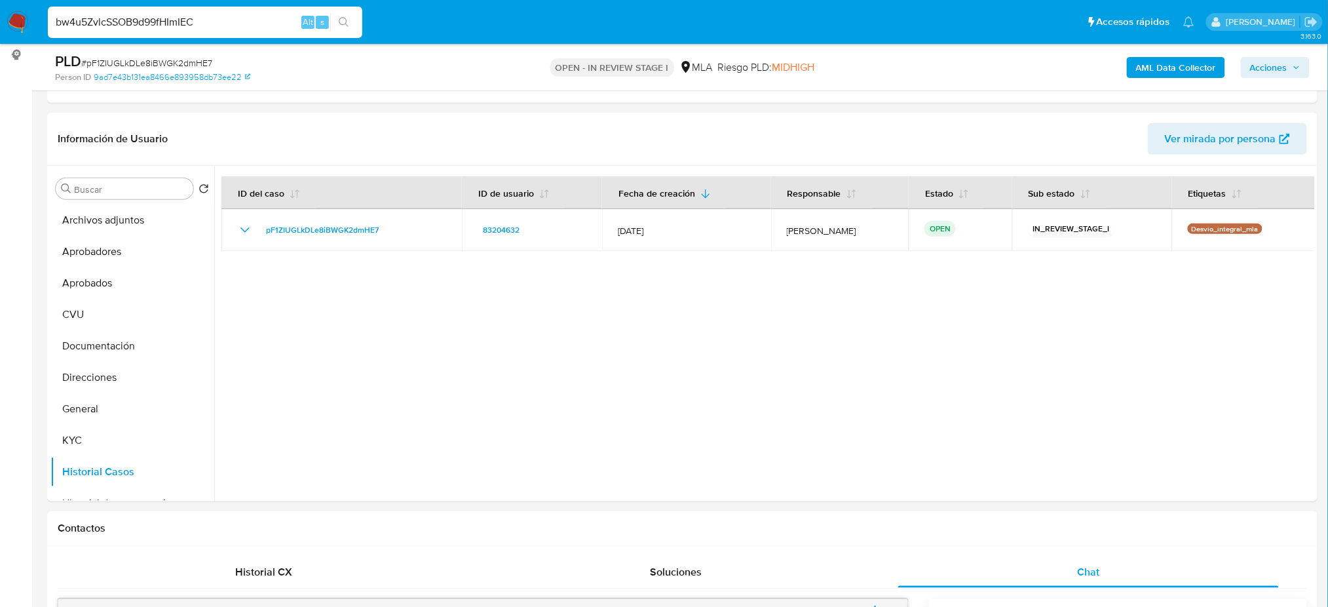
click at [16, 22] on img at bounding box center [18, 22] width 22 height 22
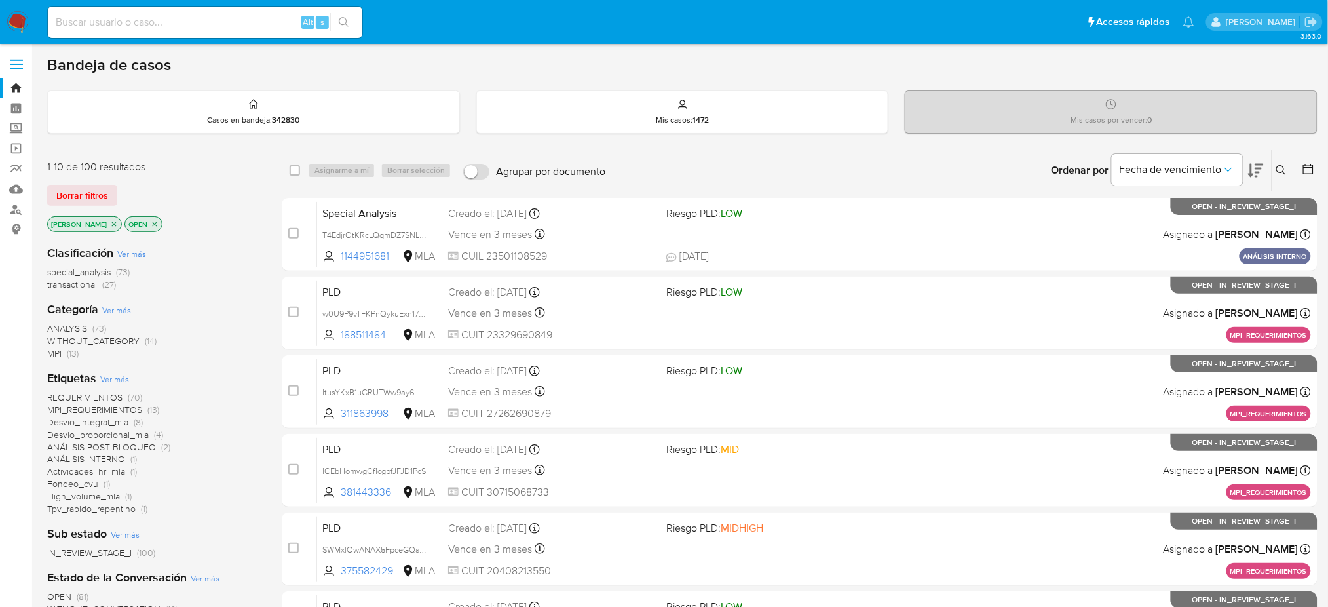
click at [236, 18] on input at bounding box center [205, 22] width 314 height 17
paste input "bw4u5ZvlcSSOB9d99fHImIEC"
type input "bw4u5ZvlcSSOB9d99fHImIEC"
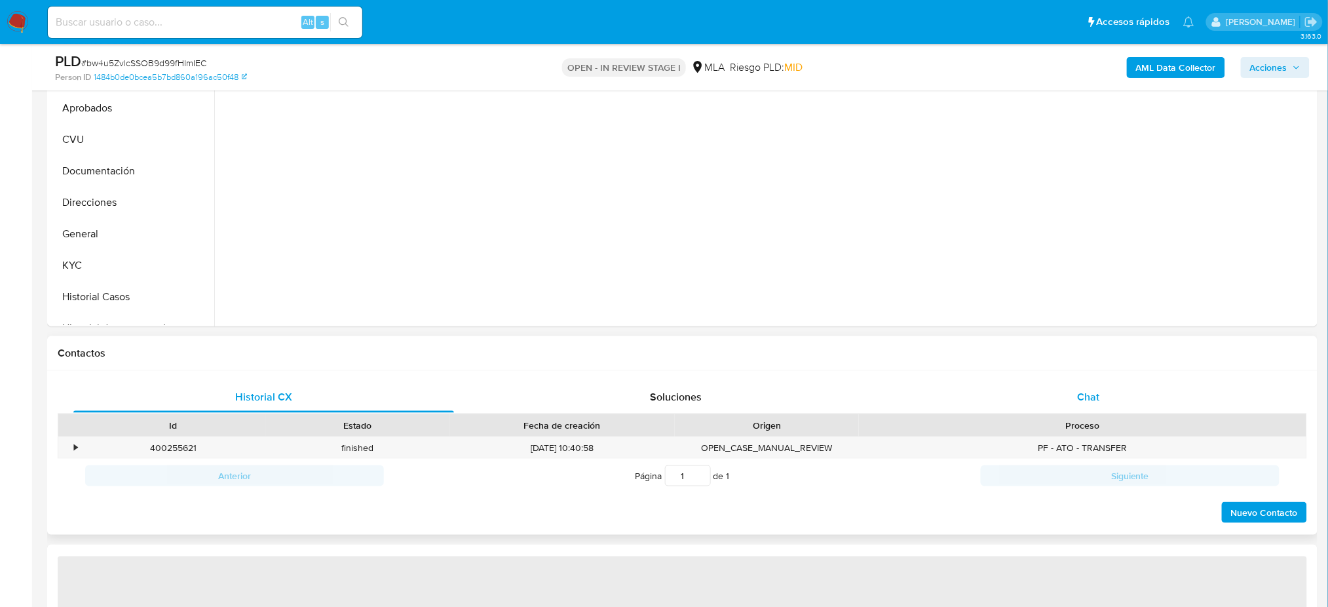
select select "10"
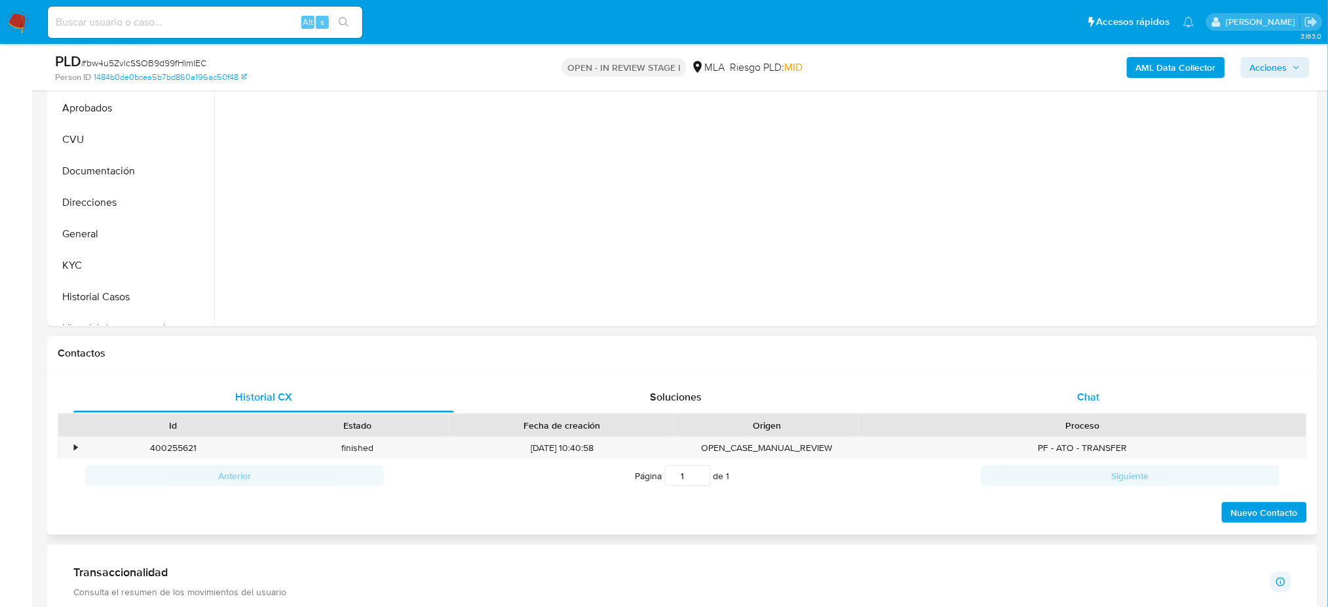
click at [1094, 406] on div "Chat" at bounding box center [1088, 396] width 381 height 31
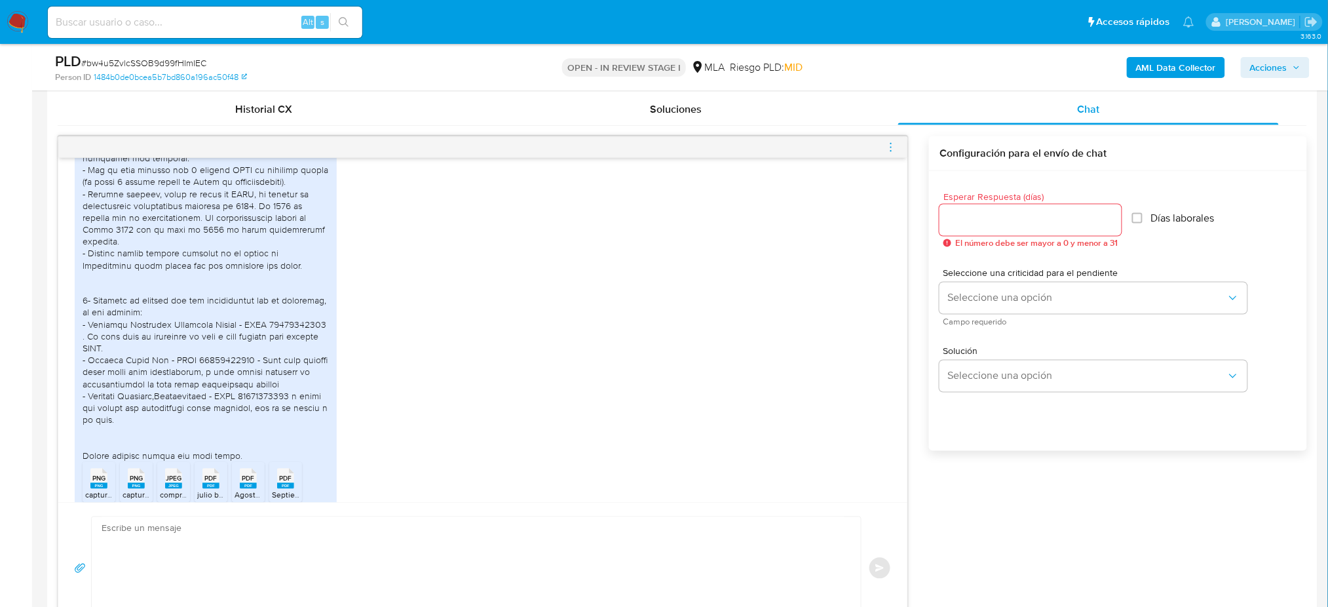
scroll to position [262, 0]
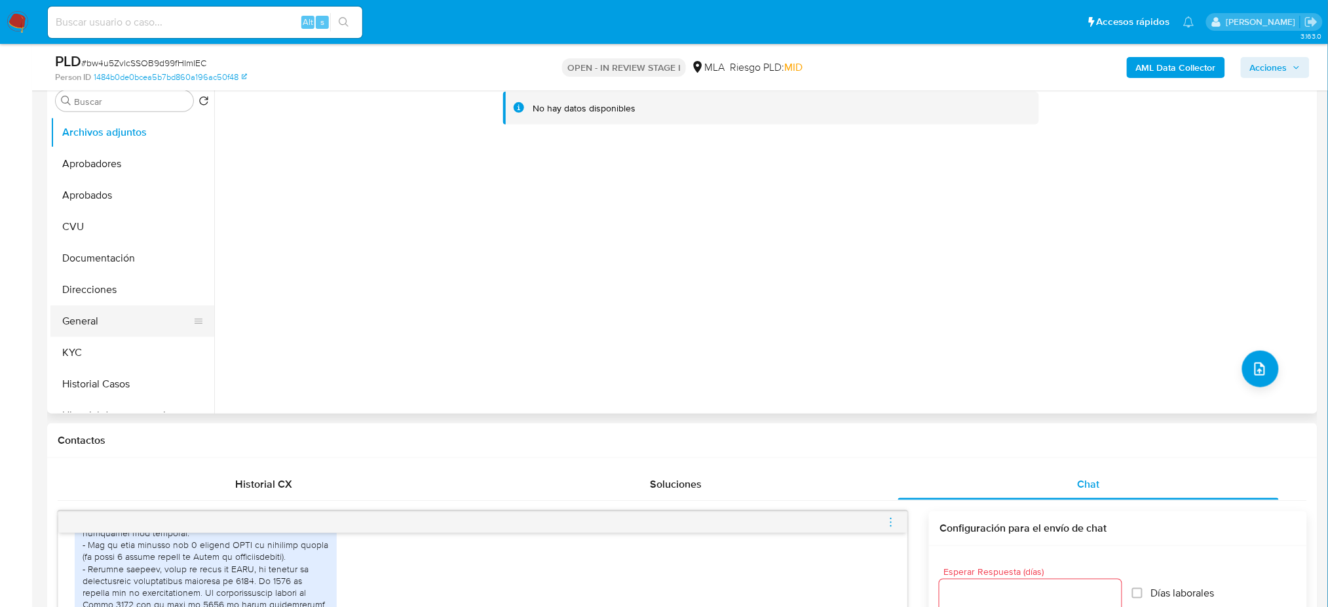
click at [133, 322] on button "General" at bounding box center [126, 320] width 153 height 31
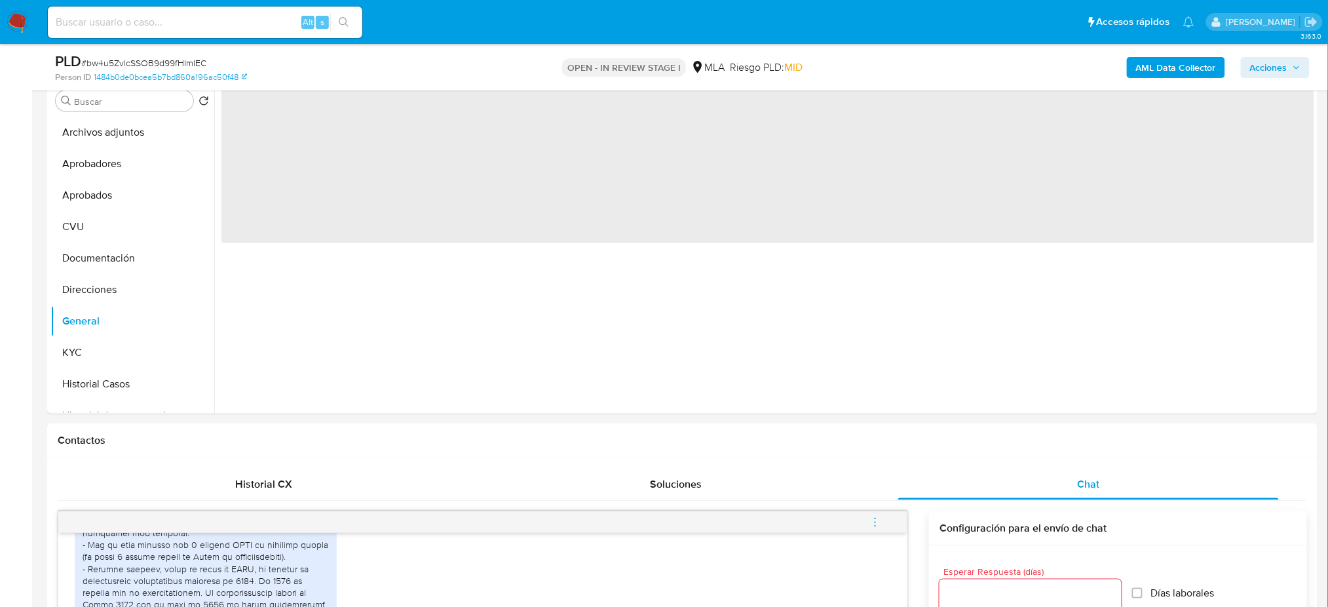
scroll to position [174, 0]
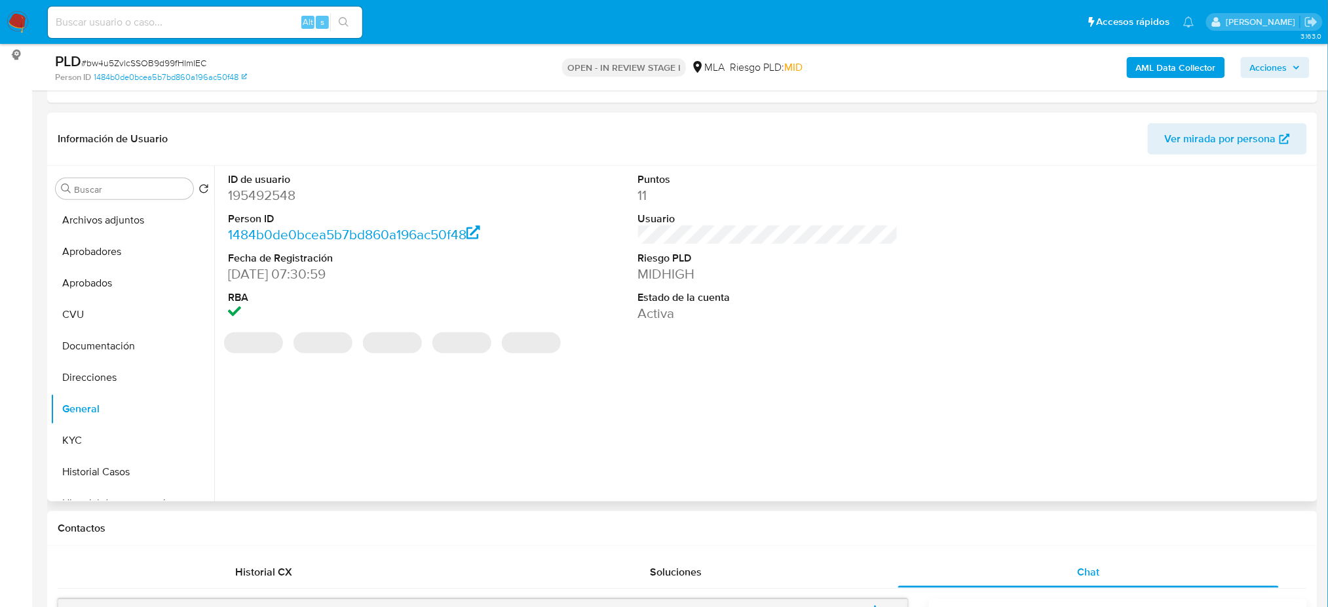
click at [246, 195] on dd "195492548" at bounding box center [358, 195] width 260 height 18
copy dd "195492548"
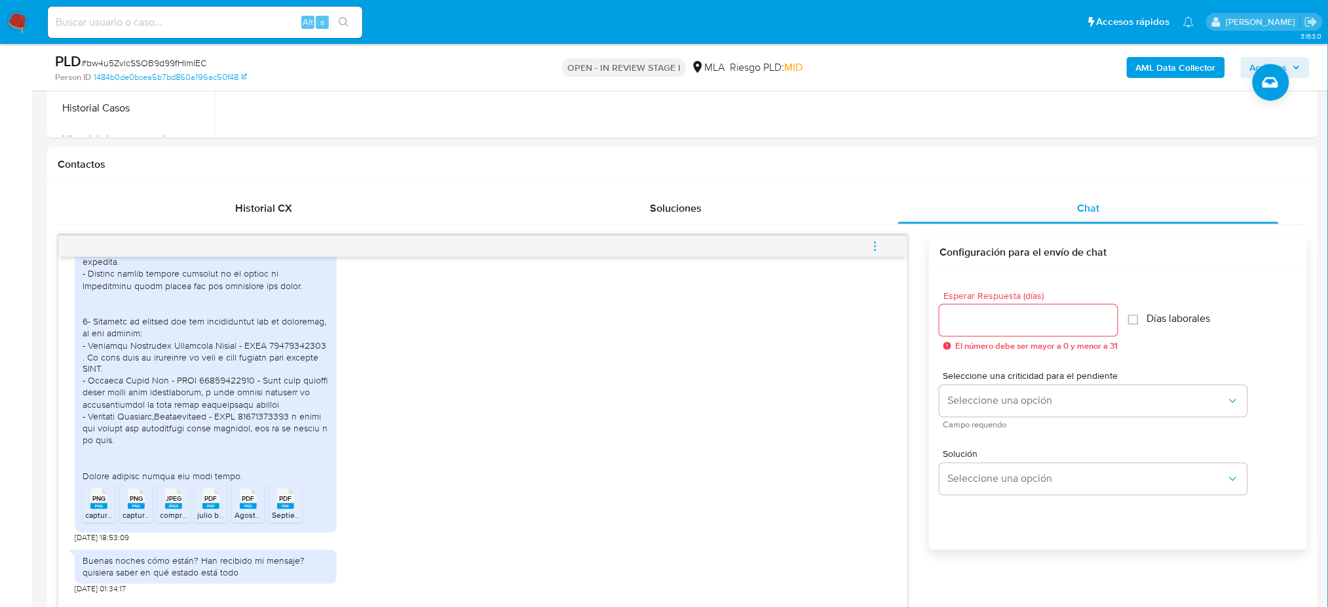
scroll to position [262, 0]
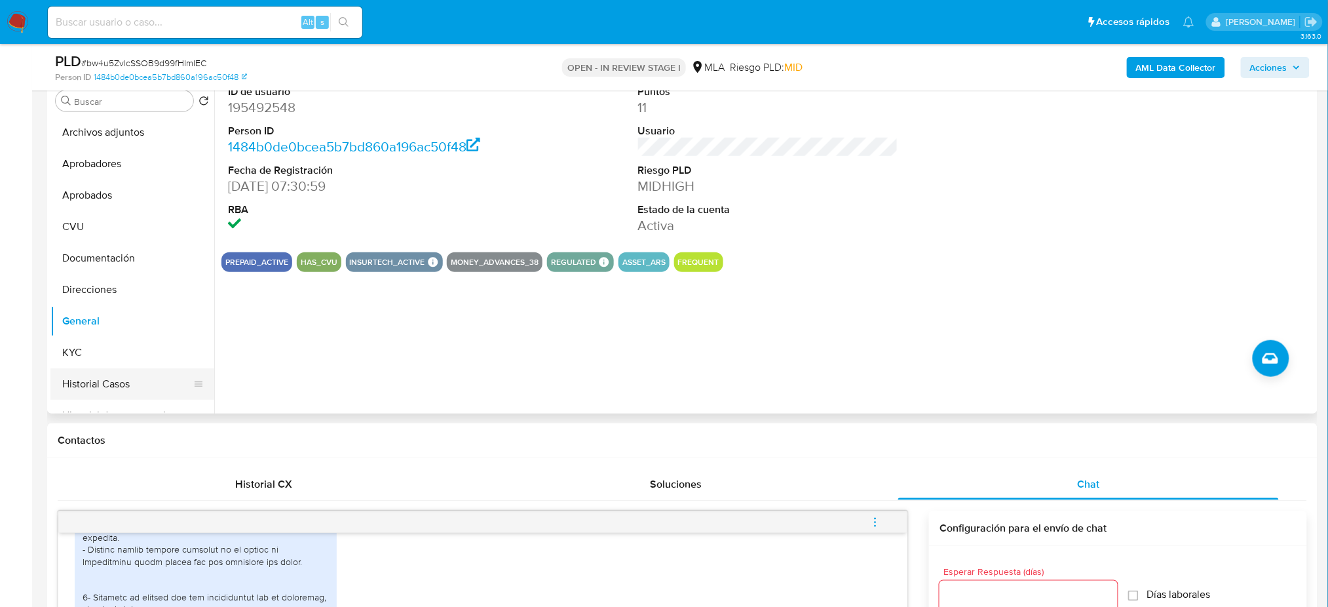
click at [126, 391] on button "Historial Casos" at bounding box center [126, 383] width 153 height 31
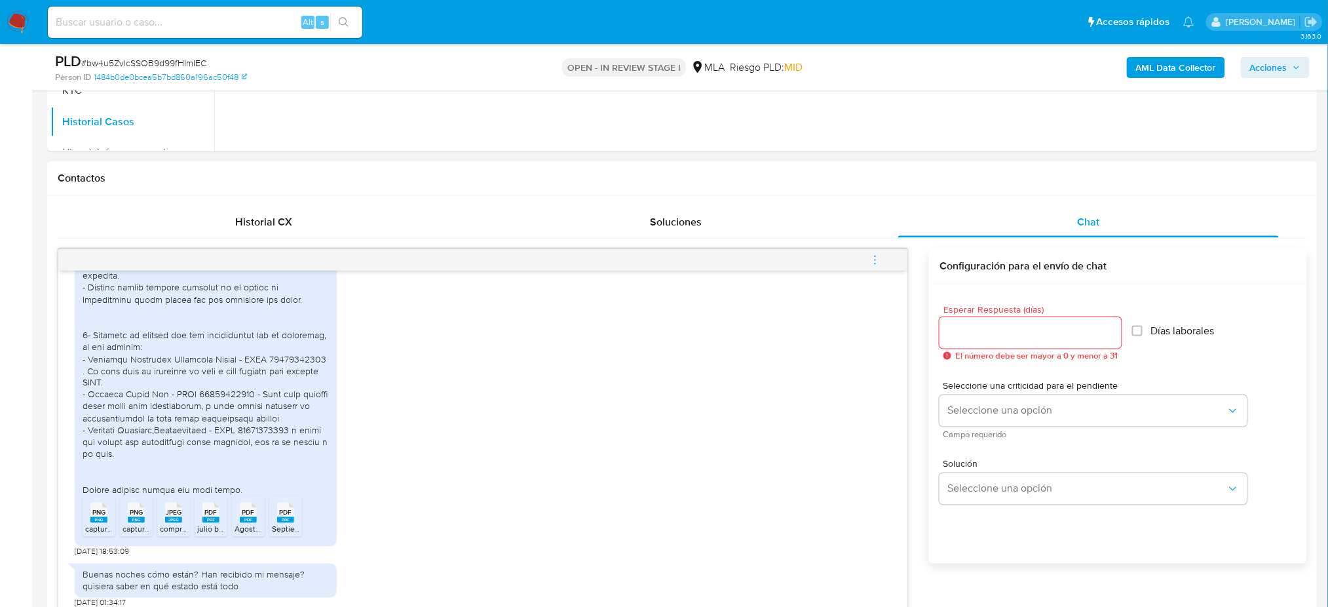
scroll to position [1374, 0]
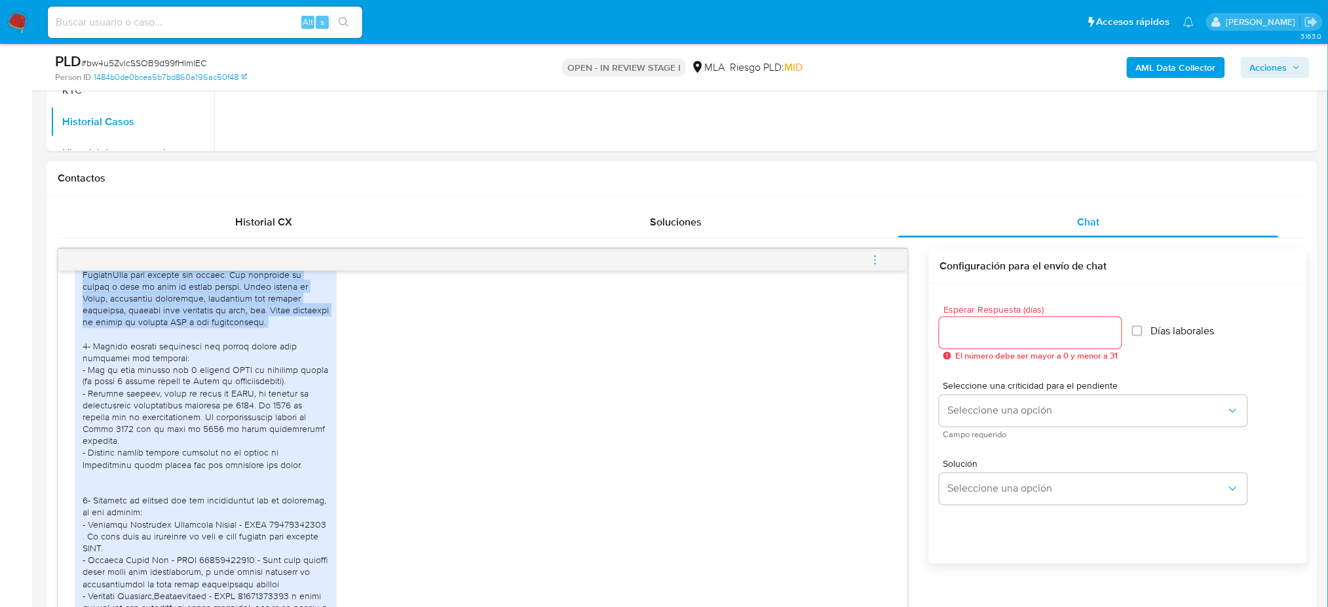
drag, startPoint x: 81, startPoint y: 298, endPoint x: 162, endPoint y: 380, distance: 114.9
click at [162, 380] on div "PNG PNG captura2.png PNG PNG captura1.png JPEG JPEG comprobantes emitidos.jpeg …" at bounding box center [206, 464] width 262 height 497
copy div "1- Me dedico a vender productos digitales de gastronomía y también esoterismo, …"
click at [246, 368] on div at bounding box center [206, 441] width 246 height 441
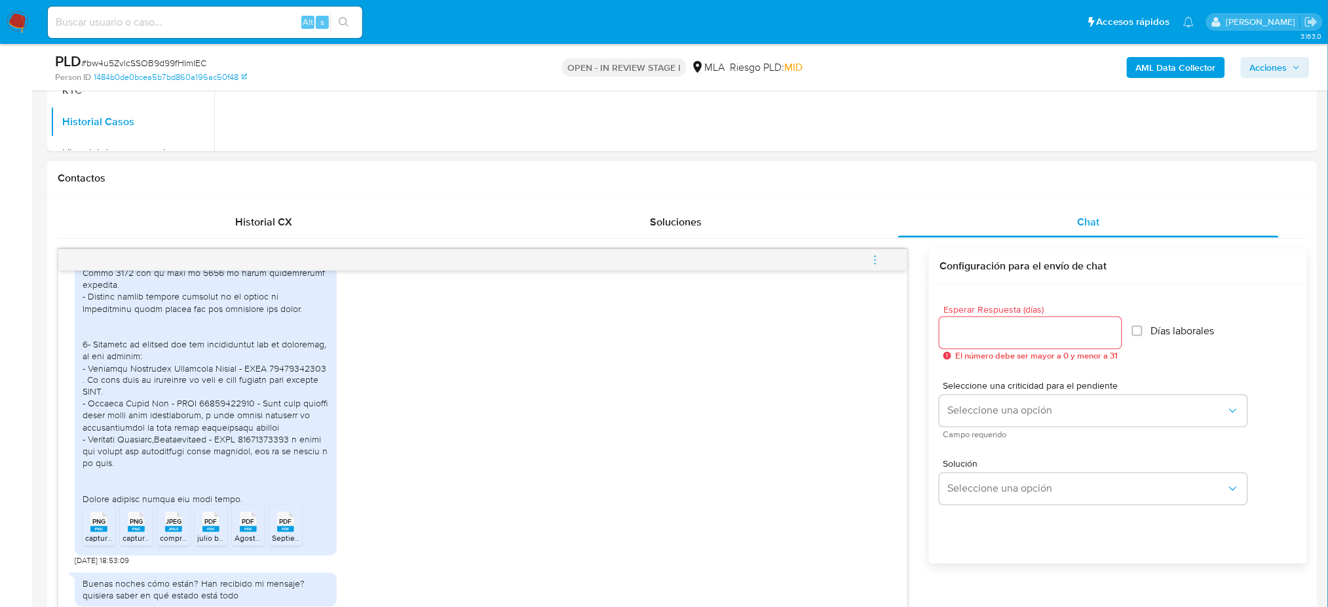
scroll to position [1636, 0]
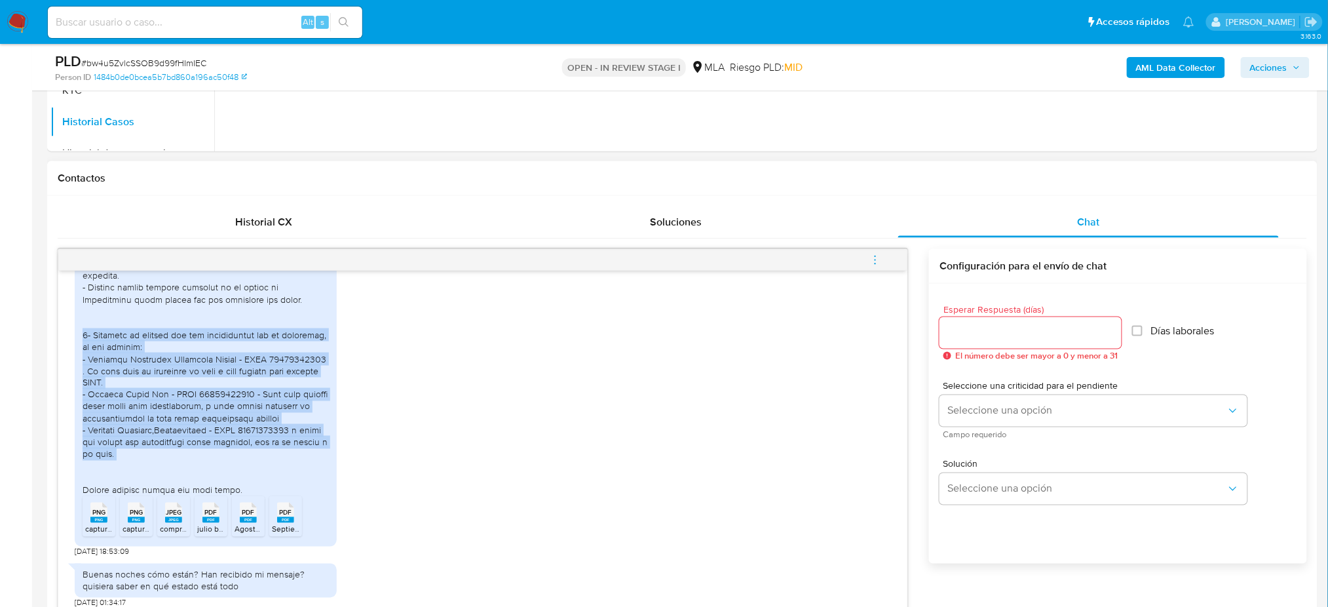
drag, startPoint x: 81, startPoint y: 286, endPoint x: 157, endPoint y: 419, distance: 152.9
click at [157, 419] on div "PNG PNG captura2.png PNG PNG captura1.png JPEG JPEG comprobantes emitidos.jpeg …" at bounding box center [206, 298] width 262 height 497
copy div "3- Respecto al vínculo con las contrapartes que me indicaron, se los detallo: -…"
click at [157, 419] on div at bounding box center [206, 275] width 246 height 441
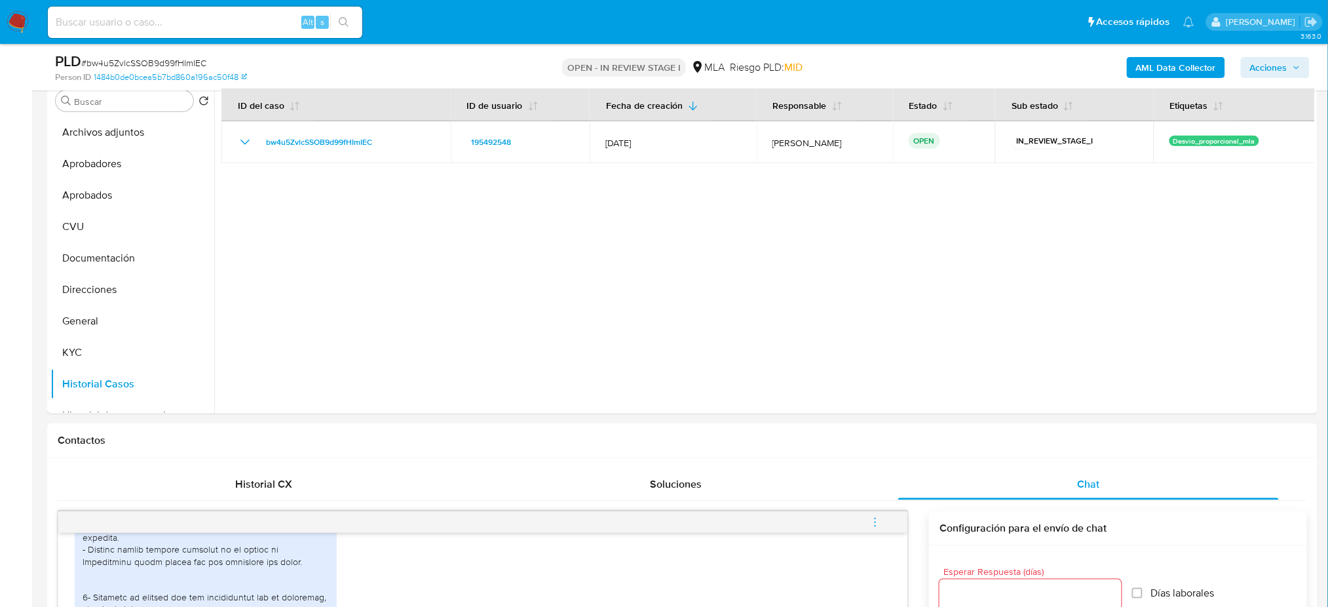
scroll to position [174, 0]
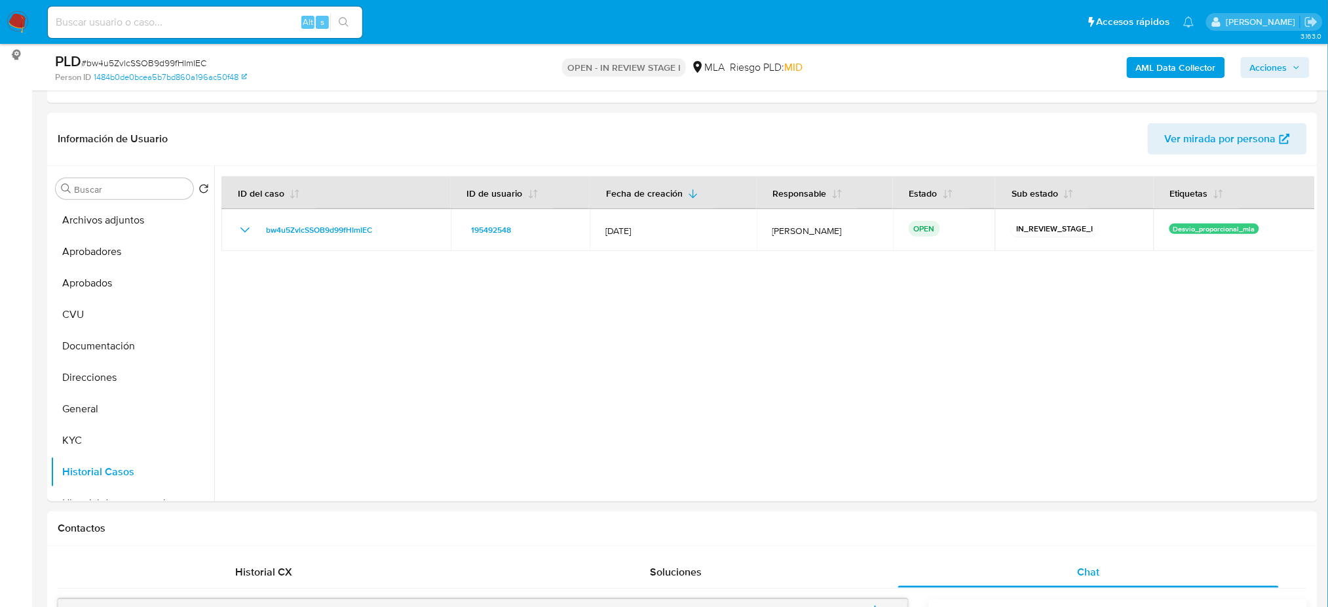
click at [190, 60] on span "# bw4u5ZvlcSSOB9d99fHImIEC" at bounding box center [143, 62] width 125 height 13
copy span "bw4u5ZvlcSSOB9d99fHImIEC"
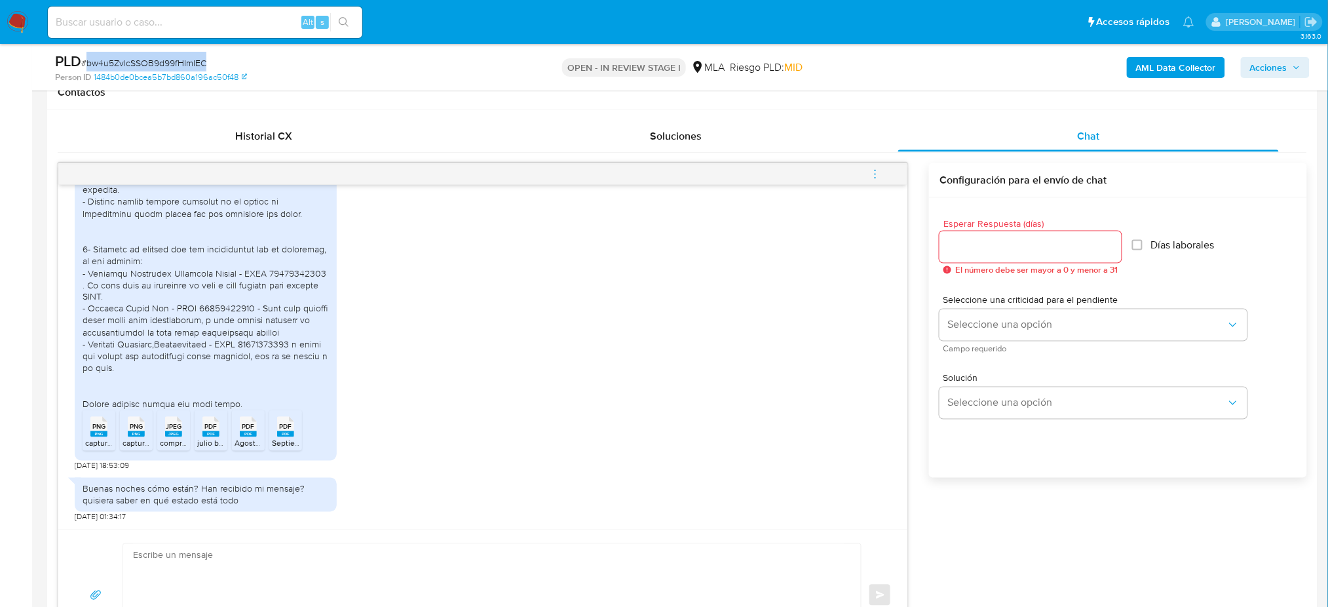
scroll to position [611, 0]
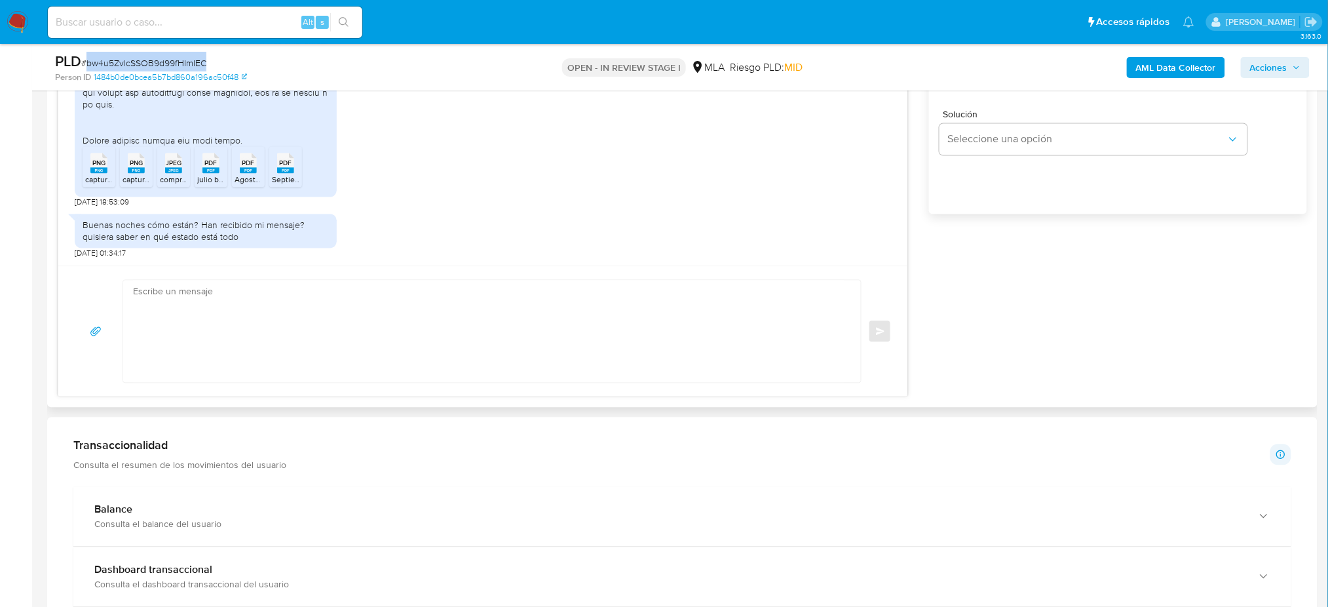
click at [266, 311] on textarea at bounding box center [489, 331] width 712 height 102
paste textarea "Hola, ¡Muchas gracias por tu respuesta! Confirmamos la recepción de la document…"
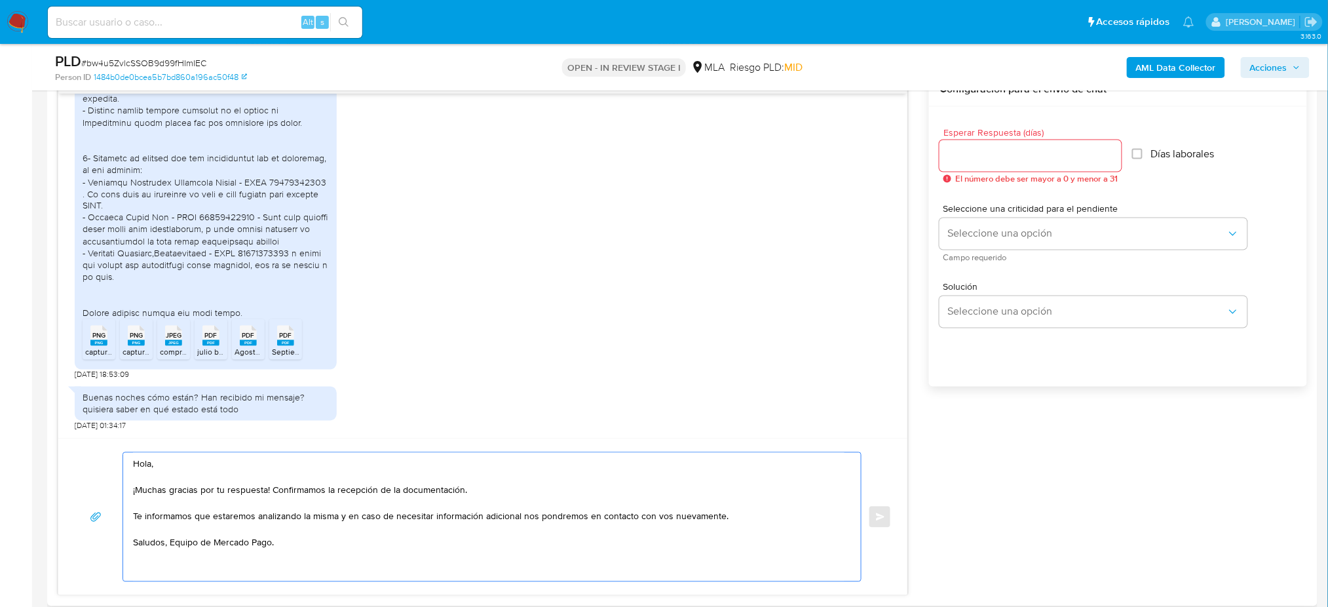
scroll to position [698, 0]
type textarea "Hola, ¡Muchas gracias por tu respuesta! Confirmamos la recepción de la document…"
click at [1006, 159] on input "Esperar Respuesta (días)" at bounding box center [1031, 158] width 182 height 17
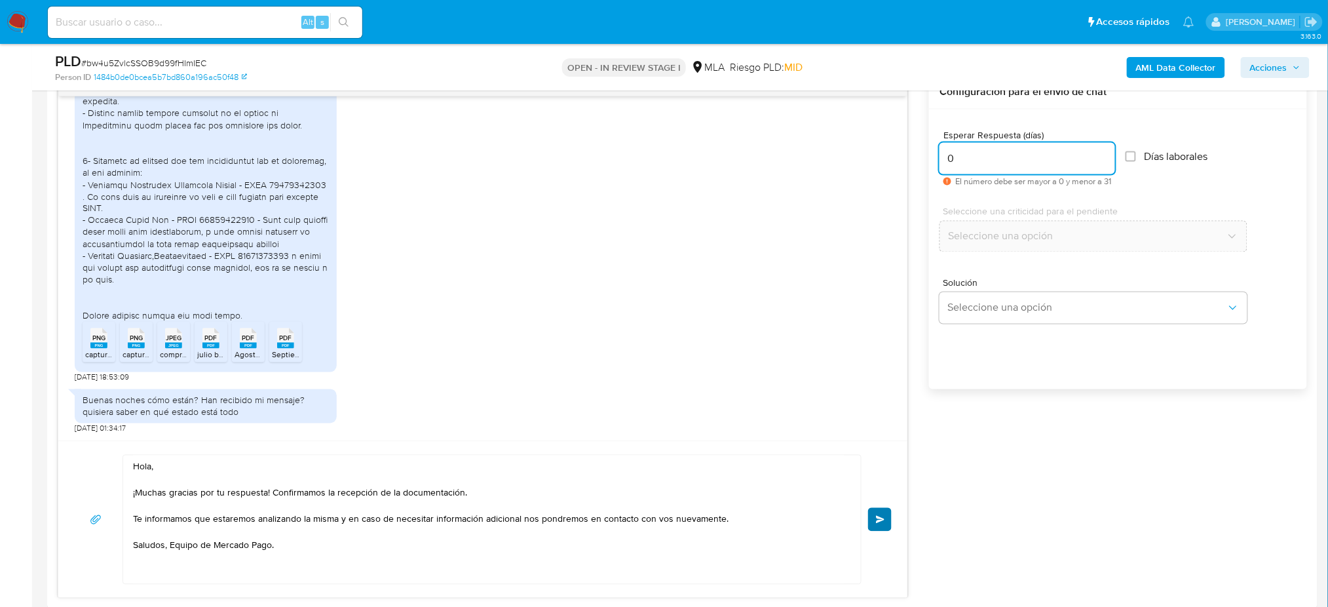
type input "0"
click at [886, 522] on button "Enviar" at bounding box center [880, 520] width 24 height 24
click at [883, 523] on span "Enviar" at bounding box center [880, 520] width 9 height 8
drag, startPoint x: 882, startPoint y: 514, endPoint x: 952, endPoint y: 487, distance: 75.1
click at [882, 514] on button "Enviar" at bounding box center [880, 520] width 24 height 24
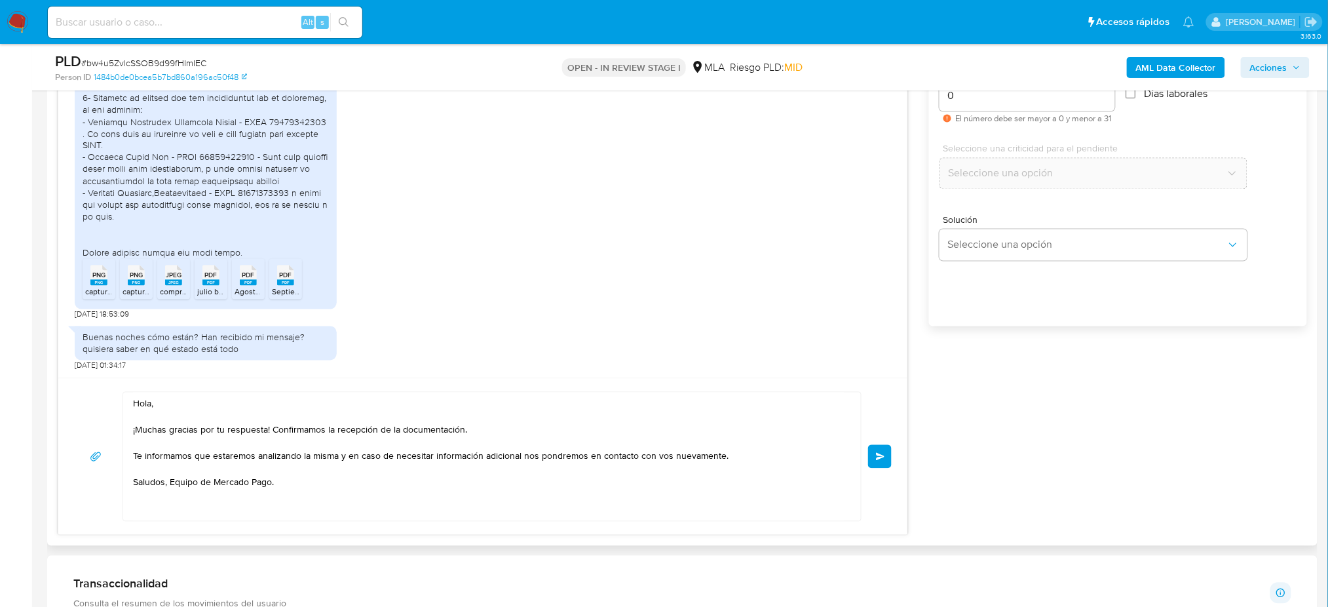
scroll to position [786, 0]
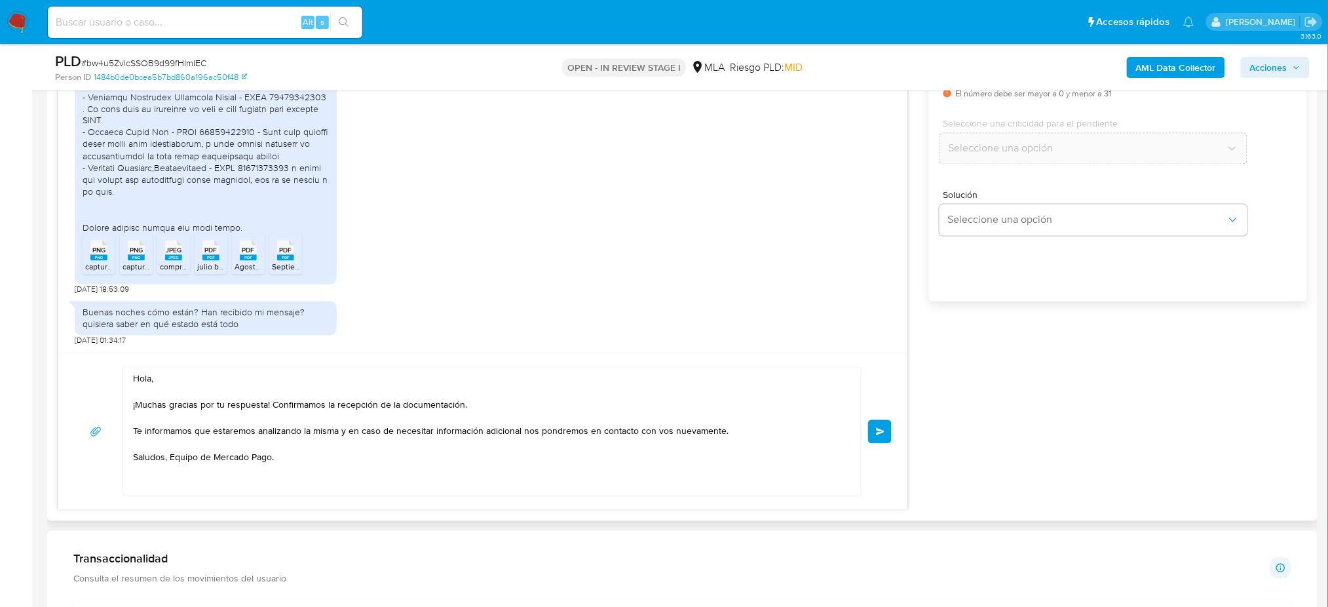
click at [876, 428] on span "Enviar" at bounding box center [880, 432] width 9 height 8
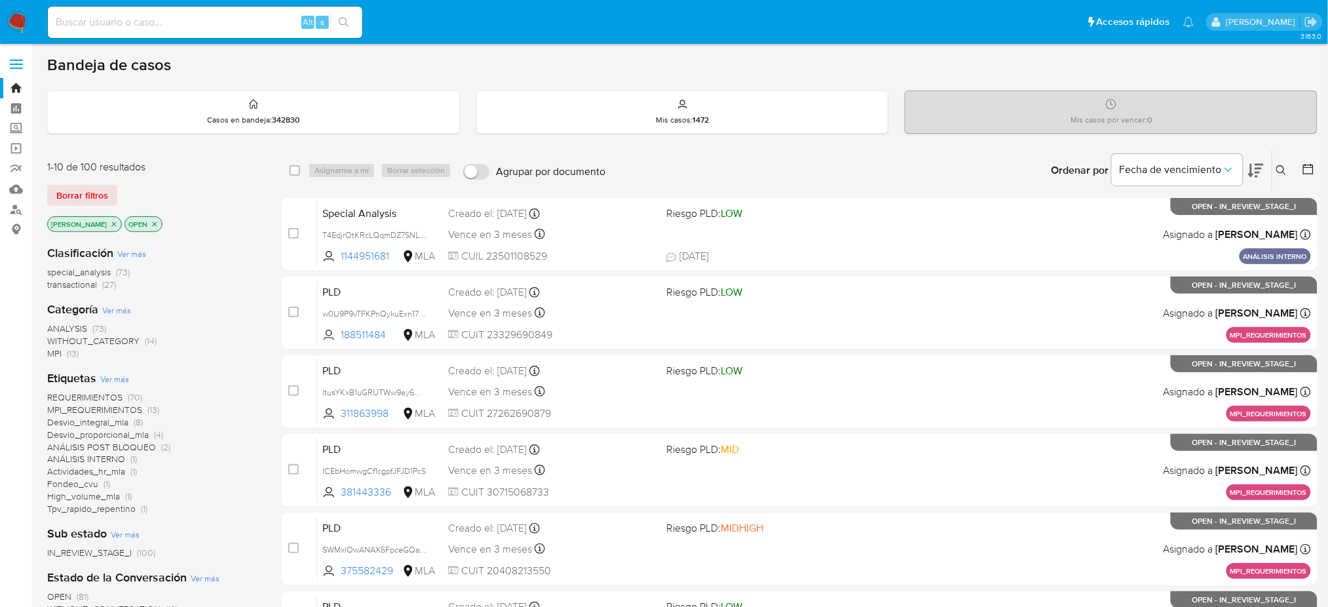
click at [1257, 166] on icon at bounding box center [1281, 170] width 10 height 10
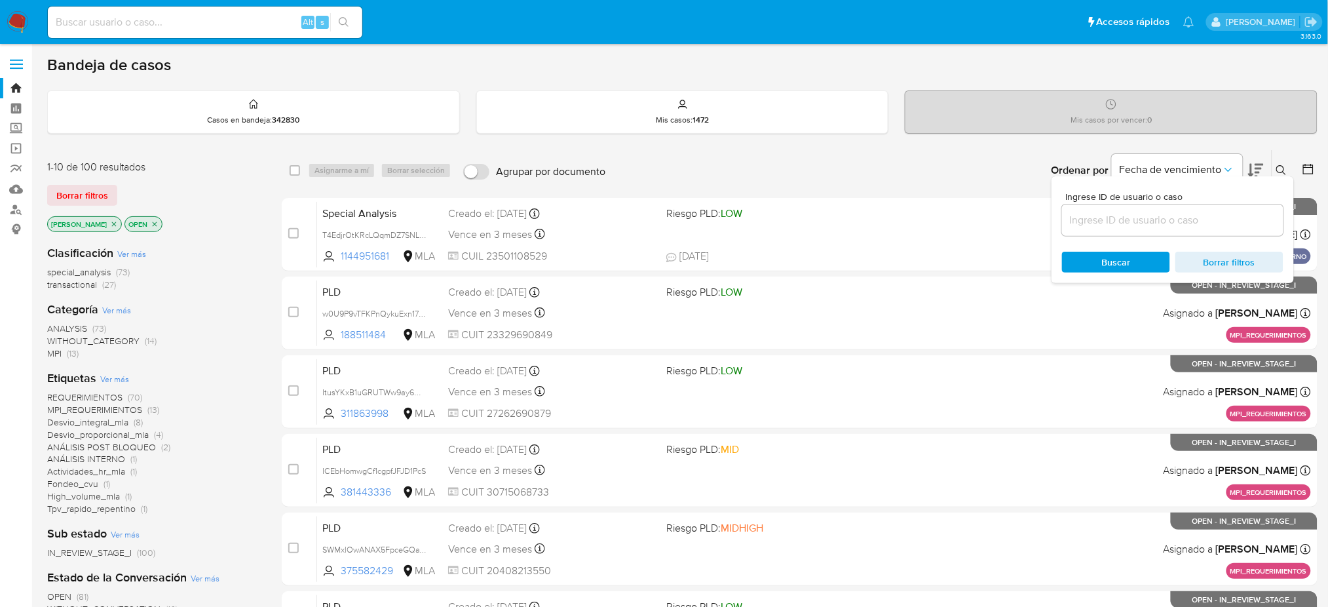
click at [1131, 223] on input at bounding box center [1172, 220] width 221 height 17
type input "bw4u5ZvlcSSOB9d99fHImIEC"
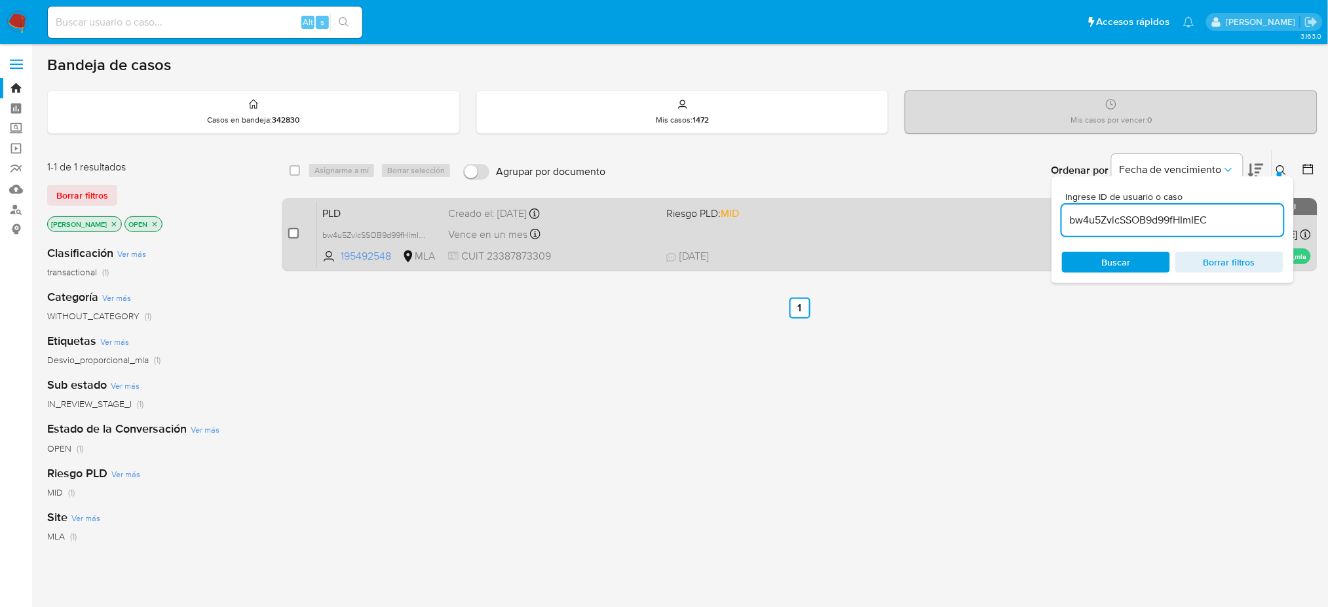
click at [291, 236] on input "checkbox" at bounding box center [293, 233] width 10 height 10
checkbox input "true"
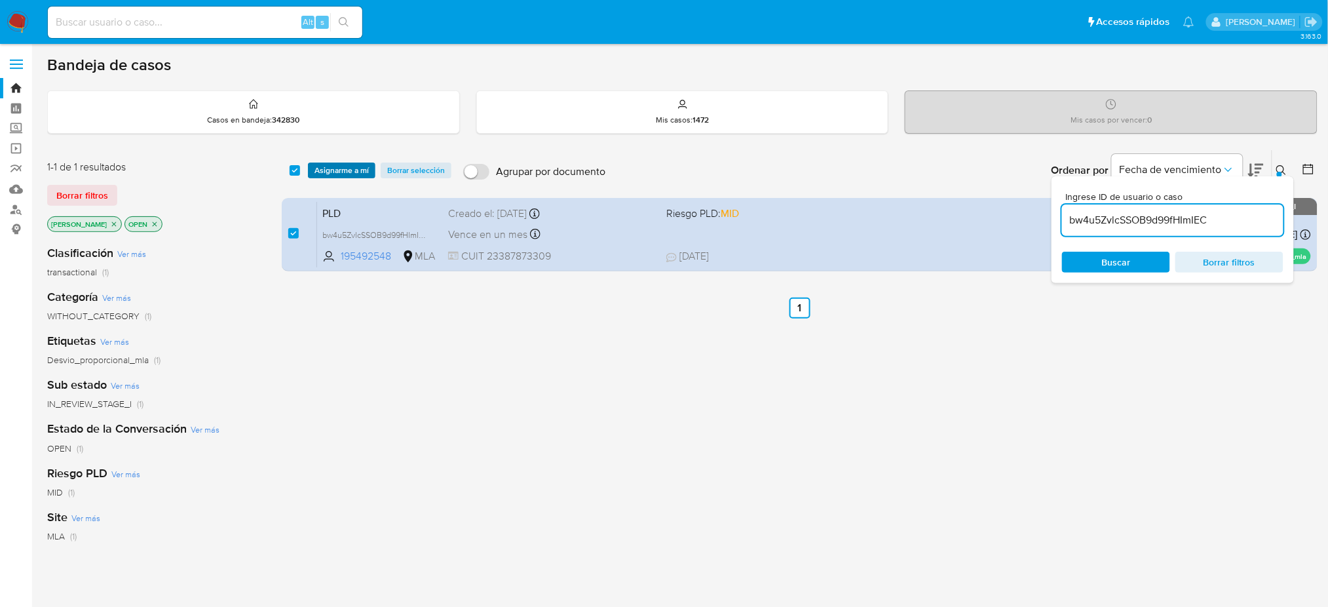
click at [335, 171] on span "Asignarme a mí" at bounding box center [341, 170] width 54 height 13
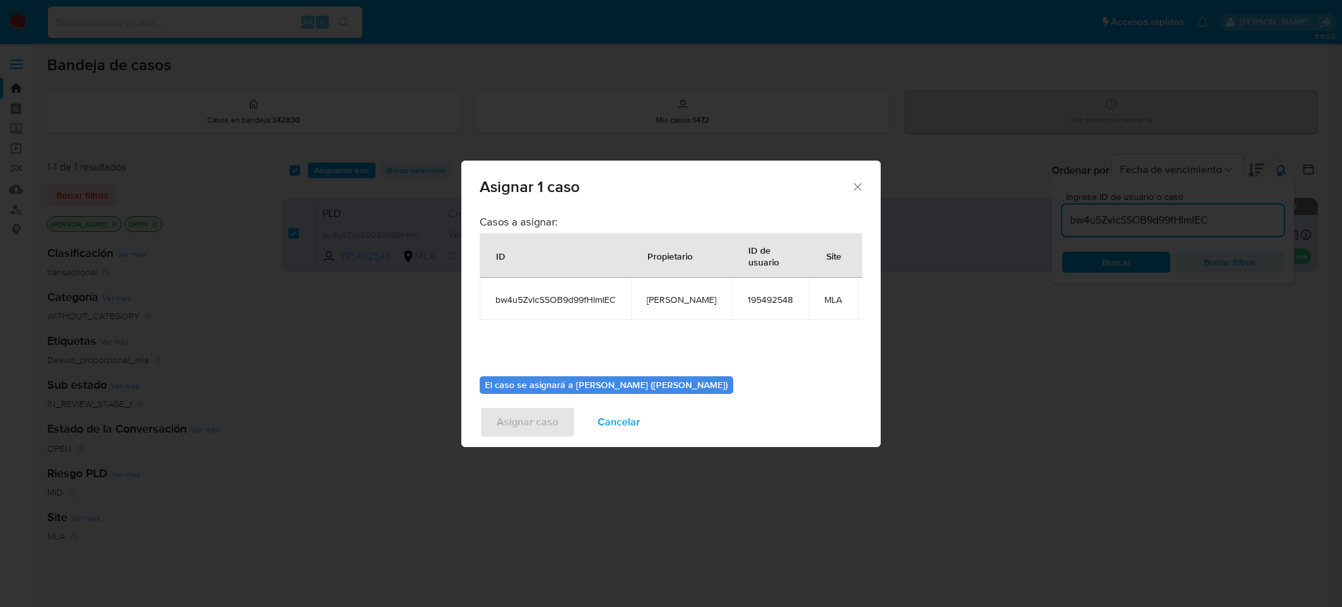
click at [660, 299] on span "[PERSON_NAME]" at bounding box center [681, 300] width 69 height 12
copy span "[PERSON_NAME]"
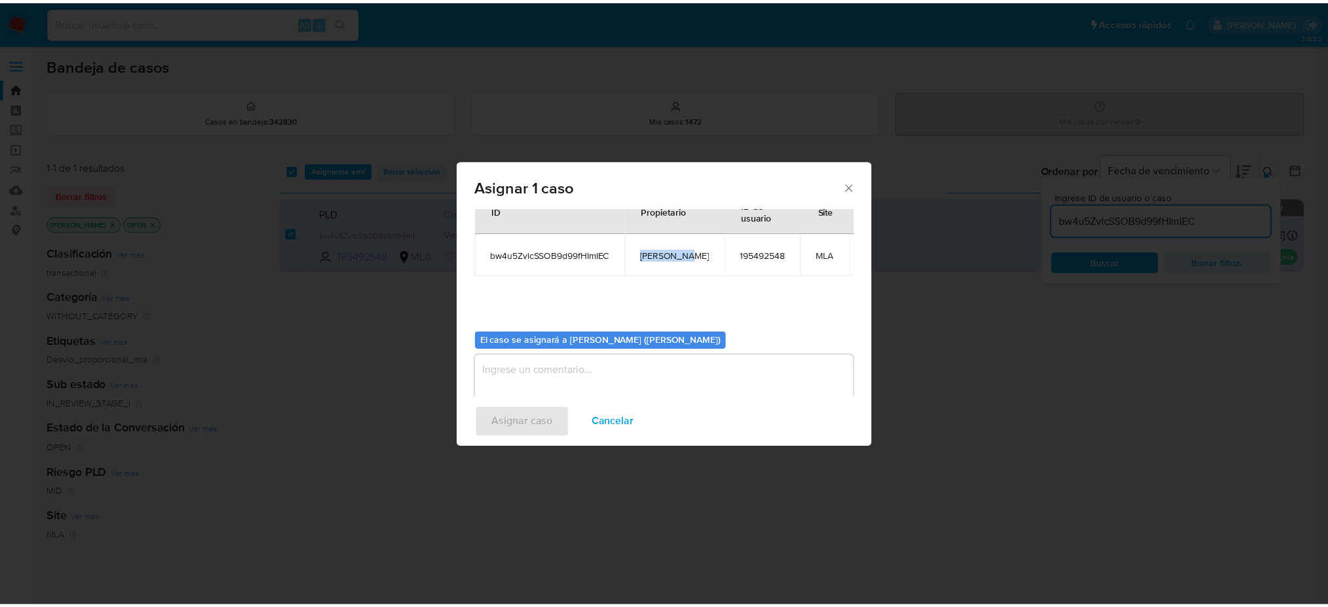
scroll to position [67, 0]
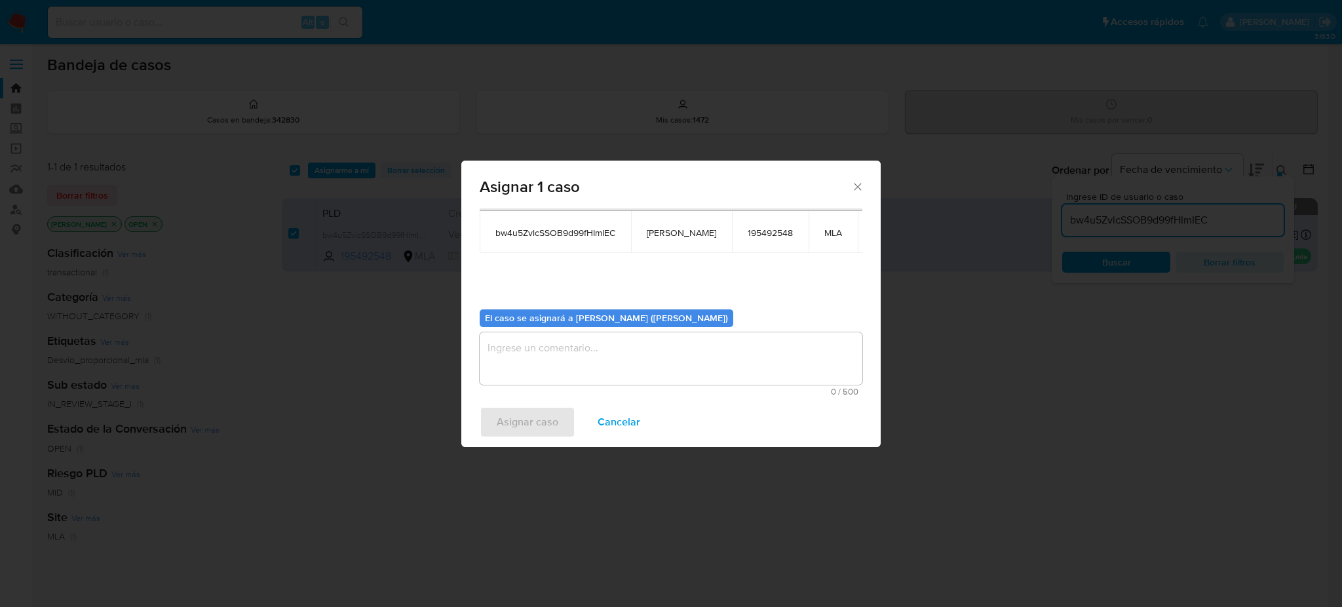
click at [580, 363] on textarea "assign-modal" at bounding box center [671, 358] width 383 height 52
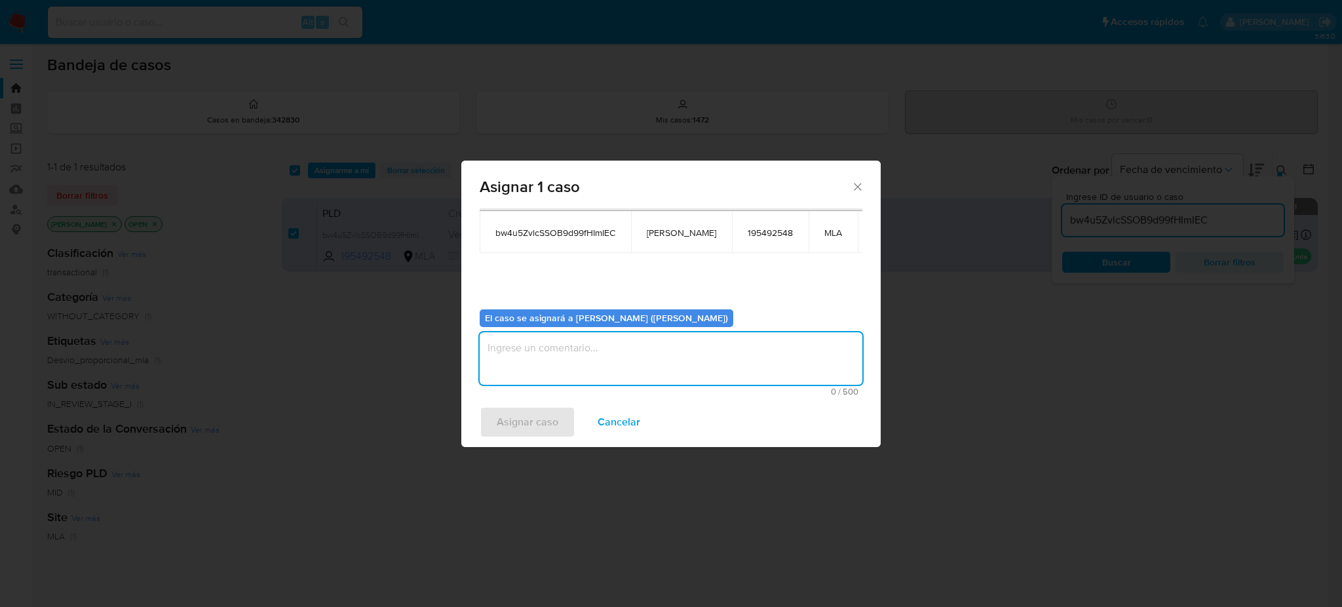
paste textarea "[PERSON_NAME]"
type textarea "[PERSON_NAME]"
click at [525, 436] on span "Asignar caso" at bounding box center [528, 422] width 62 height 29
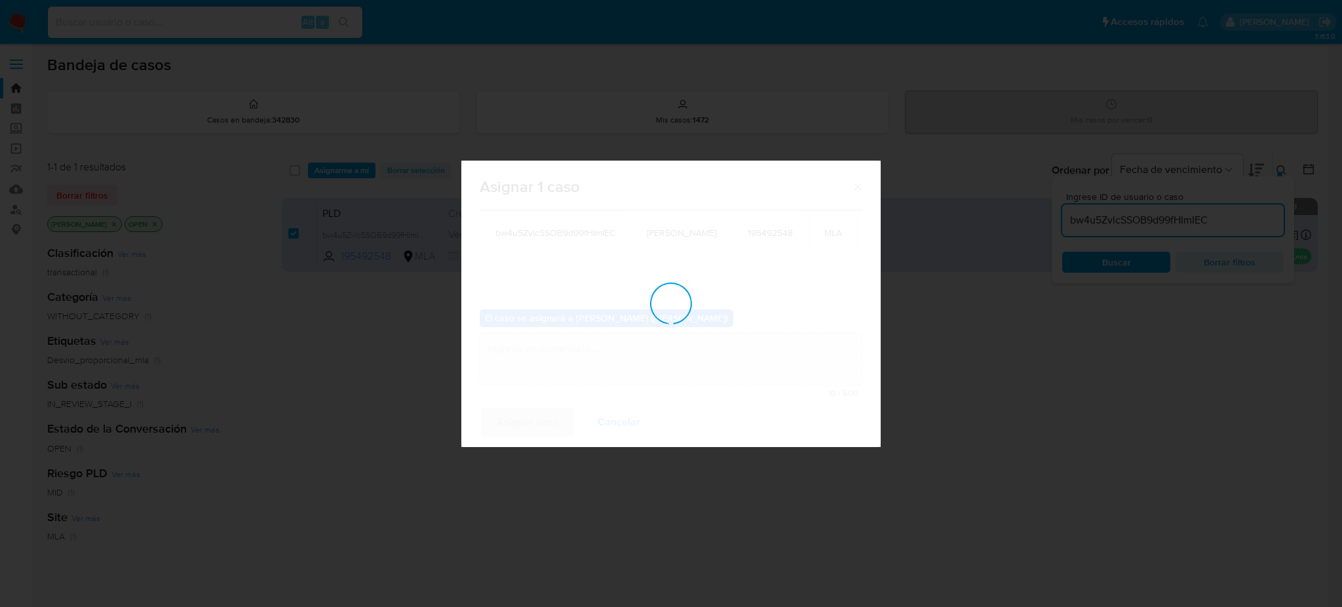
checkbox input "false"
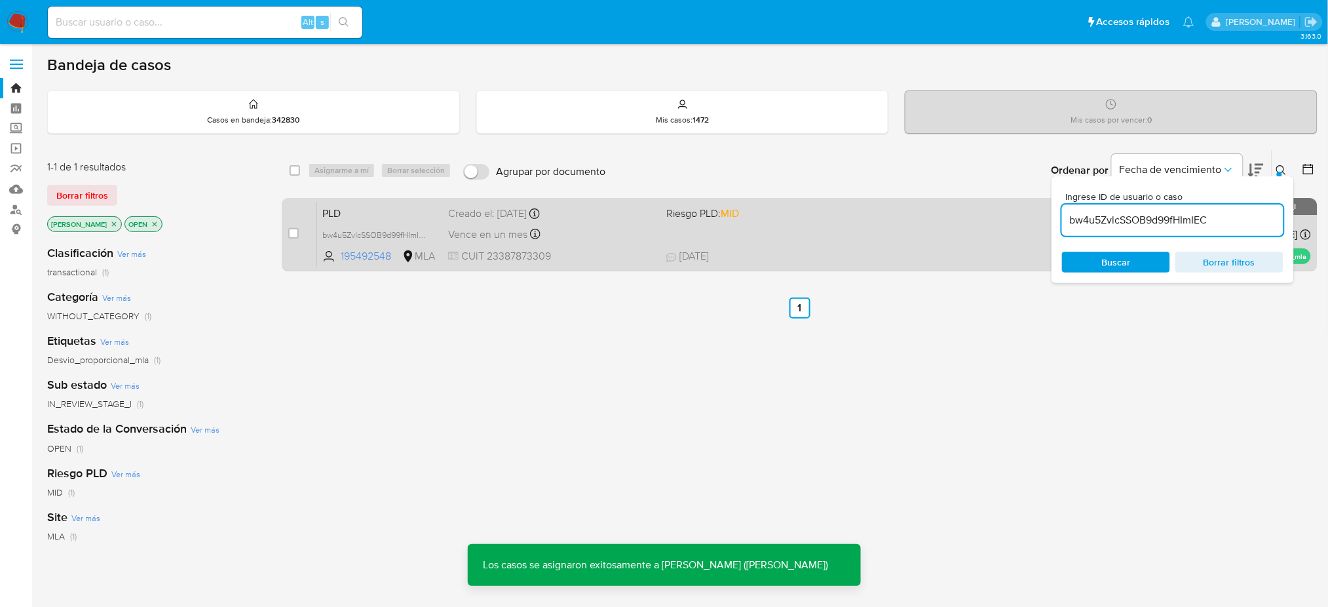
click at [404, 213] on span "PLD" at bounding box center [379, 212] width 115 height 17
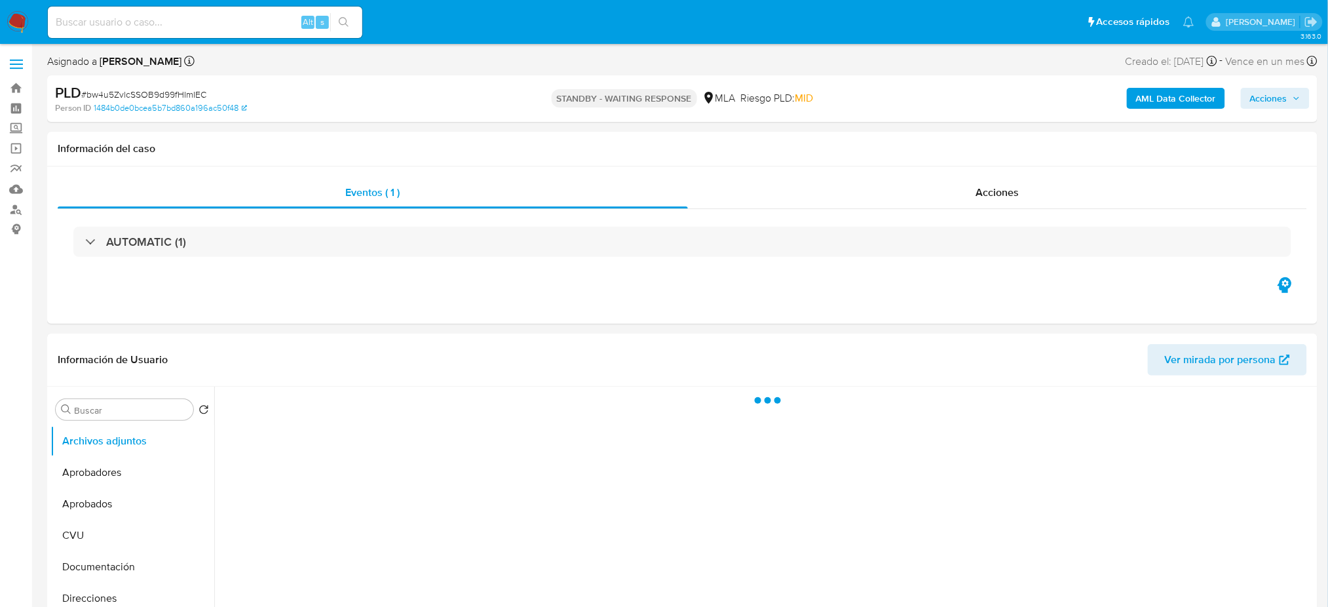
select select "10"
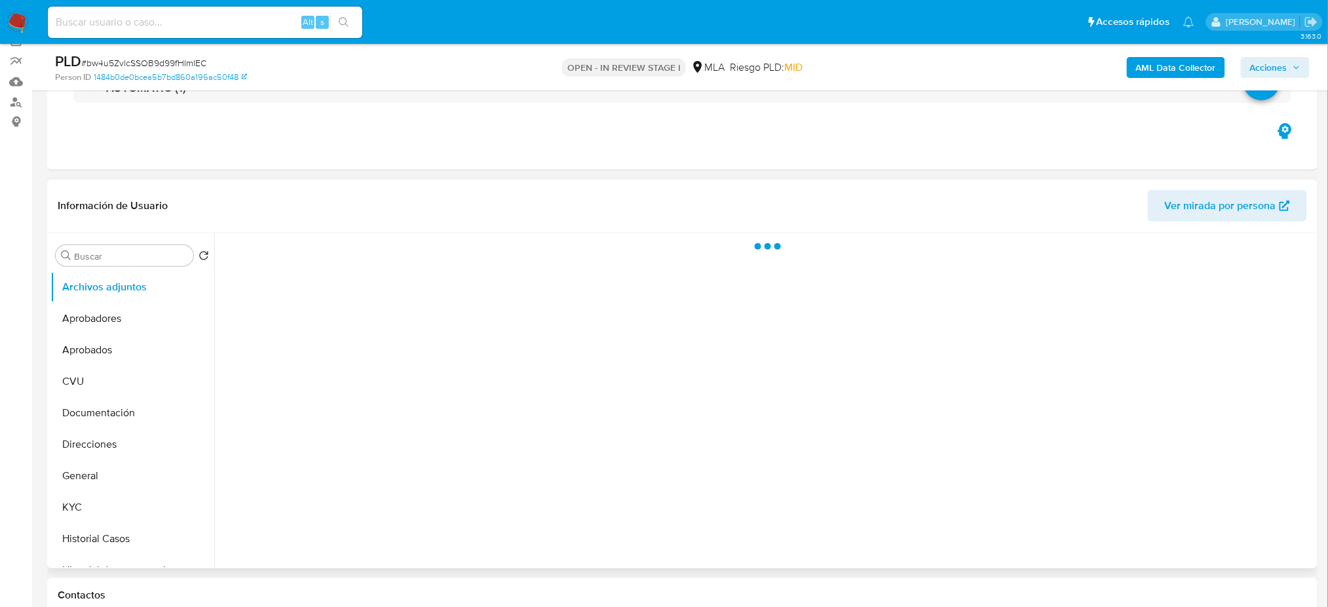
scroll to position [436, 0]
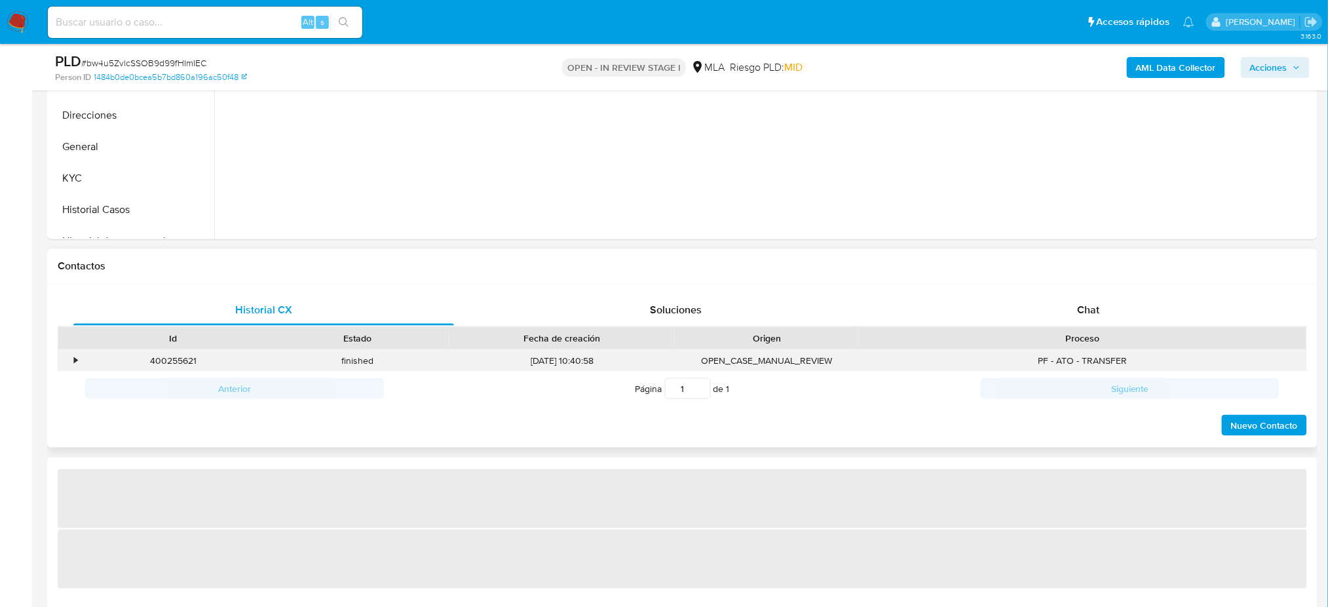
select select "10"
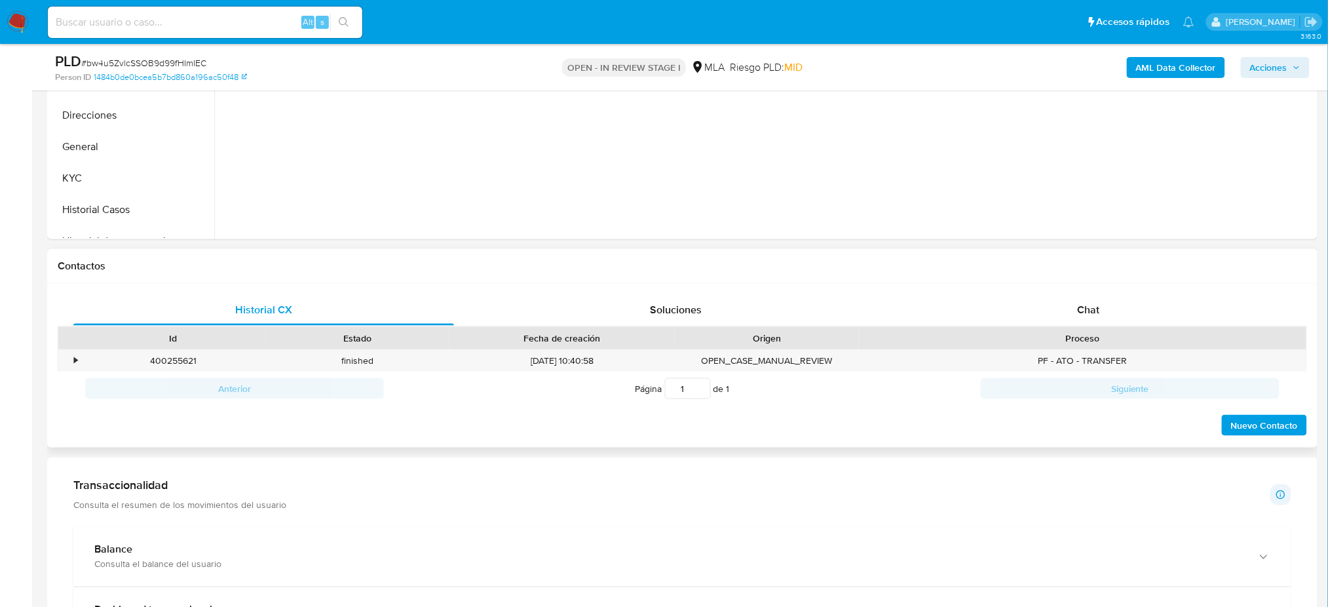
click at [1106, 291] on div "Historial CX Soluciones Chat Id Estado Fecha de creación Origen Proceso • 40025…" at bounding box center [682, 366] width 1270 height 164
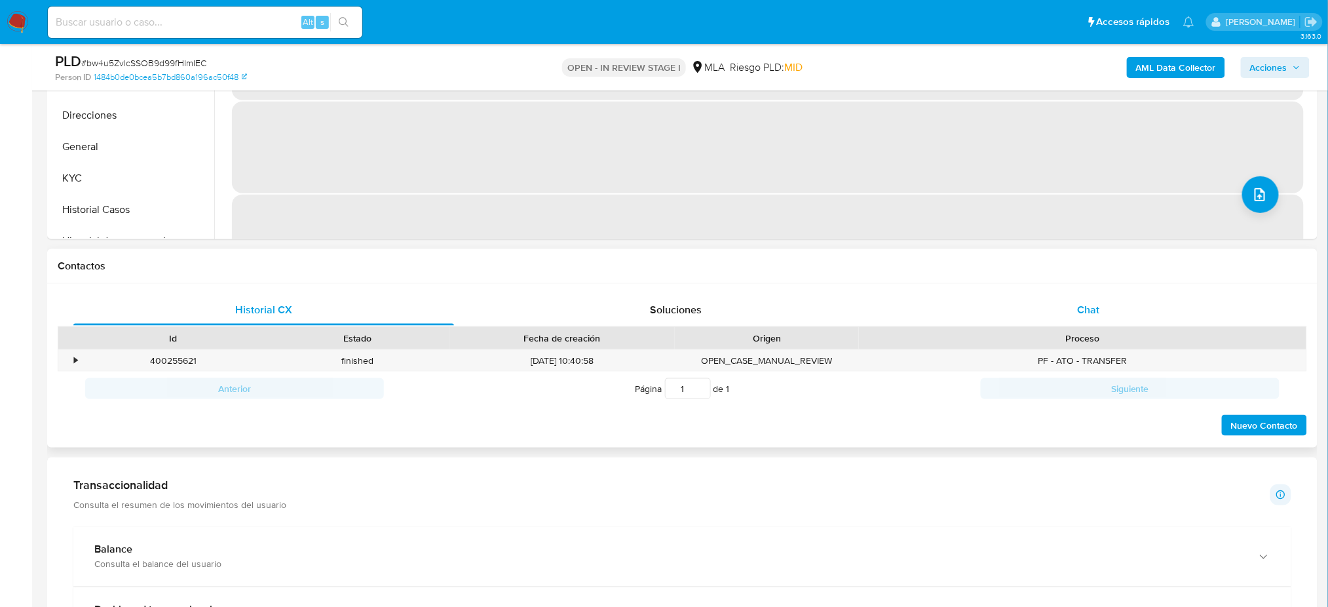
click at [1092, 309] on span "Chat" at bounding box center [1088, 309] width 22 height 15
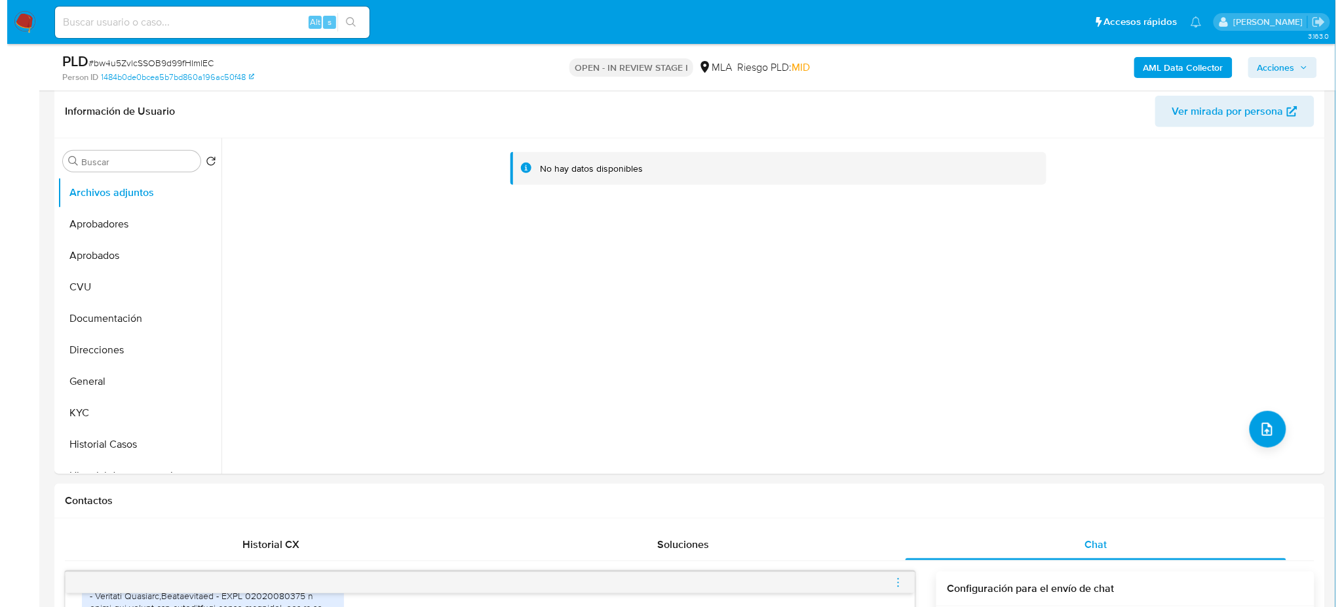
scroll to position [174, 0]
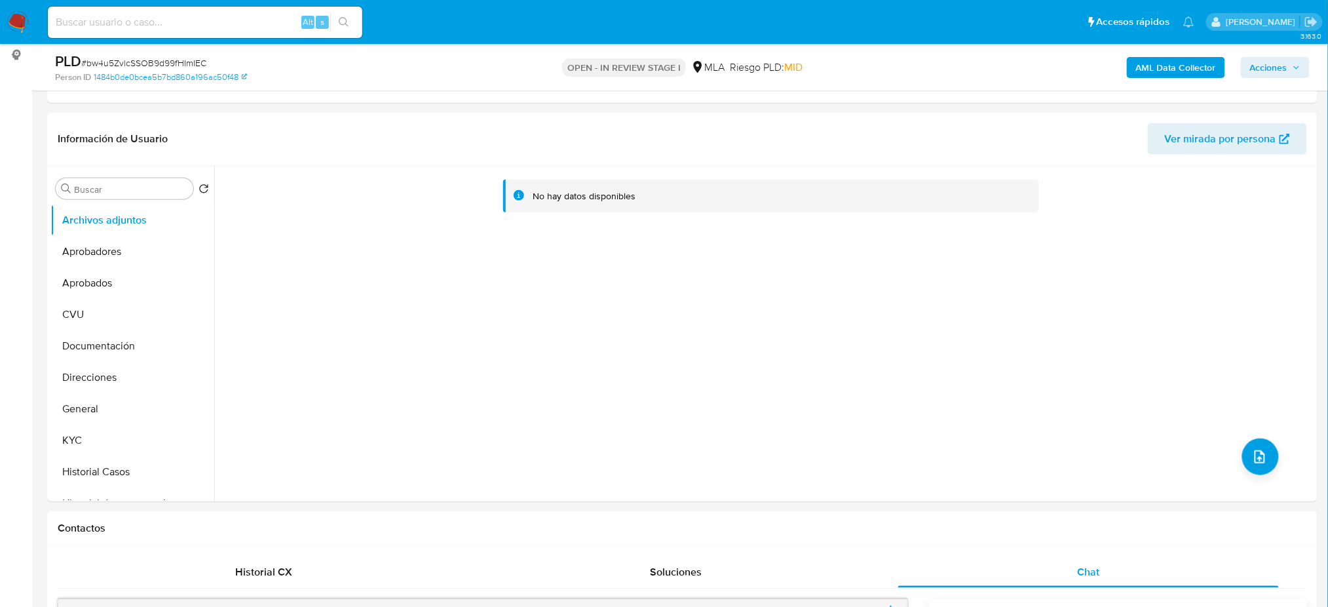
click at [1171, 59] on b "AML Data Collector" at bounding box center [1176, 67] width 80 height 21
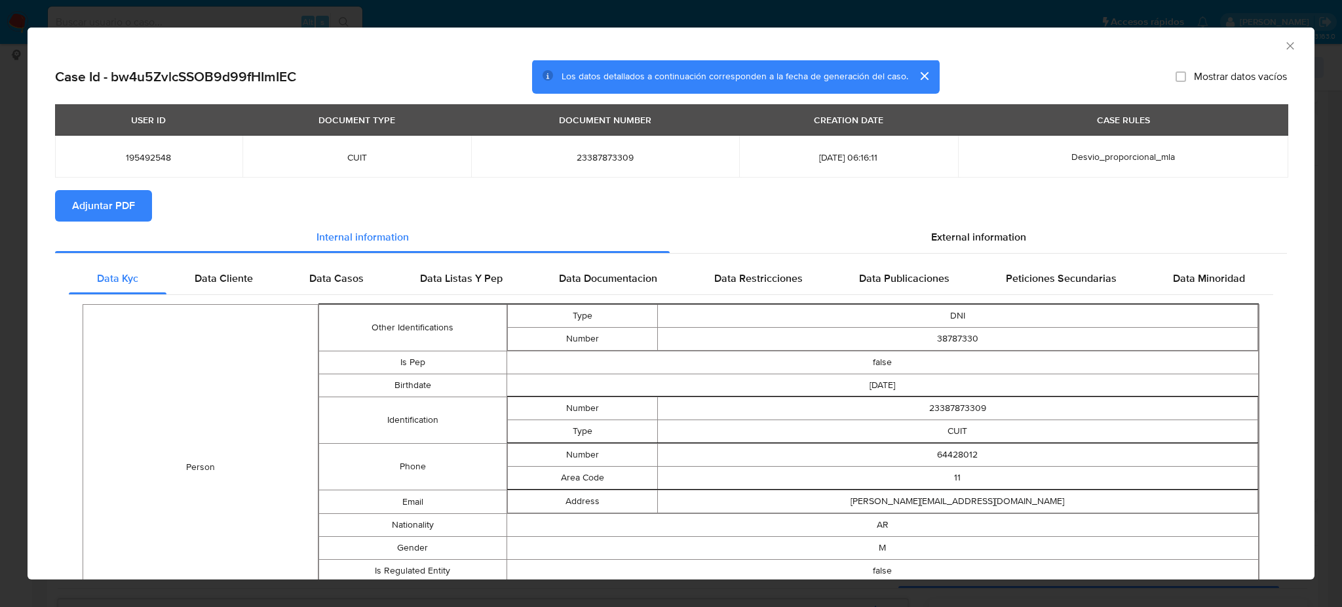
click at [105, 213] on span "Adjuntar PDF" at bounding box center [103, 205] width 63 height 29
click at [1268, 45] on div "AML Data Collector" at bounding box center [660, 44] width 1247 height 14
click at [1284, 45] on icon "Cerrar ventana" at bounding box center [1290, 45] width 13 height 13
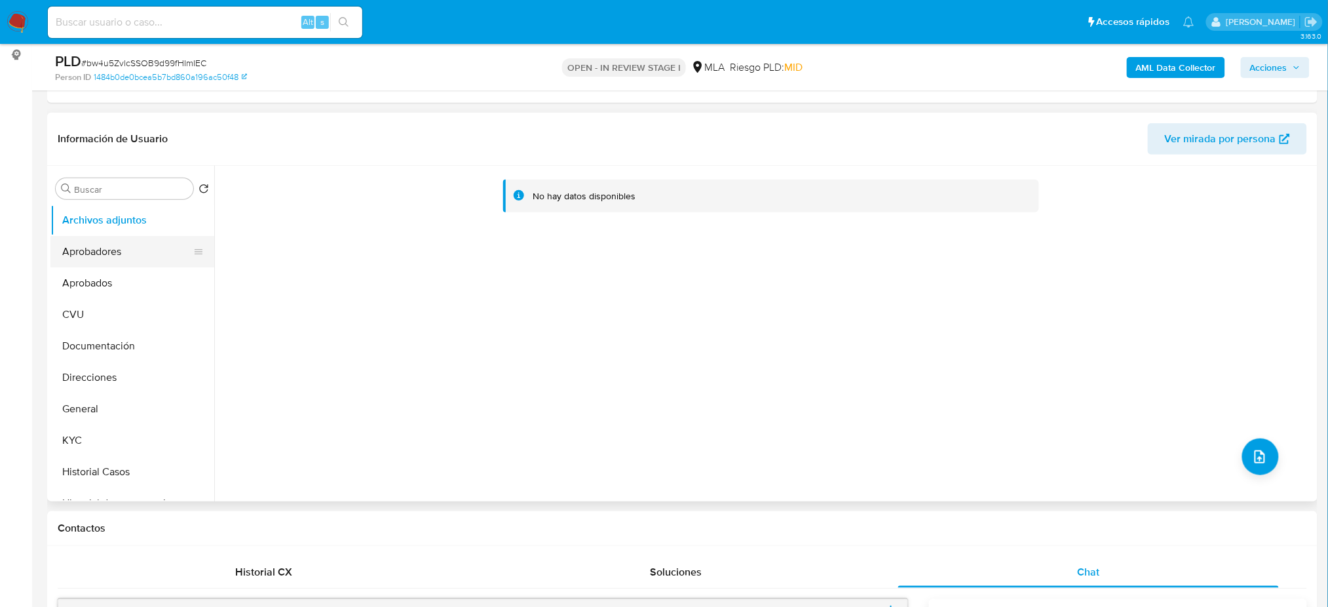
click at [113, 240] on button "Aprobadores" at bounding box center [126, 251] width 153 height 31
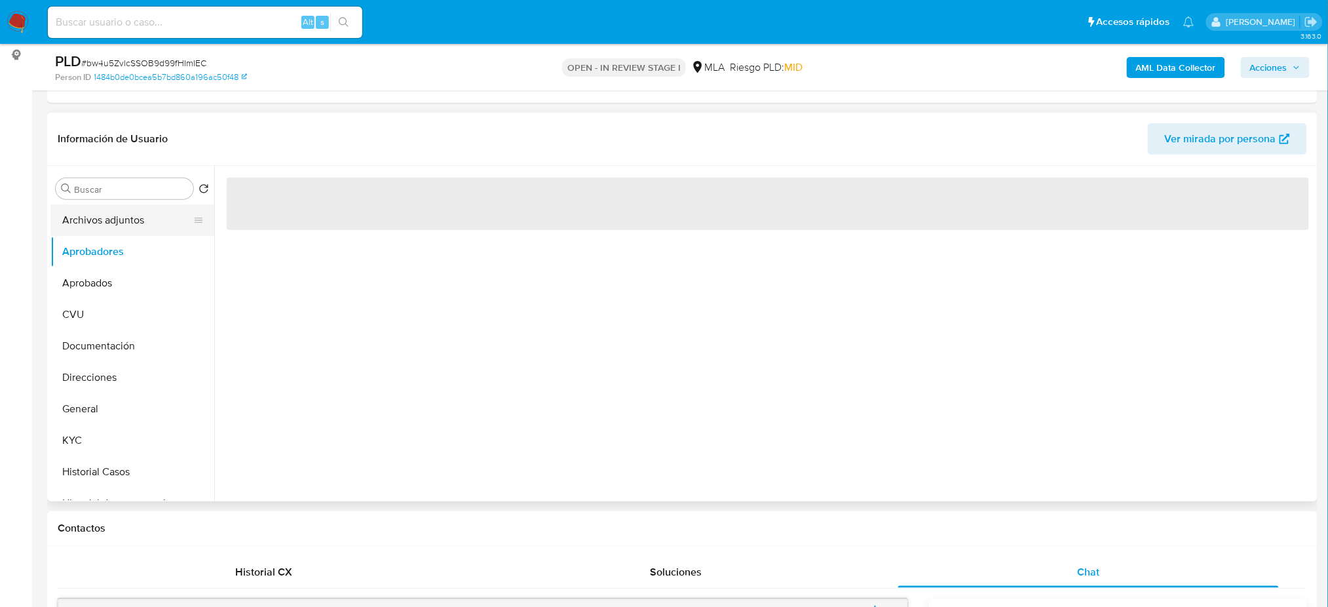
click at [112, 217] on button "Archivos adjuntos" at bounding box center [126, 219] width 153 height 31
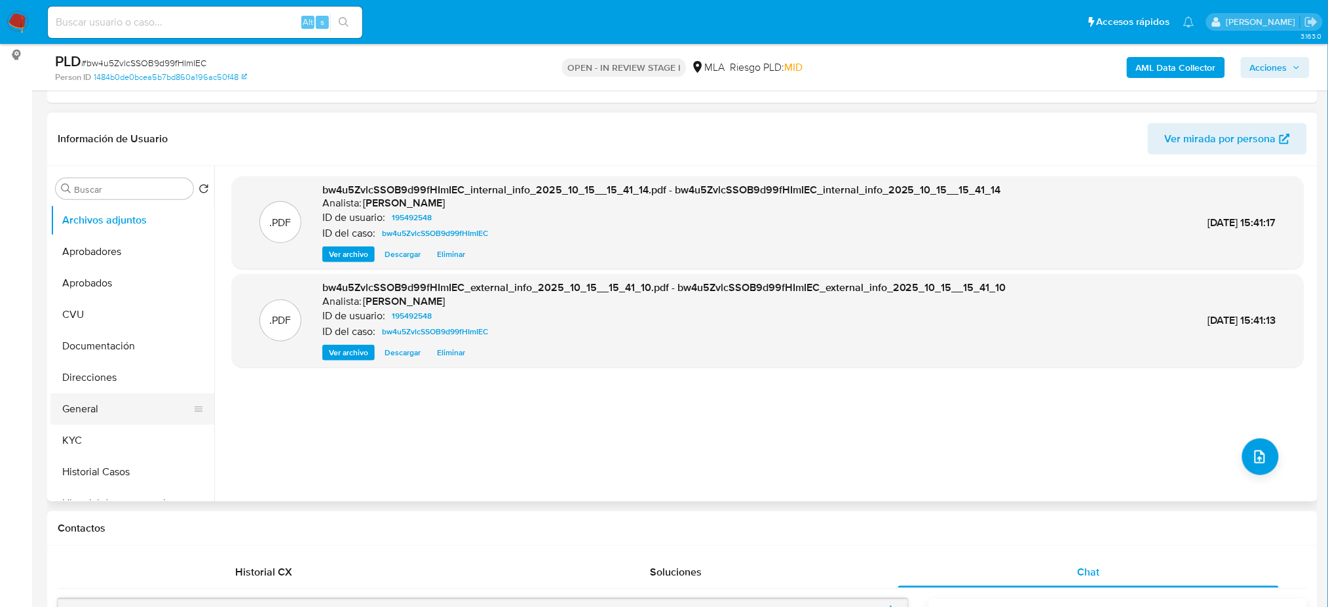
click at [130, 410] on button "General" at bounding box center [126, 408] width 153 height 31
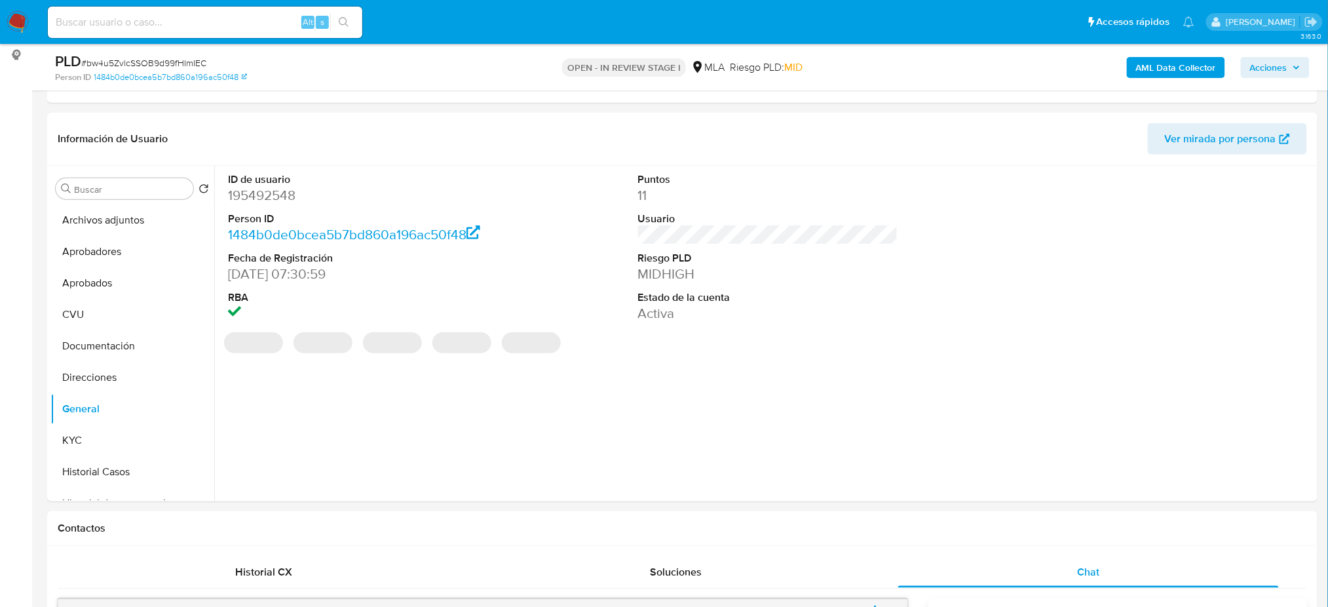
click at [254, 193] on dd "195492548" at bounding box center [358, 195] width 260 height 18
copy dd "195492548"
click at [129, 203] on div "Buscar Volver al orden por defecto Archivos adjuntos Aprobadores Aprobados CVU …" at bounding box center [132, 334] width 164 height 333
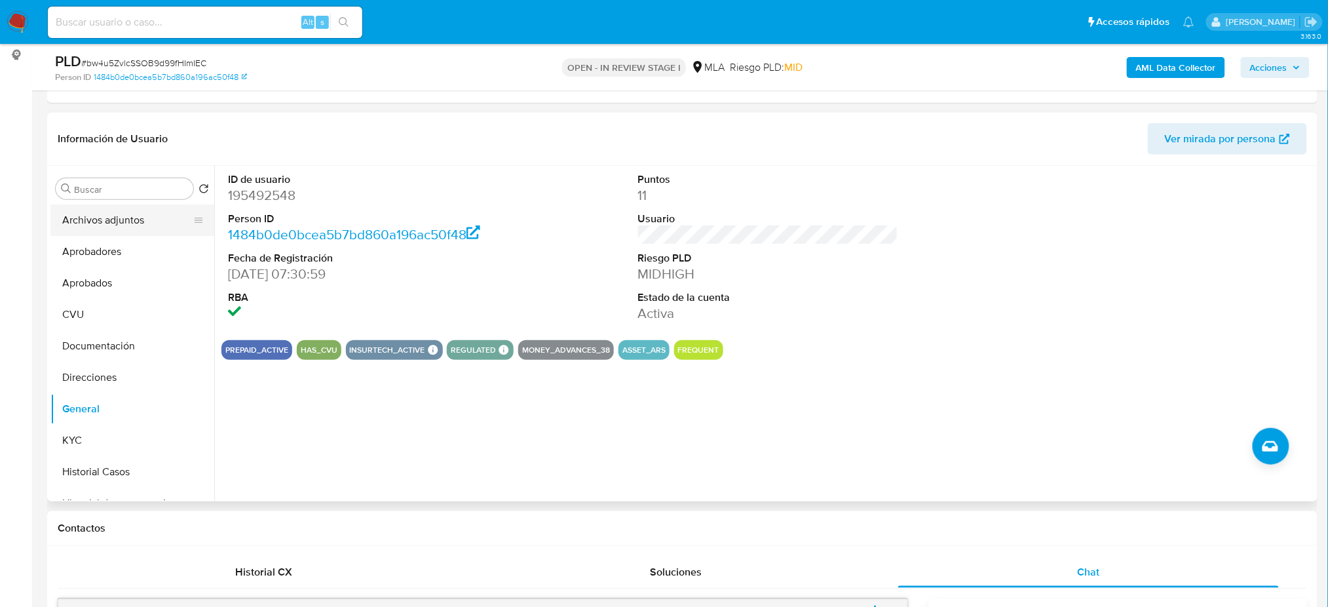
click at [124, 227] on button "Archivos adjuntos" at bounding box center [126, 219] width 153 height 31
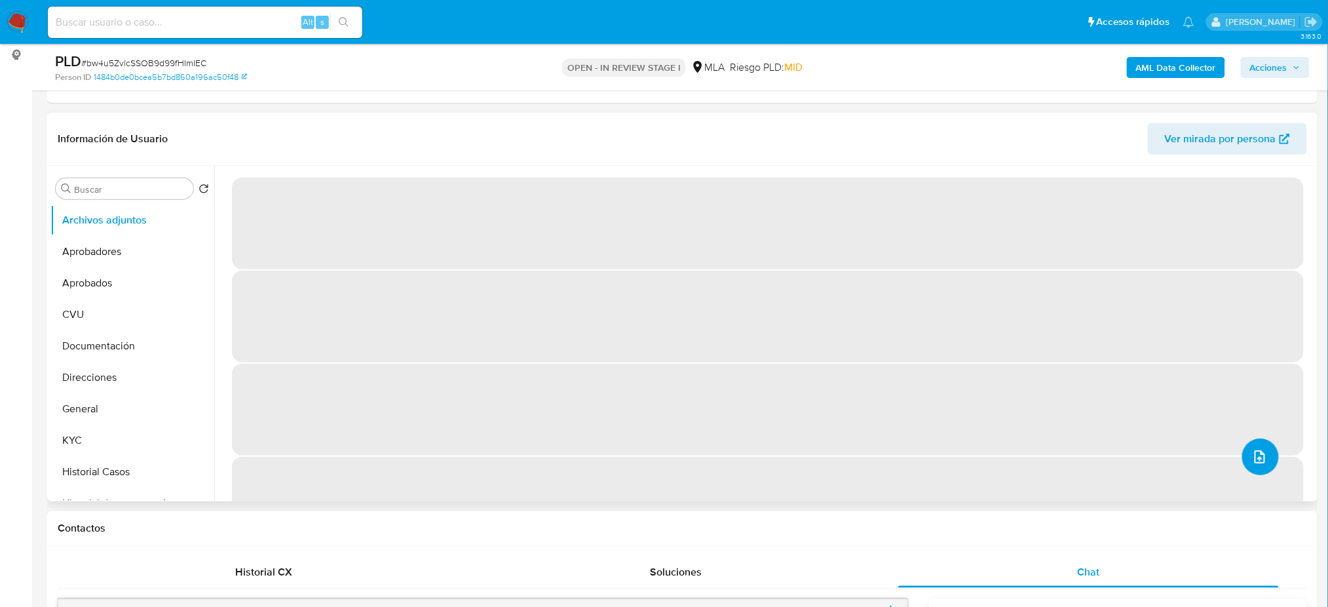
click at [1253, 461] on icon "upload-file" at bounding box center [1260, 457] width 16 height 16
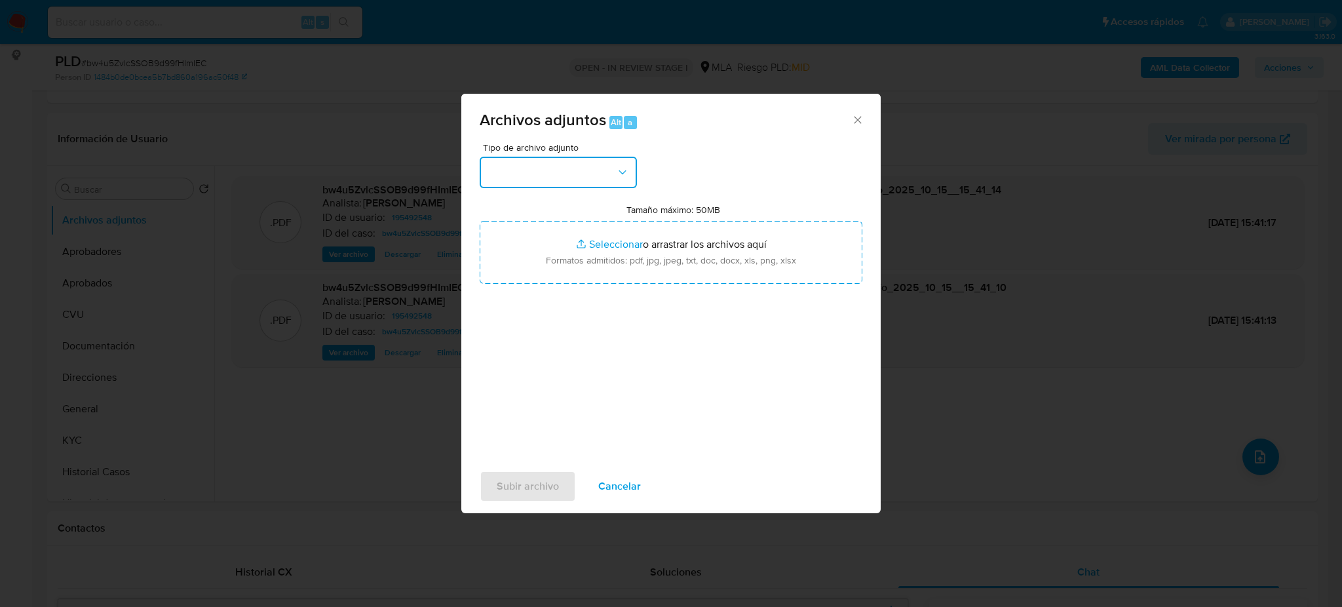
click at [574, 173] on button "button" at bounding box center [558, 172] width 157 height 31
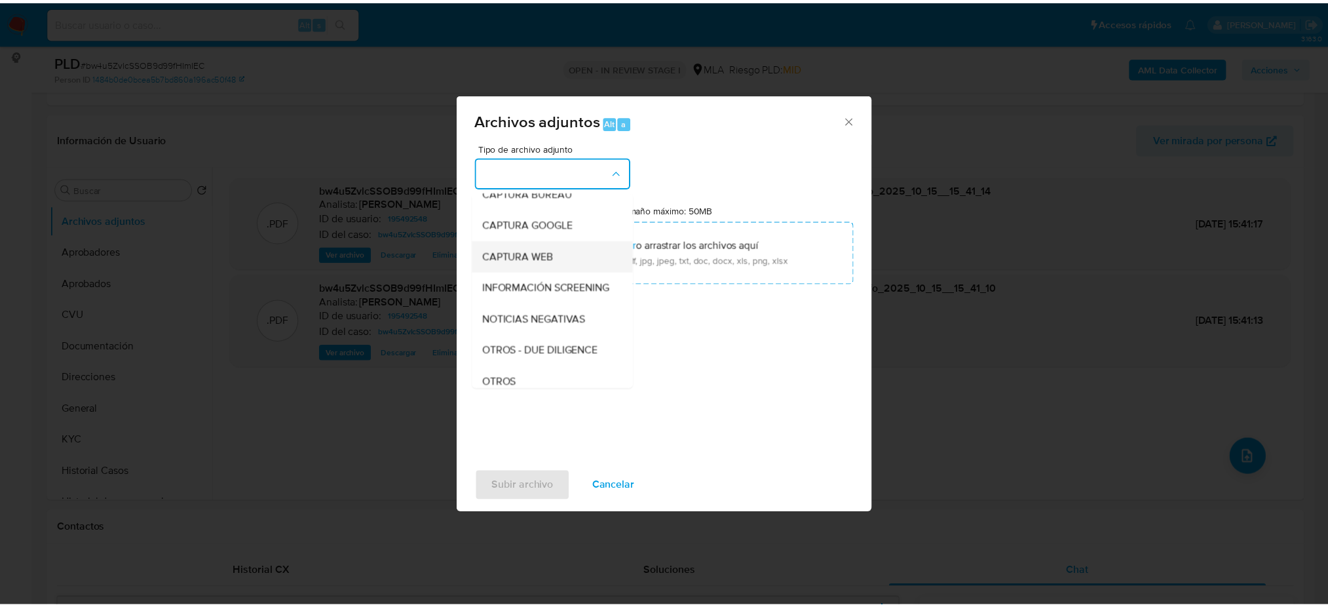
scroll to position [90, 0]
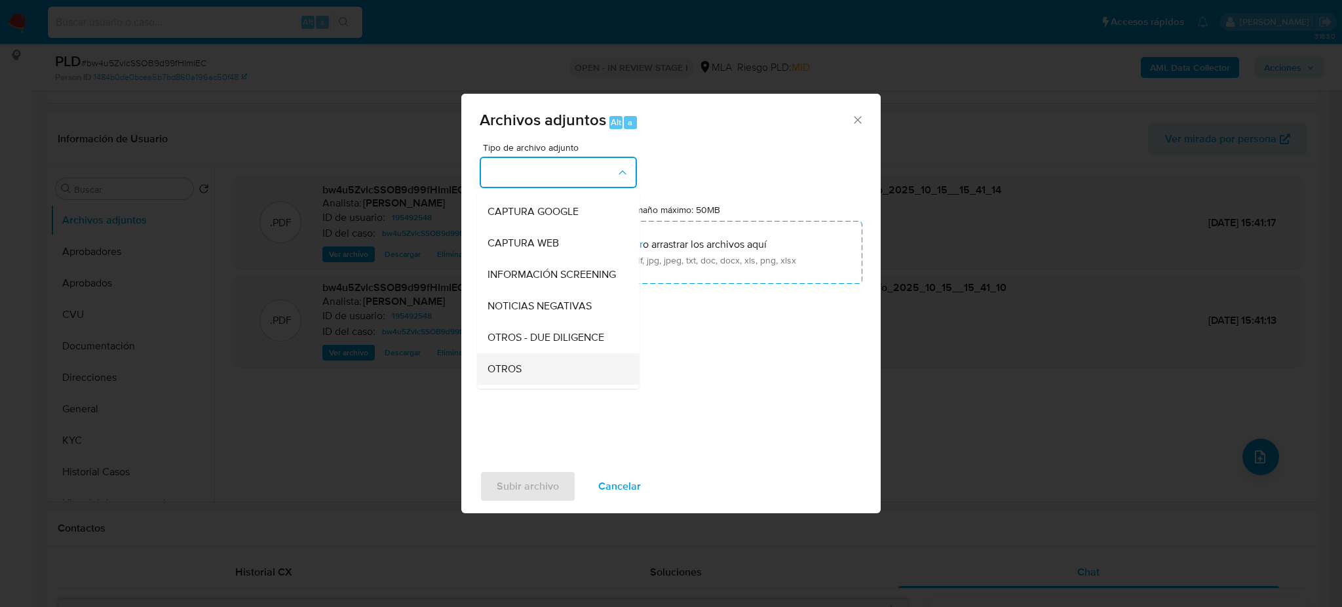
click at [531, 374] on div "OTROS" at bounding box center [554, 368] width 134 height 31
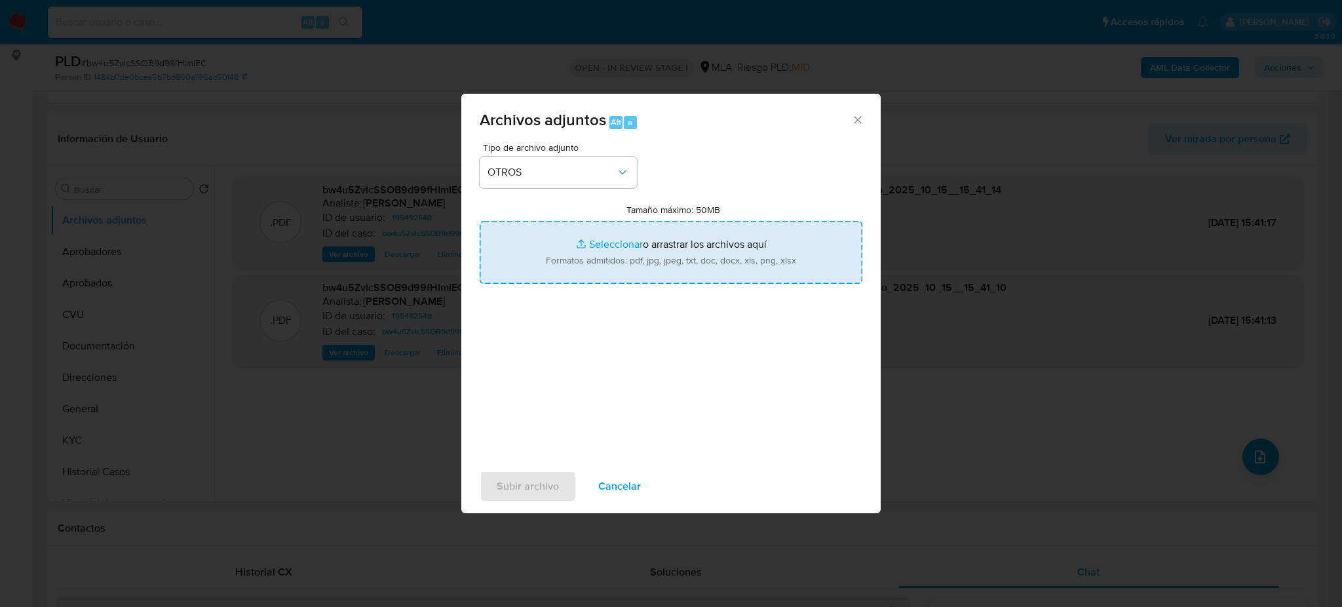
click at [658, 252] on input "Tamaño máximo: 50MB Seleccionar archivos" at bounding box center [671, 252] width 383 height 63
type input "C:\fakepath\Caselog bw4u5ZvlcSSOB9d99fHImIEC_2025_09_17_21_28_12.docx"
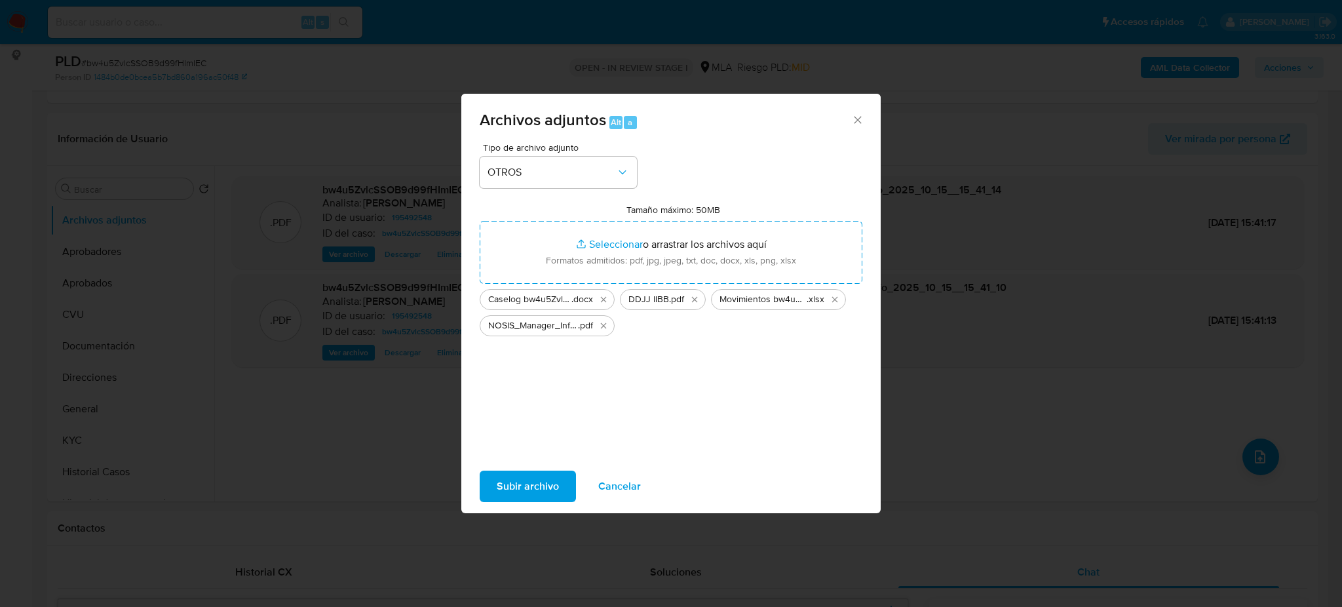
click at [531, 493] on span "Subir archivo" at bounding box center [528, 486] width 62 height 29
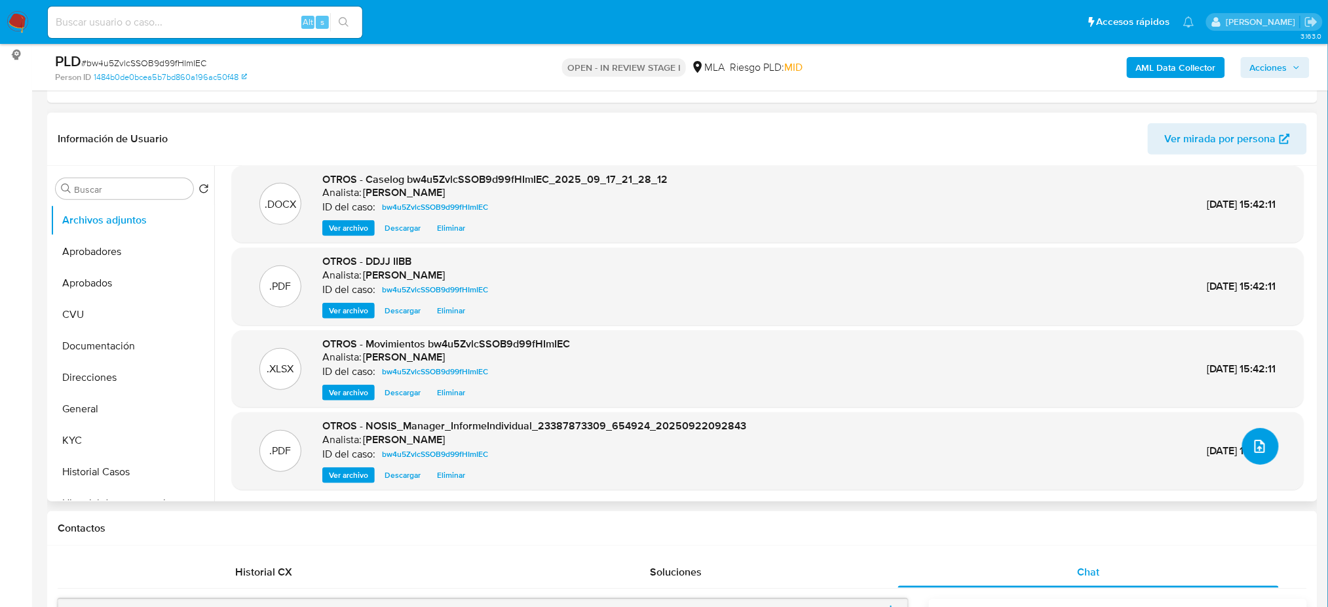
scroll to position [0, 0]
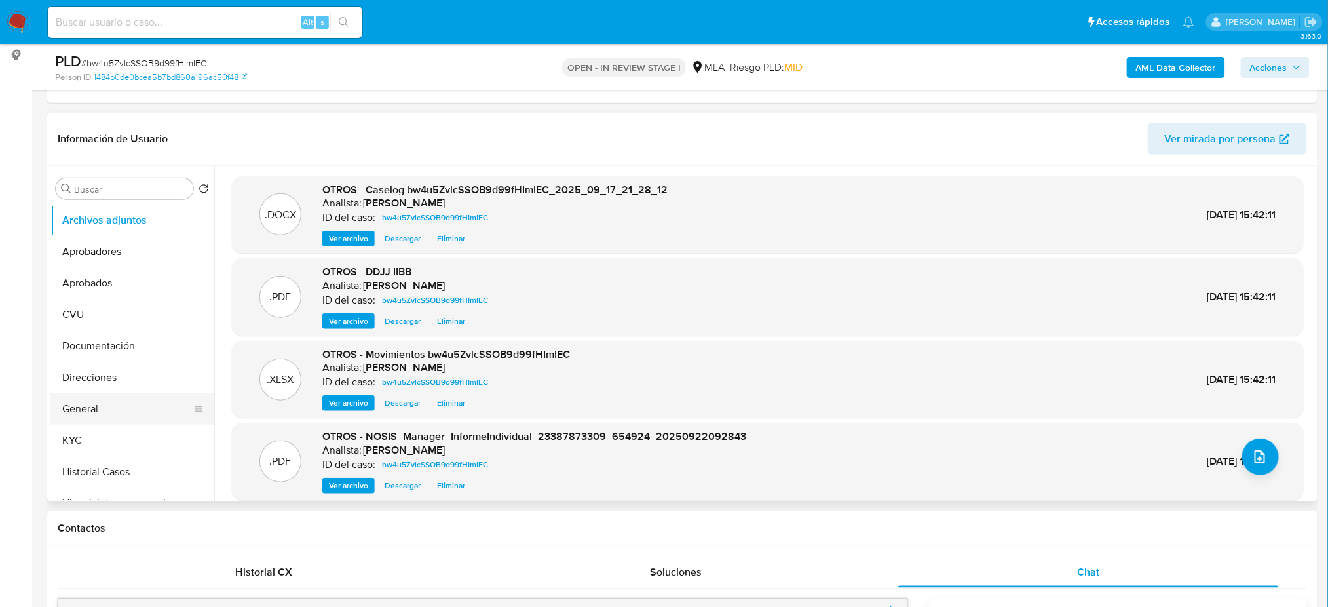
click at [121, 406] on button "General" at bounding box center [126, 408] width 153 height 31
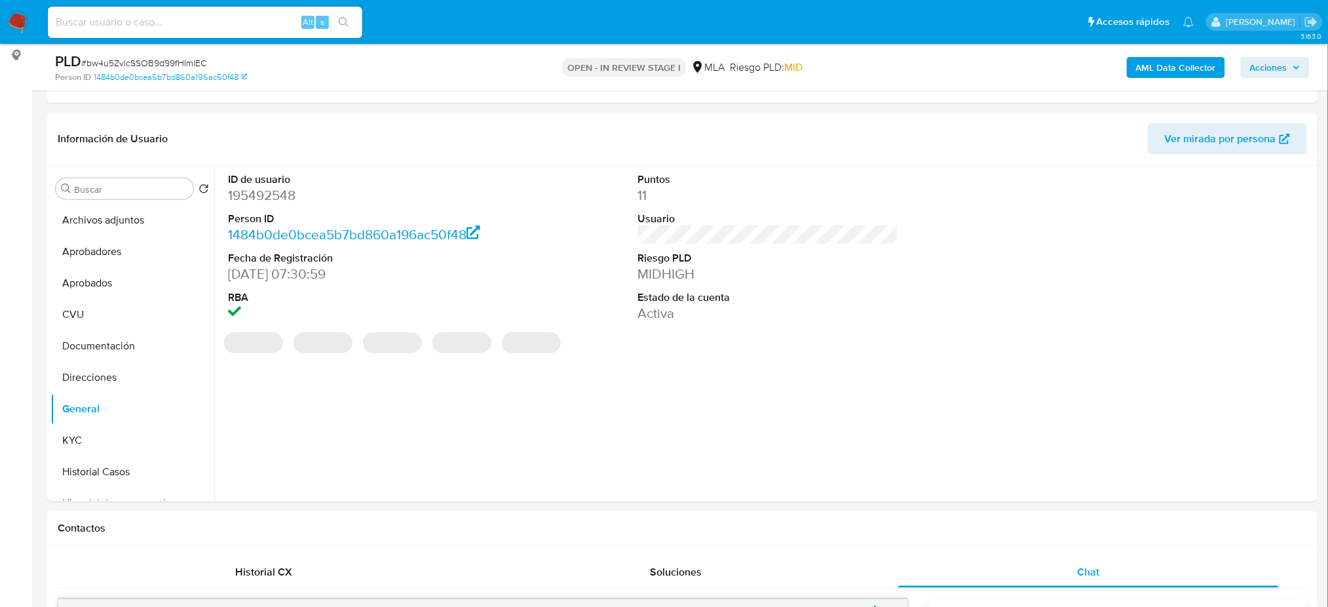
click at [259, 194] on dd "195492548" at bounding box center [358, 195] width 260 height 18
copy dd "195492548"
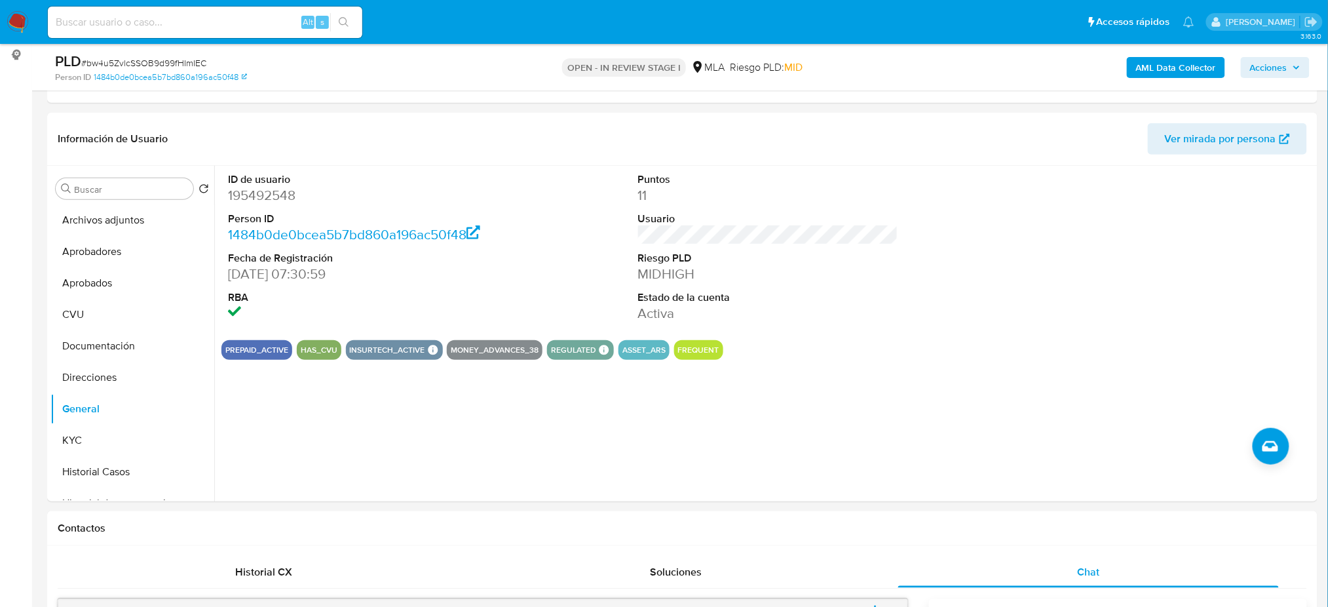
click at [1277, 52] on div "AML Data Collector Acciones" at bounding box center [1102, 67] width 415 height 31
click at [1280, 69] on span "Acciones" at bounding box center [1268, 67] width 37 height 21
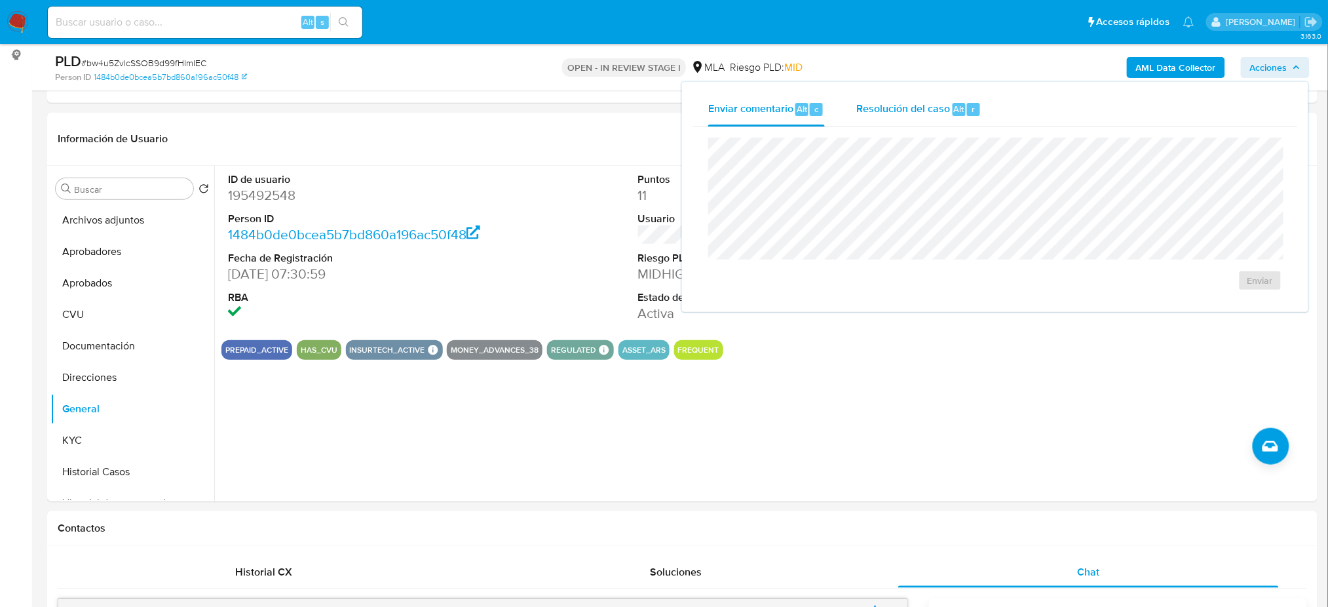
click at [938, 102] on span "Resolución del caso" at bounding box center [903, 108] width 94 height 15
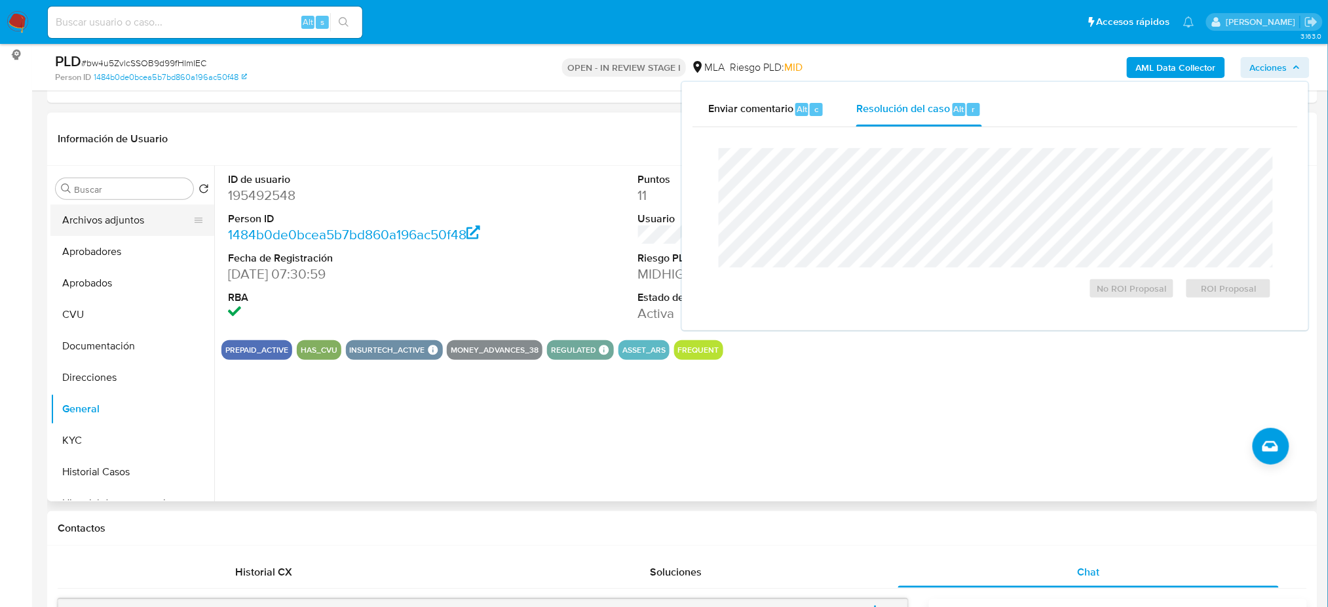
click at [102, 224] on button "Archivos adjuntos" at bounding box center [126, 219] width 153 height 31
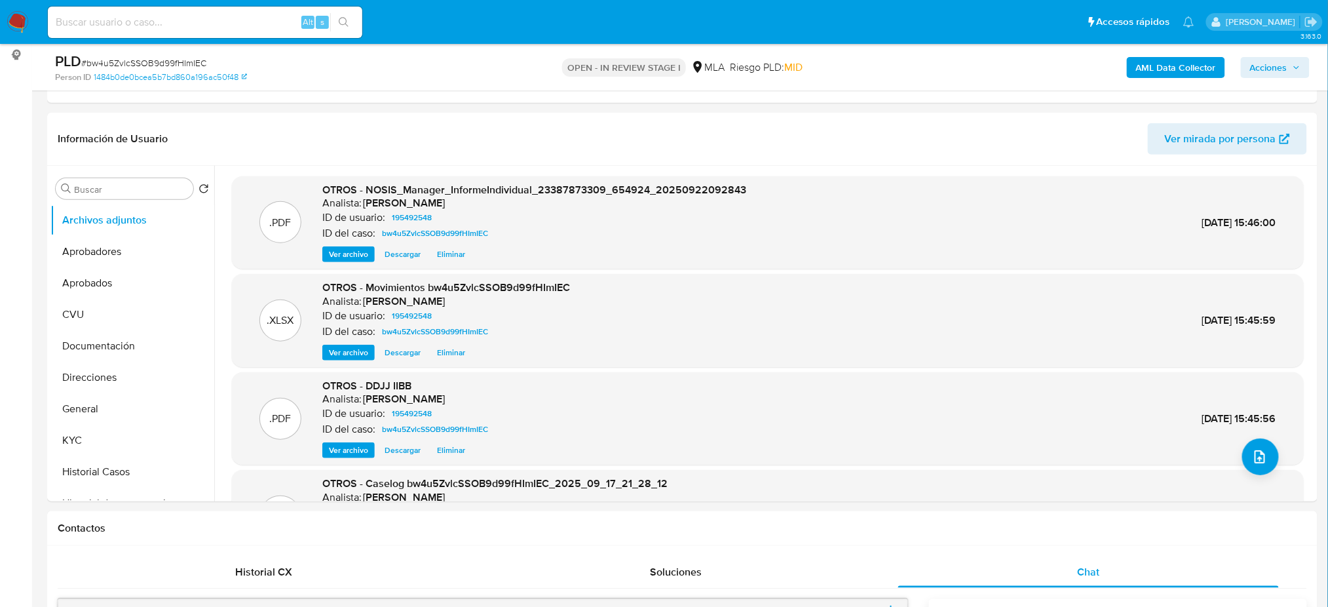
click at [1302, 69] on button "Acciones" at bounding box center [1275, 67] width 69 height 21
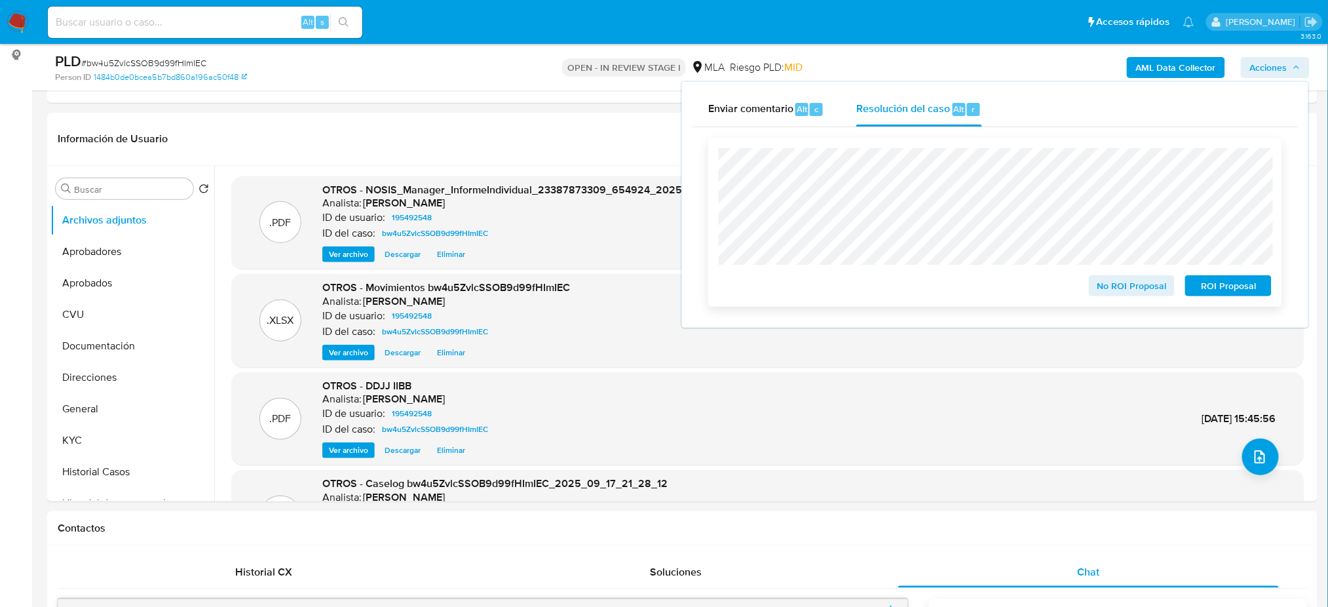
click at [1101, 291] on span "No ROI Proposal" at bounding box center [1132, 285] width 68 height 18
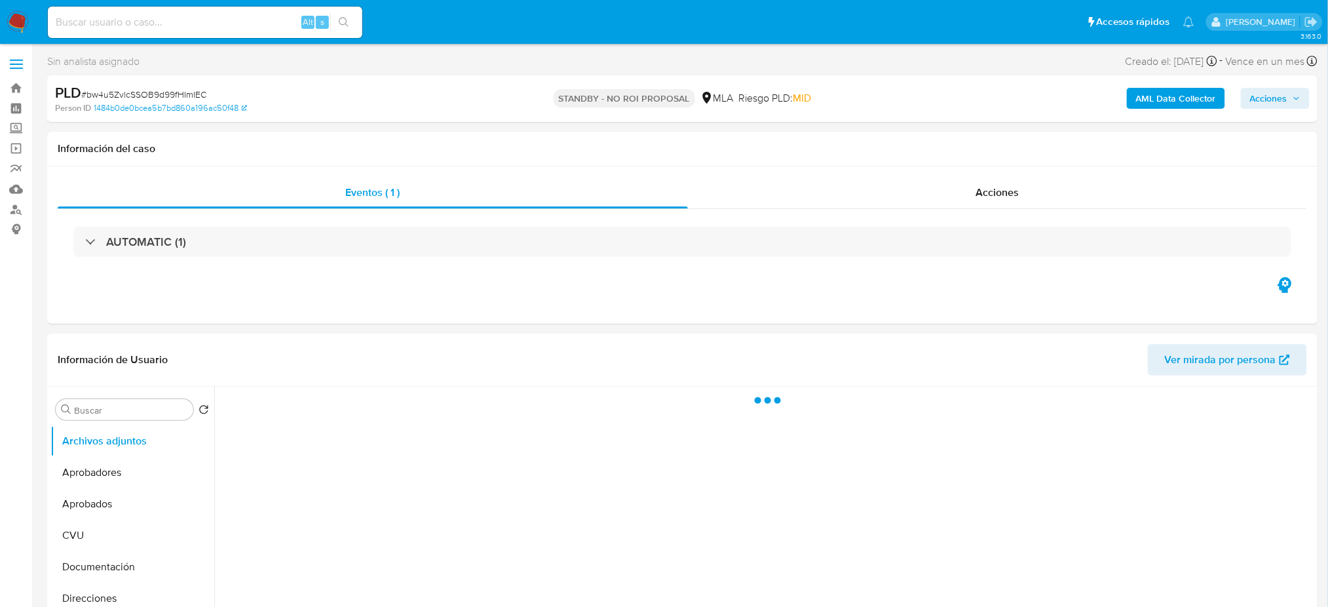
select select "10"
